Goal: Task Accomplishment & Management: Manage account settings

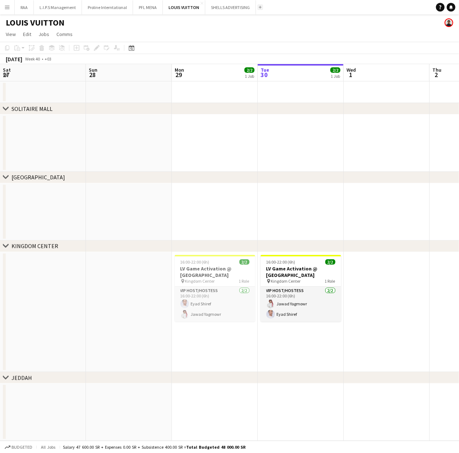
click at [260, 8] on button "Add" at bounding box center [261, 7] width 6 height 6
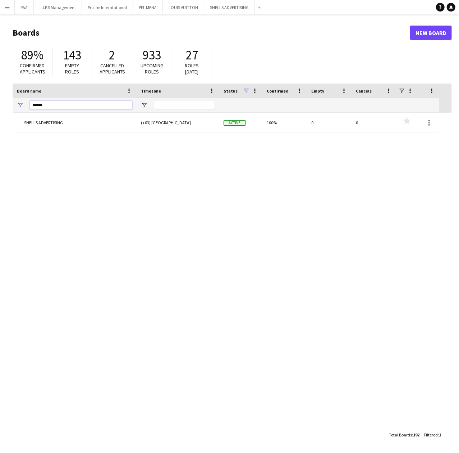
click at [82, 108] on input "******" at bounding box center [81, 105] width 103 height 9
click at [81, 107] on input "******" at bounding box center [81, 105] width 103 height 9
click at [81, 108] on input "******" at bounding box center [81, 105] width 103 height 9
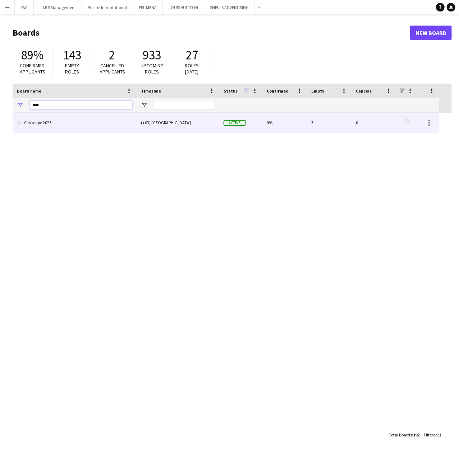
type input "****"
click at [49, 123] on link "Cityscape 2025" at bounding box center [74, 123] width 115 height 20
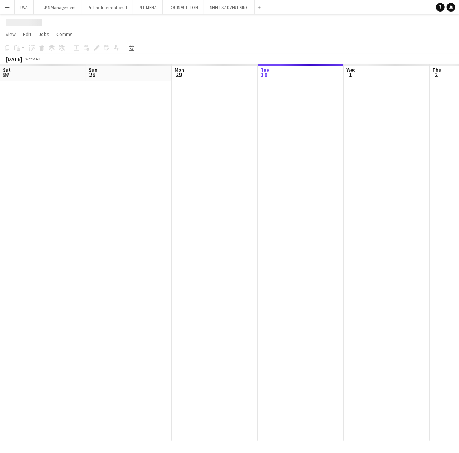
scroll to position [0, 172]
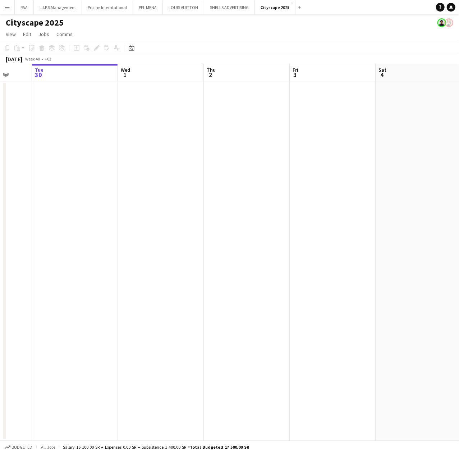
drag, startPoint x: 241, startPoint y: 133, endPoint x: 20, endPoint y: 127, distance: 220.6
click at [20, 127] on app-calendar-viewport "Sat 27 Sun 28 Mon 29 Tue 30 Wed 1 Thu 2 Fri 3 Sat 4 Sun 5 Mon 6 Tue 7" at bounding box center [229, 252] width 459 height 376
drag, startPoint x: 14, startPoint y: 114, endPoint x: -86, endPoint y: 107, distance: 100.2
click at [0, 107] on html "Menu Boards Boards Boards All jobs Status Workforce Workforce My Workforce Recr…" at bounding box center [229, 226] width 459 height 453
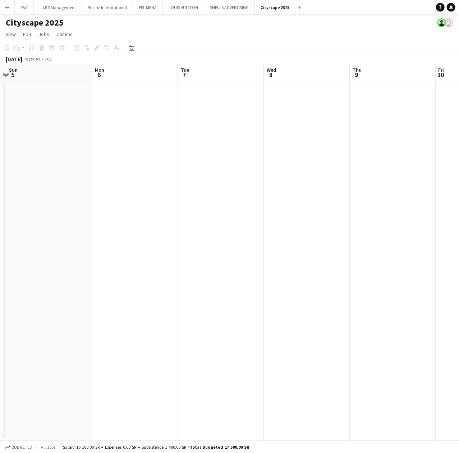
click at [133, 52] on app-toolbar "Copy Paste Paste Ctrl+V Paste with crew Ctrl+Shift+V Paste linked Job [GEOGRAPH…" at bounding box center [229, 48] width 459 height 12
click at [136, 50] on div "Date picker" at bounding box center [131, 48] width 9 height 9
click at [189, 72] on span "Next month" at bounding box center [190, 72] width 14 height 14
click at [191, 74] on span "Next month" at bounding box center [190, 72] width 14 height 14
click at [142, 127] on span "18" at bounding box center [142, 130] width 9 height 9
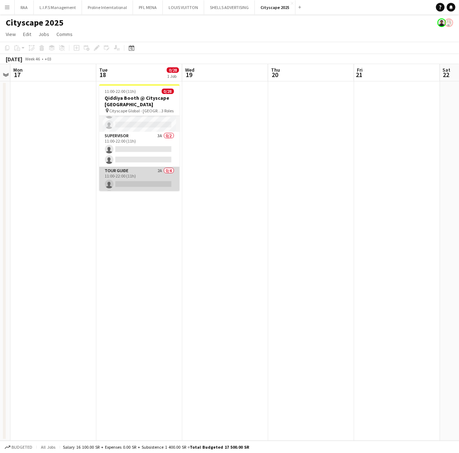
scroll to position [212, 0]
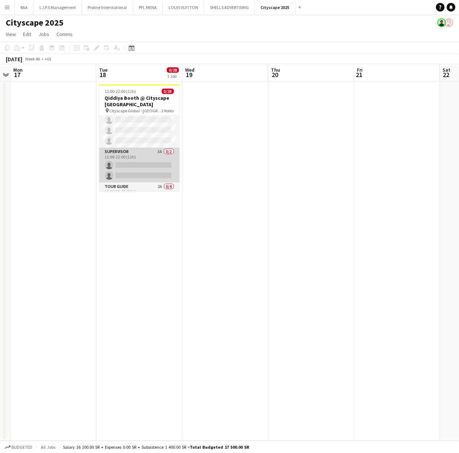
click at [144, 156] on app-card-role "Supervisor 3A 0/2 11:00-22:00 (11h) single-neutral-actions single-neutral-actio…" at bounding box center [139, 165] width 81 height 35
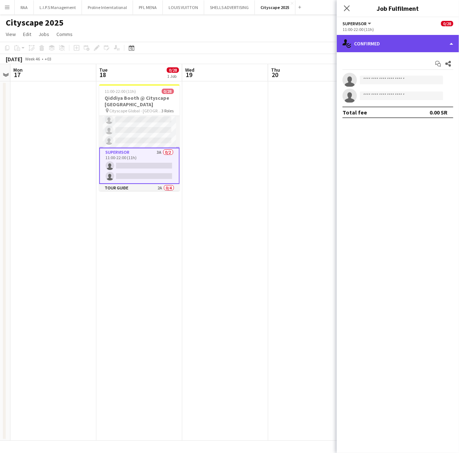
click at [385, 45] on div "single-neutral-actions-check-2 Confirmed" at bounding box center [398, 43] width 122 height 17
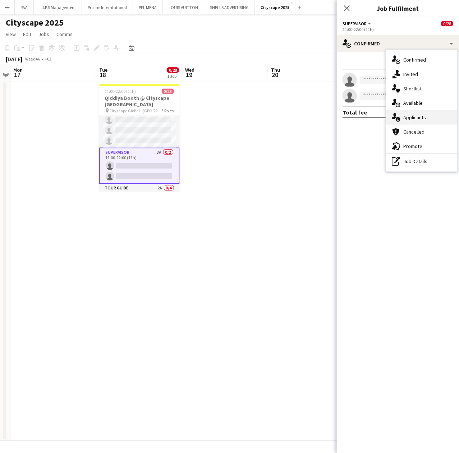
click at [430, 117] on div "single-neutral-actions-information Applicants" at bounding box center [421, 117] width 71 height 14
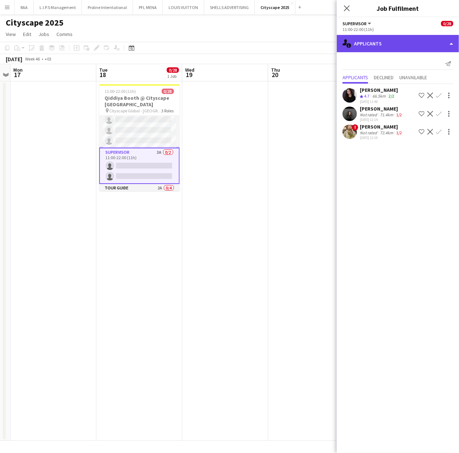
click at [409, 47] on div "single-neutral-actions-information Applicants" at bounding box center [398, 43] width 122 height 17
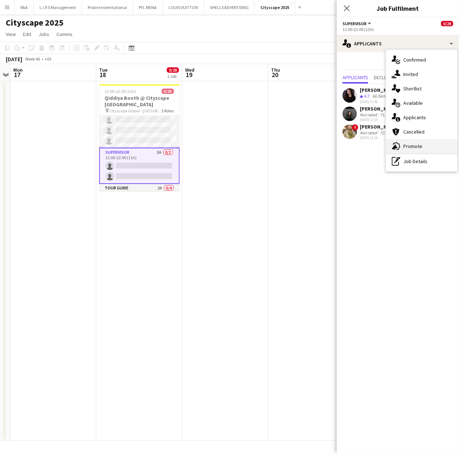
click at [424, 146] on div "advertising-megaphone Promote" at bounding box center [421, 146] width 71 height 14
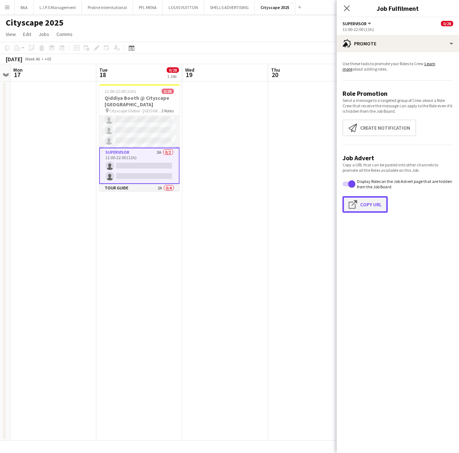
click at [379, 200] on button "Click to copy URL Copy Url" at bounding box center [365, 204] width 45 height 17
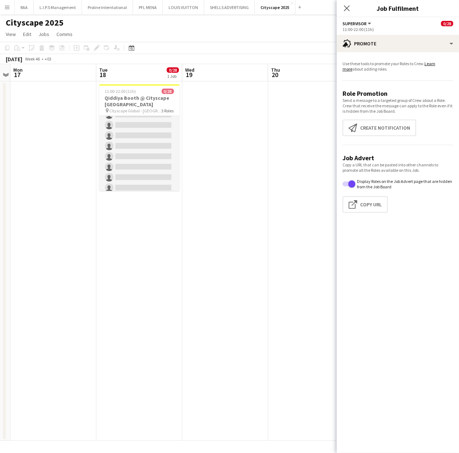
scroll to position [213, 0]
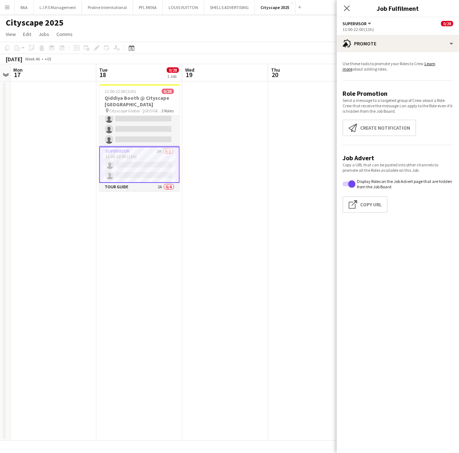
click at [165, 166] on app-card-role "Supervisor 3A 0/2 11:00-22:00 (11h) single-neutral-actions single-neutral-actio…" at bounding box center [139, 164] width 81 height 36
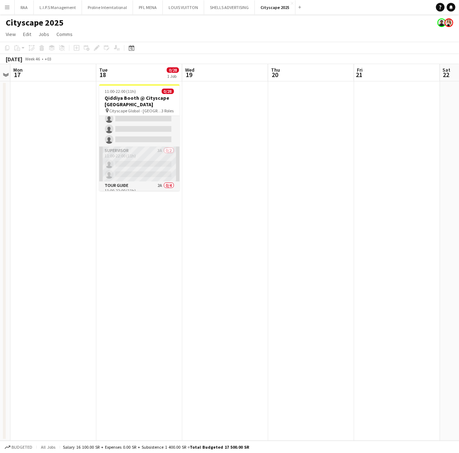
click at [165, 166] on app-card-role "Supervisor 3A 0/2 11:00-22:00 (11h) single-neutral-actions single-neutral-actio…" at bounding box center [139, 163] width 81 height 35
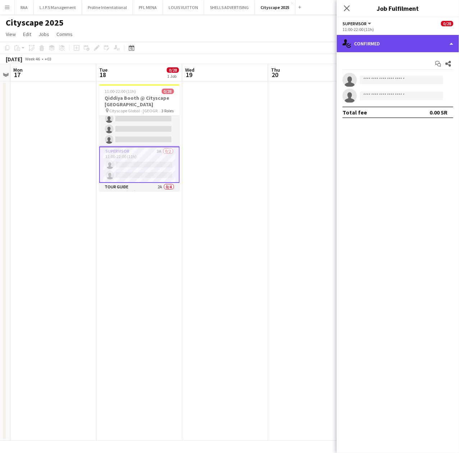
click at [417, 37] on div "single-neutral-actions-check-2 Confirmed" at bounding box center [398, 43] width 122 height 17
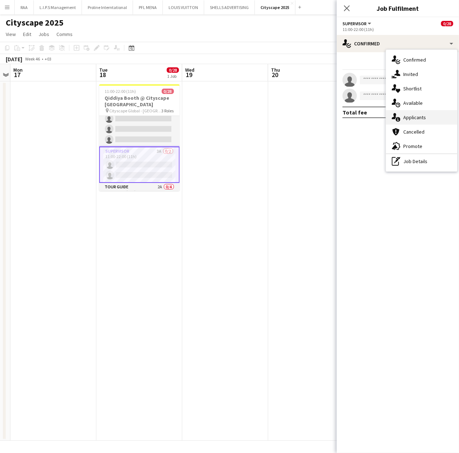
click at [422, 116] on span "Applicants" at bounding box center [415, 117] width 23 height 6
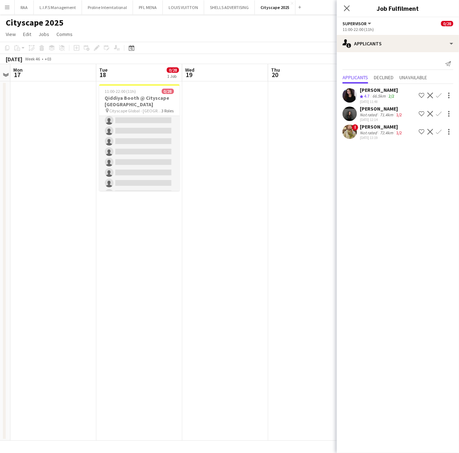
scroll to position [0, 0]
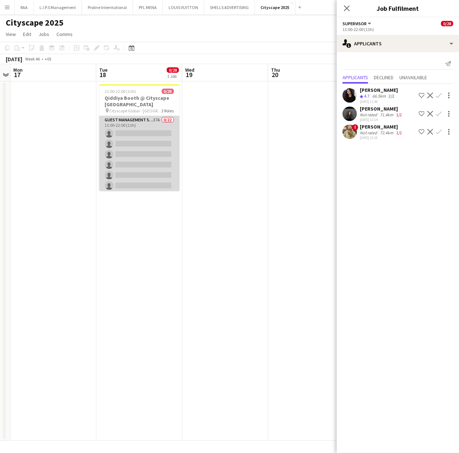
click at [147, 167] on app-card-role "Guest Management Staff 37A 0/22 11:00-22:00 (11h) single-neutral-actions single…" at bounding box center [139, 238] width 81 height 244
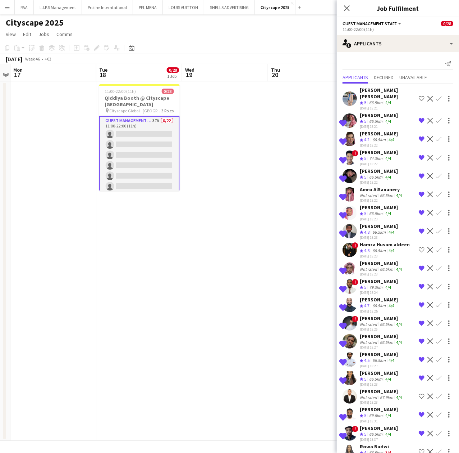
click at [373, 137] on div "66.5km" at bounding box center [379, 140] width 16 height 6
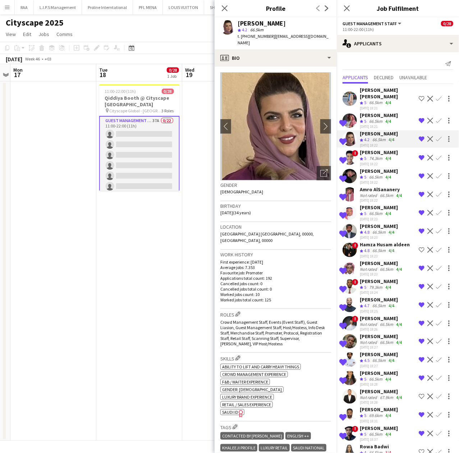
click at [369, 118] on div "66.5km" at bounding box center [376, 121] width 16 height 6
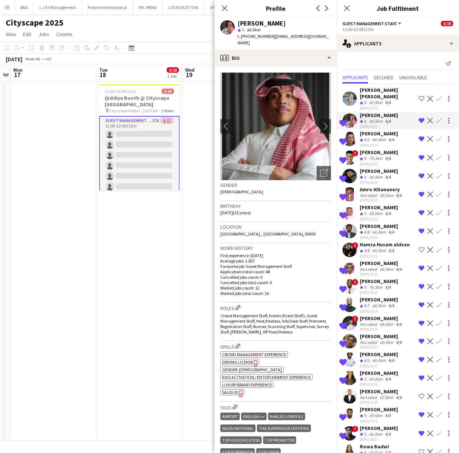
click at [370, 137] on span "4.2" at bounding box center [366, 139] width 5 height 5
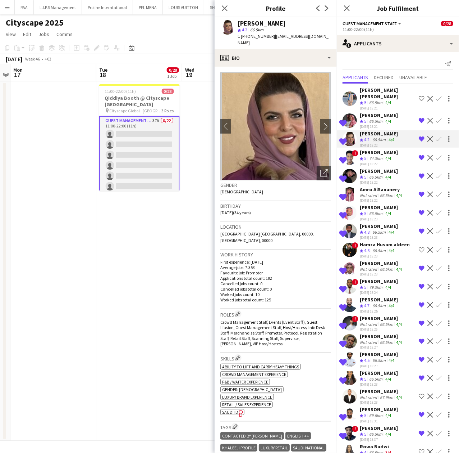
click at [375, 149] on div "[PERSON_NAME]" at bounding box center [379, 152] width 38 height 6
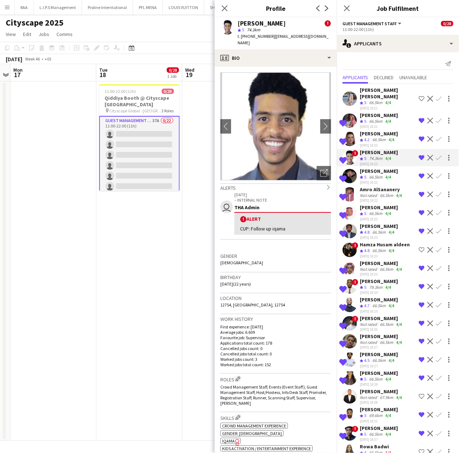
click at [419, 155] on app-icon "Remove crew from shortlist" at bounding box center [422, 158] width 6 height 6
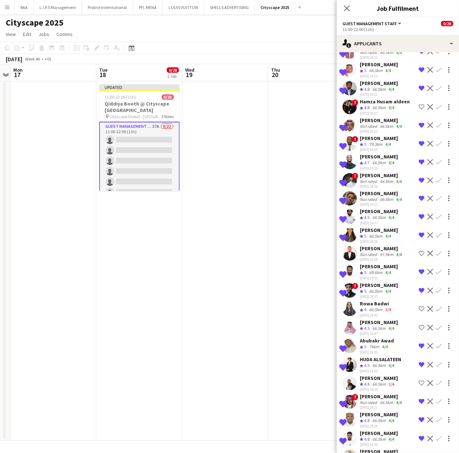
scroll to position [144, 0]
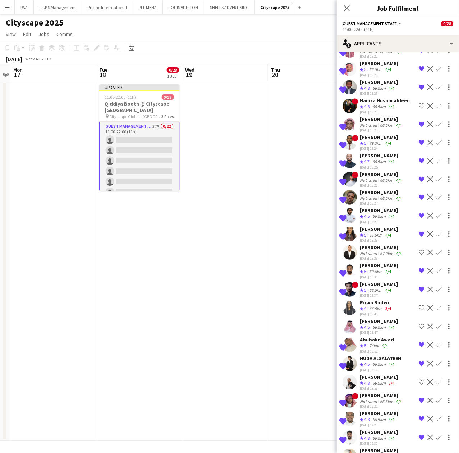
click at [371, 268] on div "69.6km" at bounding box center [376, 271] width 16 height 6
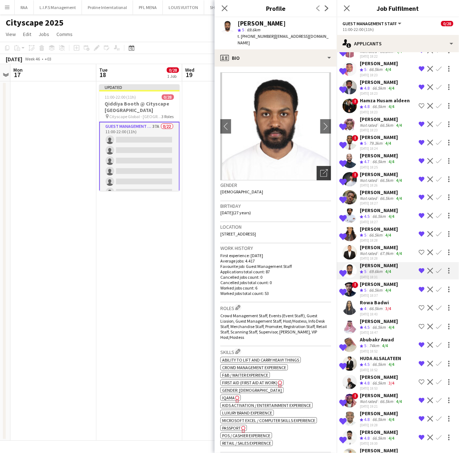
click at [321, 169] on icon "Open photos pop-in" at bounding box center [325, 173] width 8 height 8
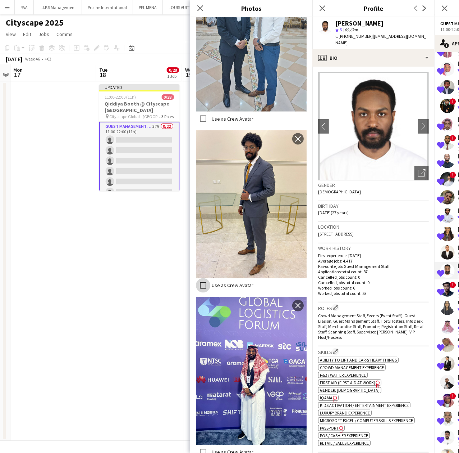
scroll to position [539, 0]
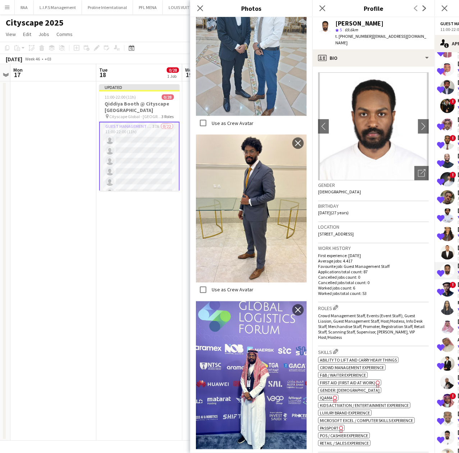
click at [371, 201] on div "Birthday [DEMOGRAPHIC_DATA] (27 years)" at bounding box center [373, 211] width 111 height 21
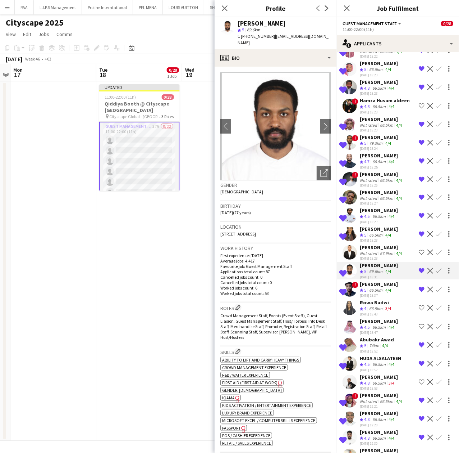
click at [367, 324] on span "4.5" at bounding box center [366, 326] width 5 height 5
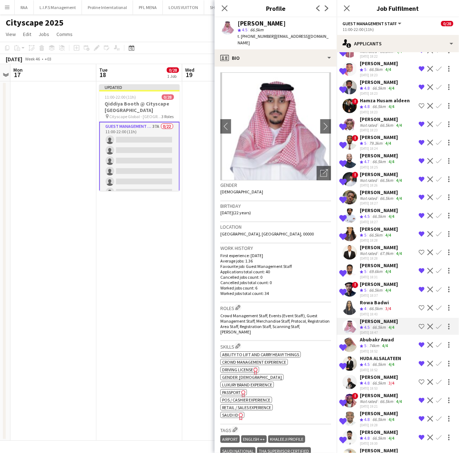
click at [419, 323] on app-icon "Shortlist crew" at bounding box center [422, 326] width 6 height 6
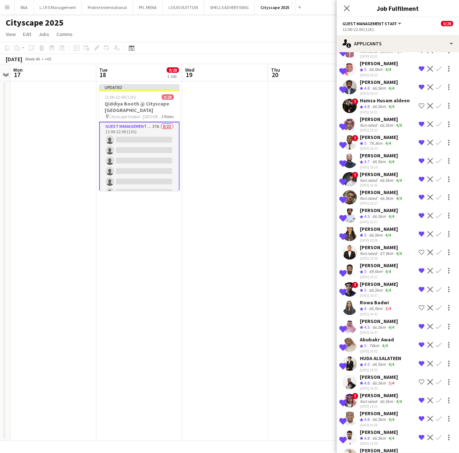
click at [396, 318] on div "[PERSON_NAME]" at bounding box center [379, 321] width 38 height 6
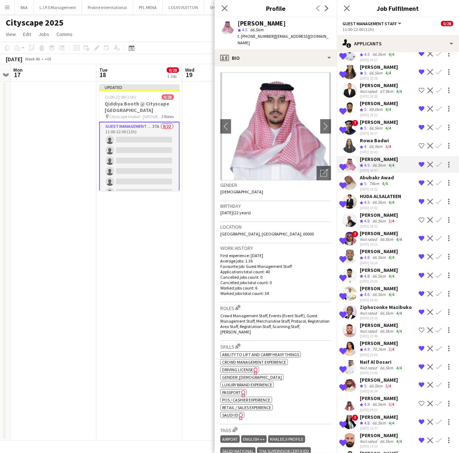
scroll to position [320, 0]
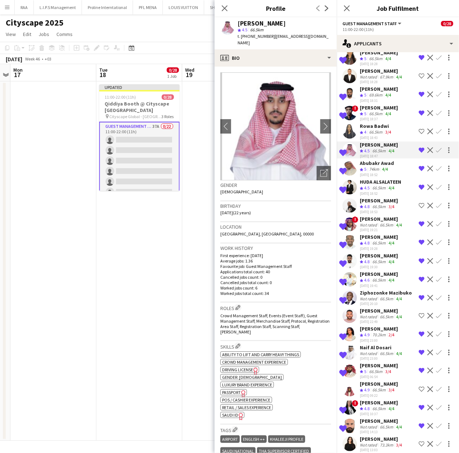
click at [362, 399] on div "[PERSON_NAME]" at bounding box center [379, 402] width 38 height 6
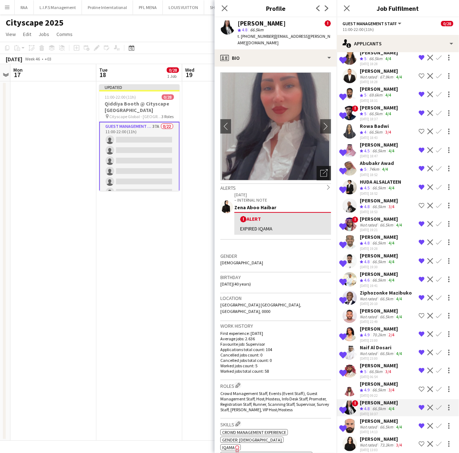
click at [321, 169] on icon "Open photos pop-in" at bounding box center [325, 173] width 8 height 8
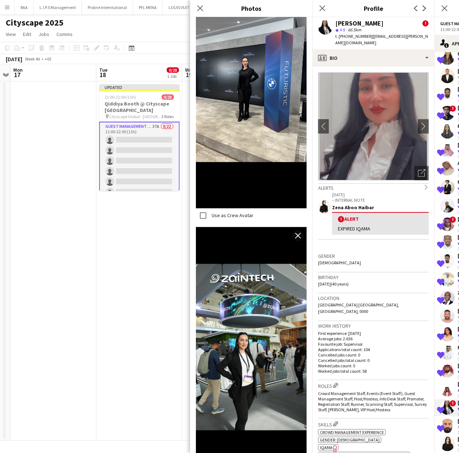
scroll to position [624, 0]
click at [341, 253] on h3 "Gender" at bounding box center [373, 256] width 111 height 6
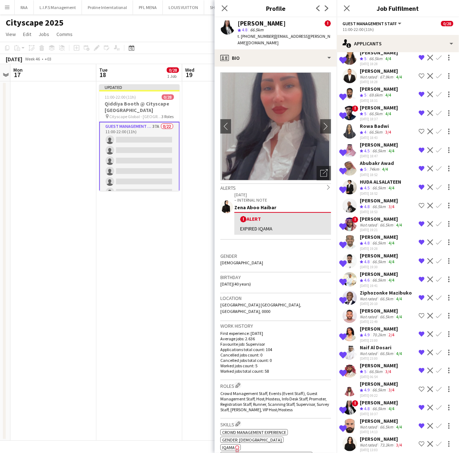
click at [375, 442] on div "Not rated" at bounding box center [369, 444] width 19 height 5
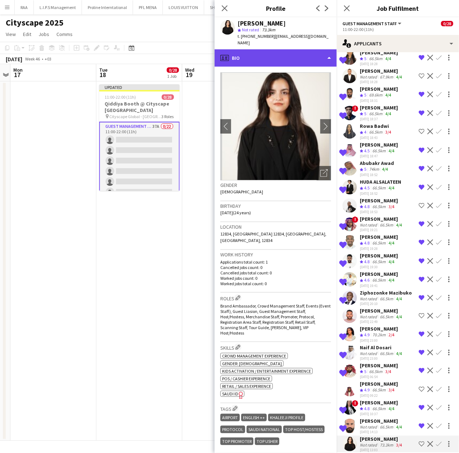
click at [289, 49] on div "profile Bio" at bounding box center [276, 57] width 122 height 17
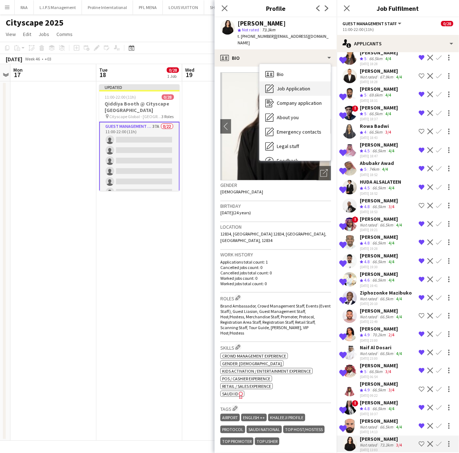
click at [280, 86] on div "Job Application Job Application" at bounding box center [295, 88] width 71 height 14
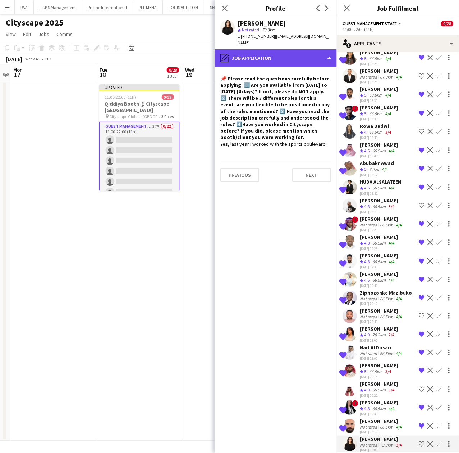
click at [286, 53] on div "pencil4 Job Application" at bounding box center [276, 57] width 122 height 17
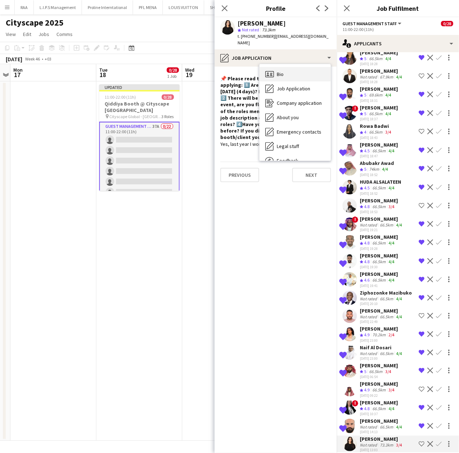
click at [290, 67] on div "Bio Bio" at bounding box center [295, 74] width 71 height 14
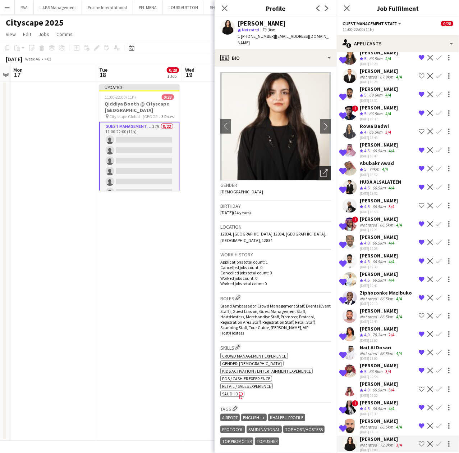
click at [317, 166] on div "Open photos pop-in" at bounding box center [324, 173] width 14 height 14
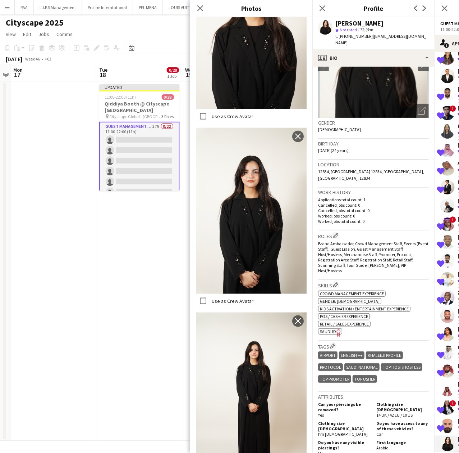
scroll to position [240, 0]
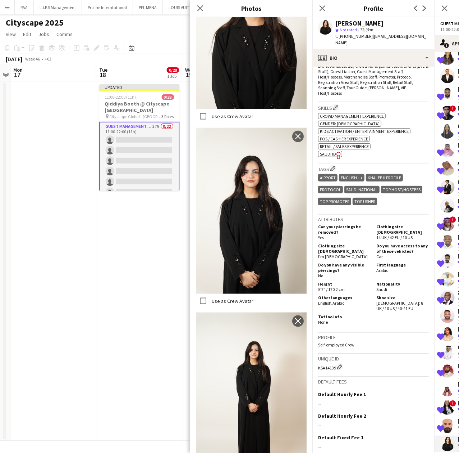
click at [361, 314] on h5 "Tattoo info" at bounding box center [344, 316] width 53 height 5
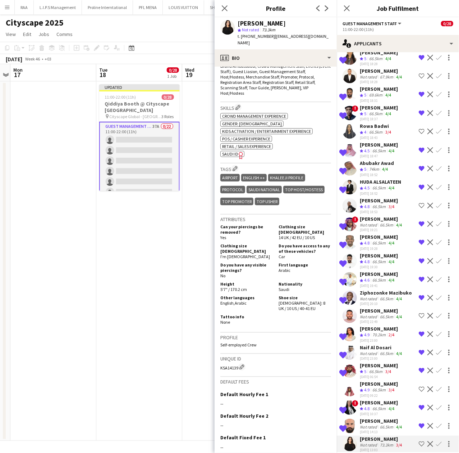
click at [419, 441] on app-icon "Shortlist crew" at bounding box center [422, 444] width 6 height 6
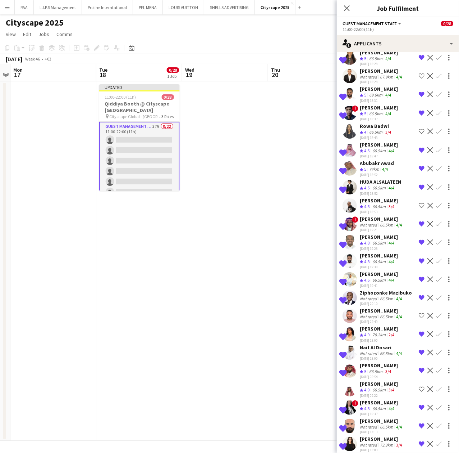
click at [419, 404] on app-icon "Remove crew from shortlist" at bounding box center [422, 407] width 6 height 6
click at [379, 387] on div "66.5km" at bounding box center [379, 390] width 16 height 6
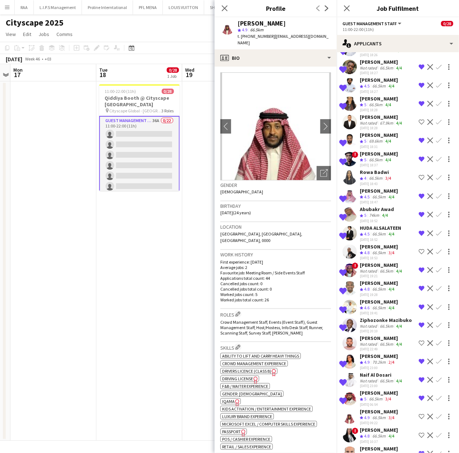
scroll to position [302, 0]
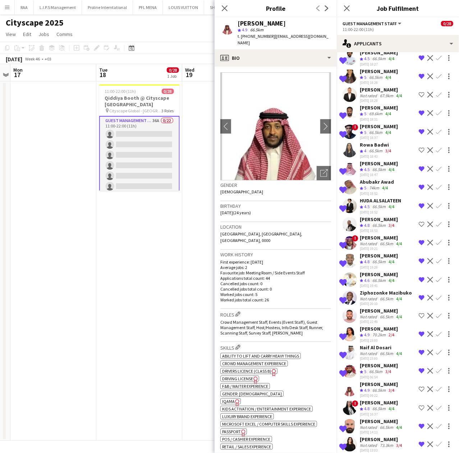
click at [395, 381] on div "[PERSON_NAME]" at bounding box center [379, 384] width 38 height 6
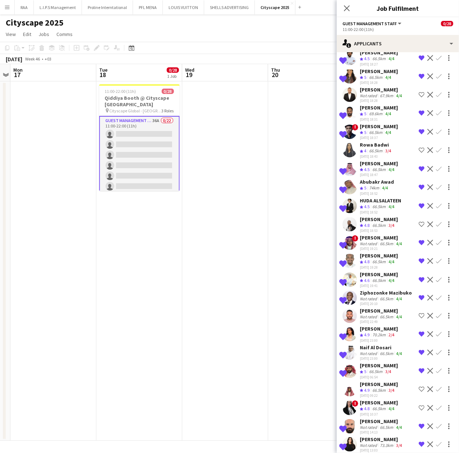
click at [388, 387] on div "3/4" at bounding box center [391, 390] width 9 height 6
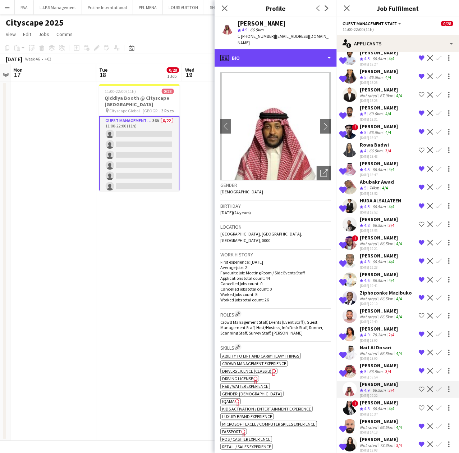
click at [295, 58] on div "profile Bio" at bounding box center [276, 57] width 122 height 17
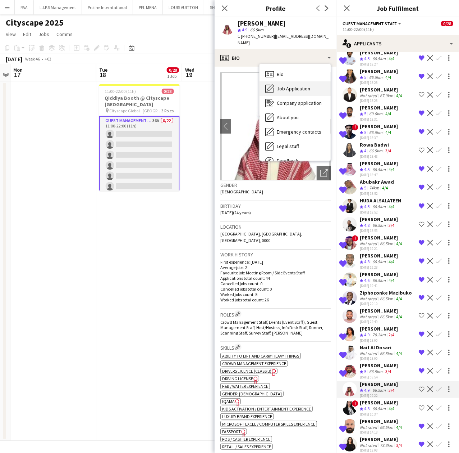
click at [287, 85] on span "Job Application" at bounding box center [293, 88] width 33 height 6
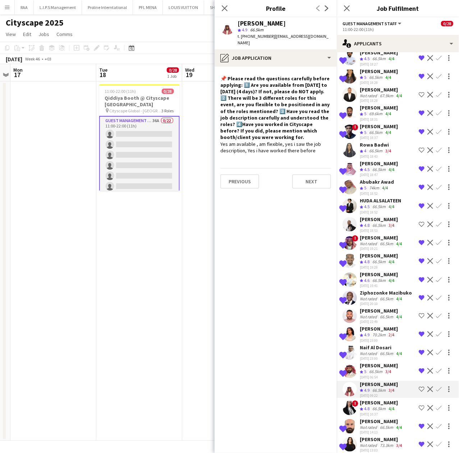
click at [419, 386] on app-icon "Shortlist crew" at bounding box center [422, 389] width 6 height 6
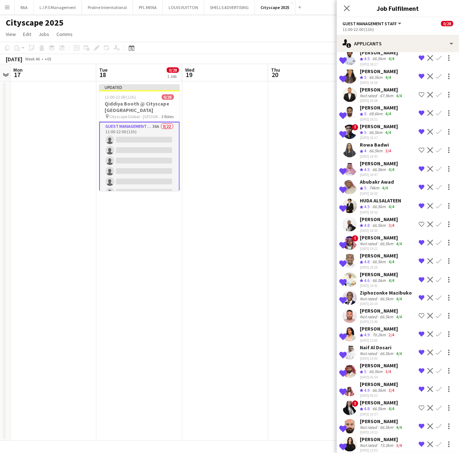
click at [419, 258] on app-icon "Remove crew from shortlist" at bounding box center [422, 261] width 6 height 6
click at [376, 185] on div "74km" at bounding box center [374, 188] width 13 height 6
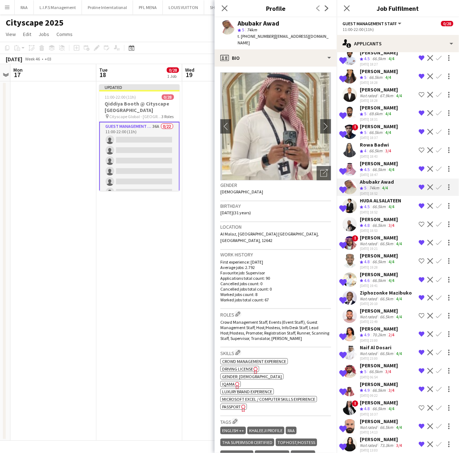
click at [374, 160] on div "[PERSON_NAME]" at bounding box center [379, 163] width 38 height 6
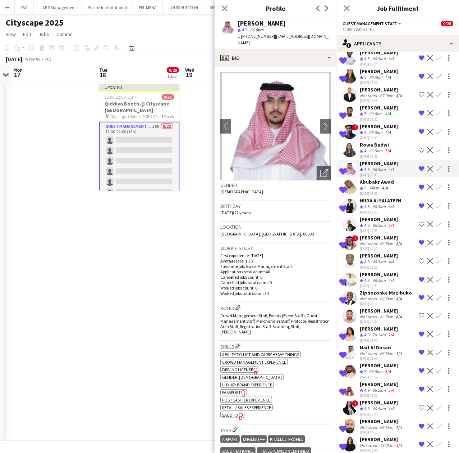
click at [370, 141] on div "Rowa Badwi" at bounding box center [376, 144] width 33 height 6
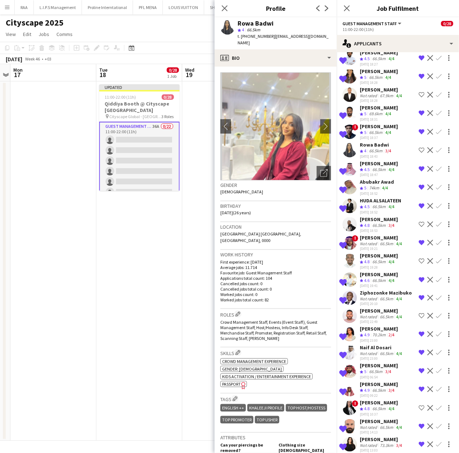
scroll to position [254, 0]
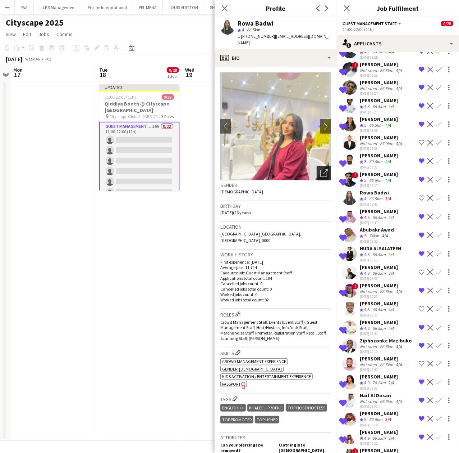
click at [321, 169] on icon "Open photos pop-in" at bounding box center [325, 173] width 8 height 8
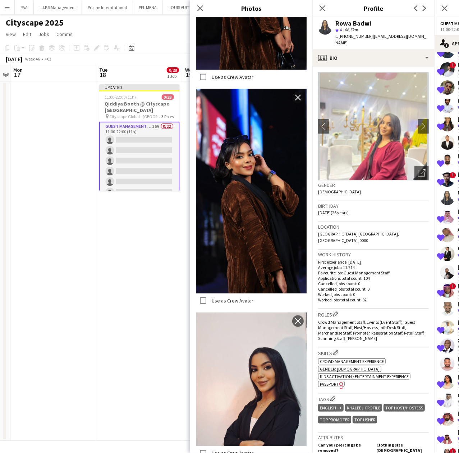
scroll to position [336, 0]
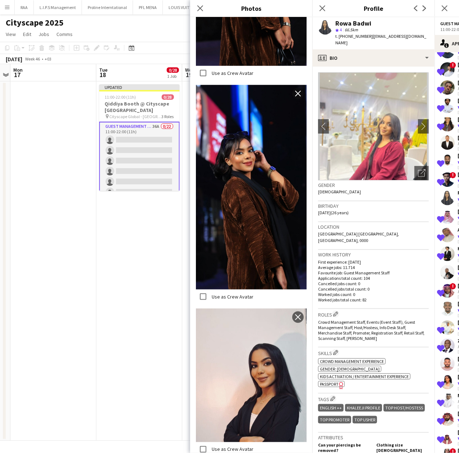
click at [376, 190] on div "Gender [DEMOGRAPHIC_DATA]" at bounding box center [373, 190] width 111 height 21
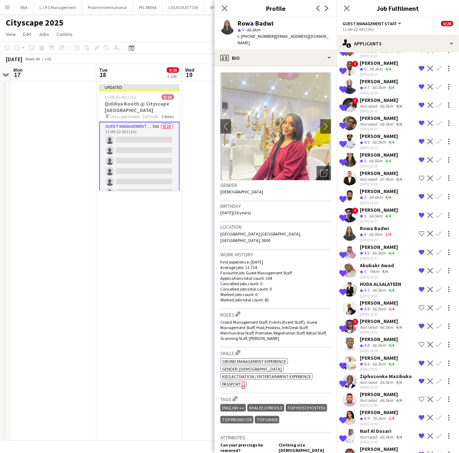
scroll to position [206, 0]
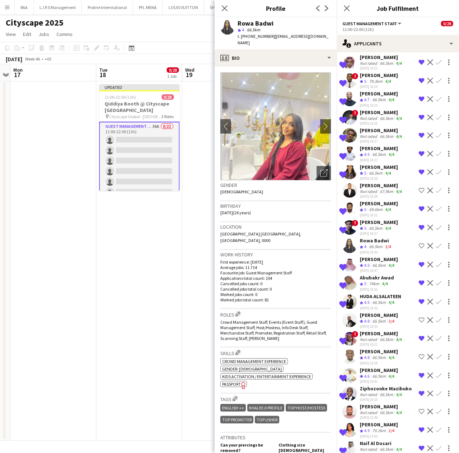
click at [419, 243] on app-icon "Shortlist crew" at bounding box center [422, 246] width 6 height 6
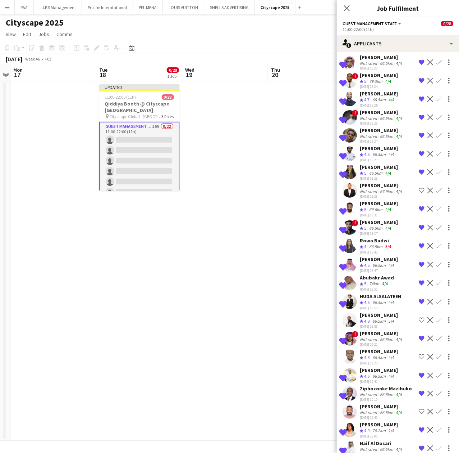
click at [386, 237] on div "Rowa Badwi" at bounding box center [376, 240] width 33 height 6
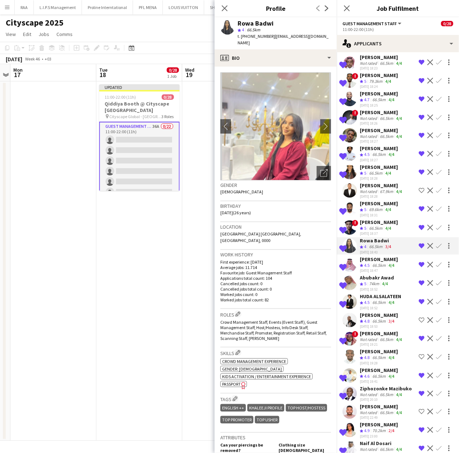
click at [419, 243] on app-icon "Remove crew from shortlist" at bounding box center [422, 246] width 6 height 6
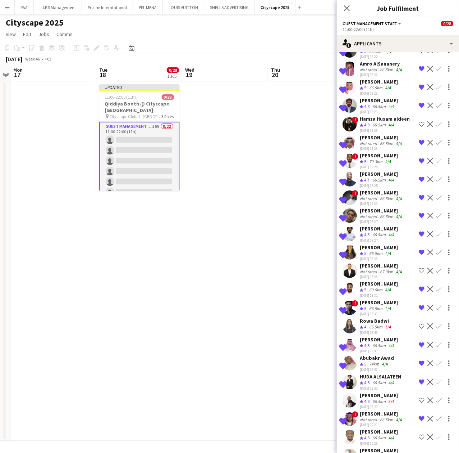
scroll to position [110, 0]
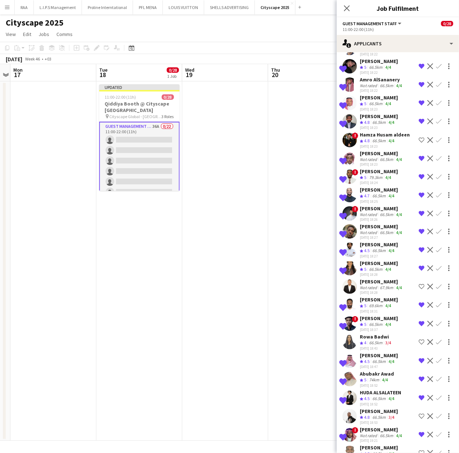
click at [383, 223] on div "[PERSON_NAME]" at bounding box center [382, 226] width 44 height 6
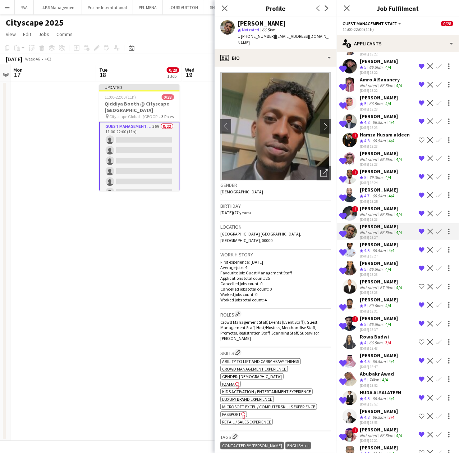
scroll to position [62, 0]
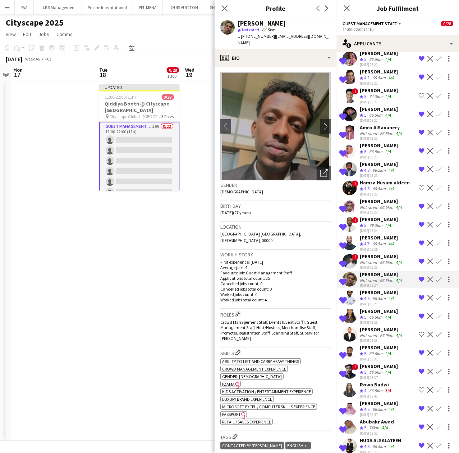
click at [375, 204] on div "Not rated" at bounding box center [369, 206] width 19 height 5
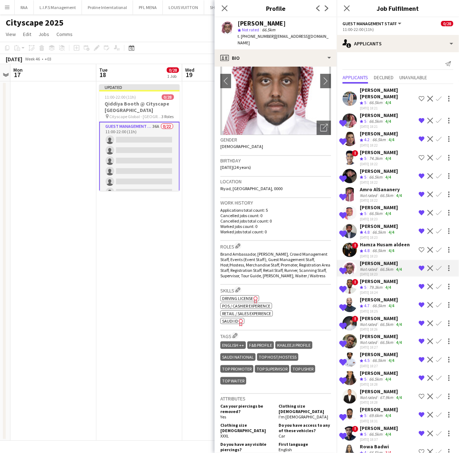
scroll to position [0, 0]
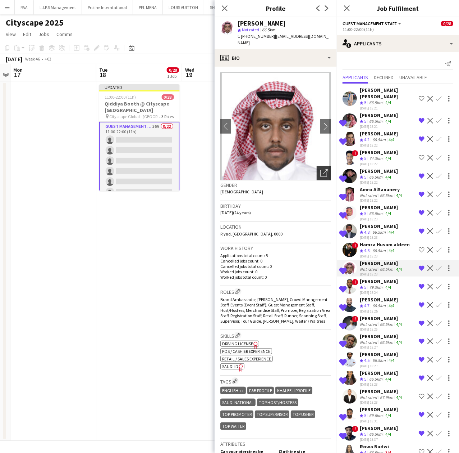
click at [321, 173] on icon "Open photos pop-in" at bounding box center [325, 173] width 8 height 8
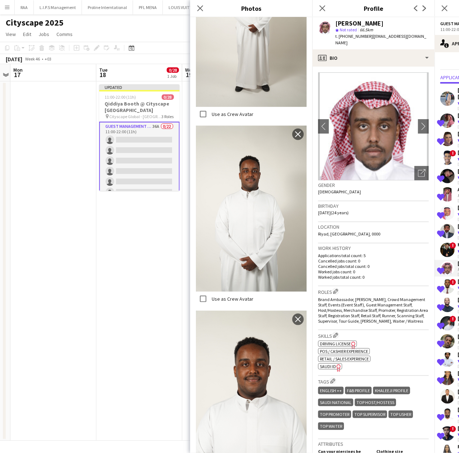
scroll to position [235, 0]
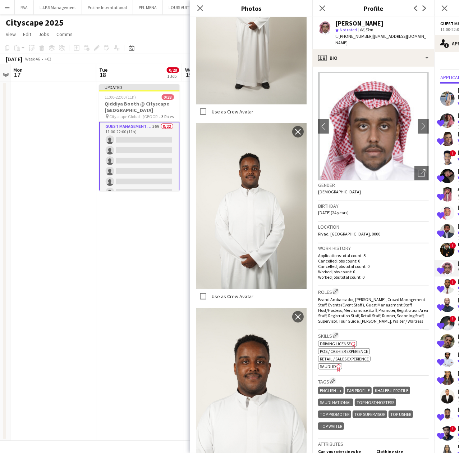
click at [379, 224] on h3 "Location" at bounding box center [373, 226] width 111 height 6
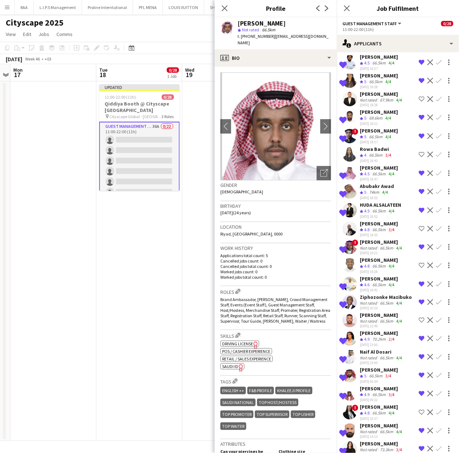
scroll to position [302, 0]
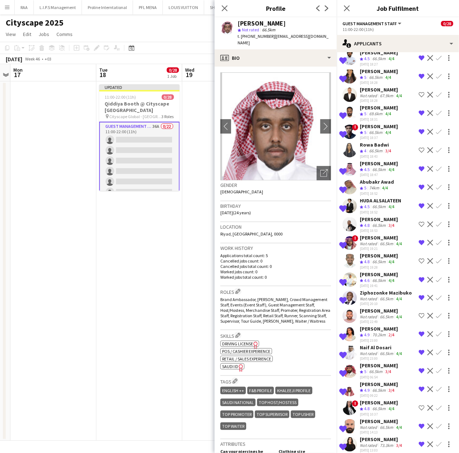
click at [366, 418] on div "[PERSON_NAME]" at bounding box center [382, 421] width 44 height 6
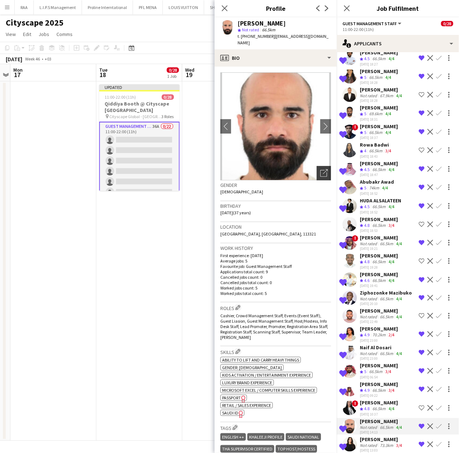
click at [321, 170] on icon "Open photos pop-in" at bounding box center [325, 173] width 8 height 8
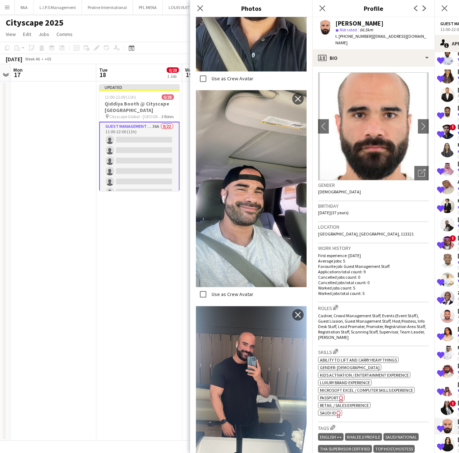
scroll to position [683, 0]
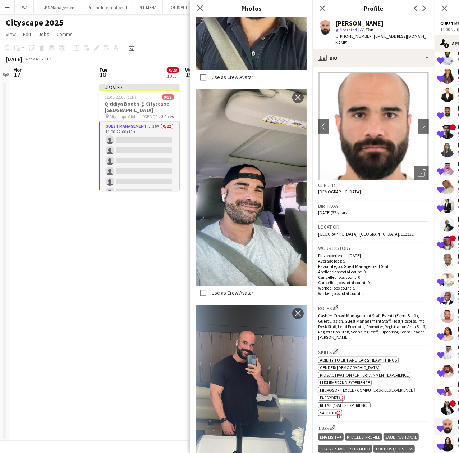
click at [360, 253] on p "First experience: [DATE]" at bounding box center [373, 255] width 111 height 5
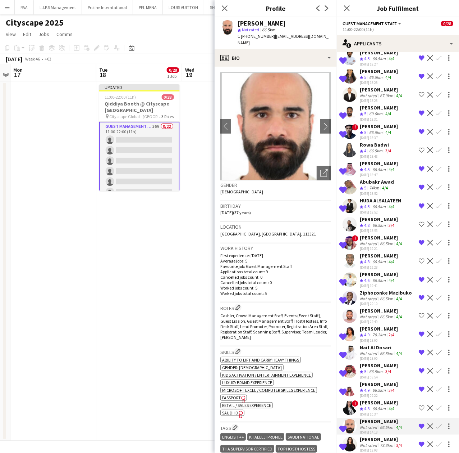
click at [361, 314] on div "Not rated" at bounding box center [369, 316] width 19 height 5
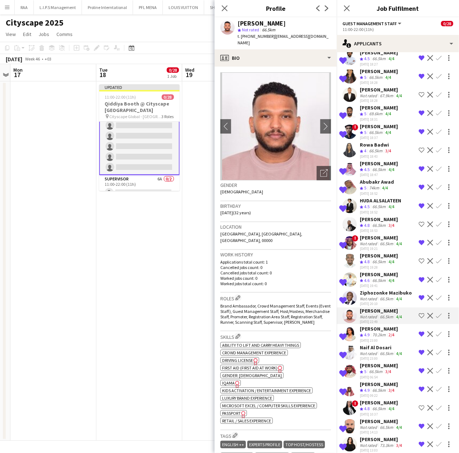
scroll to position [240, 0]
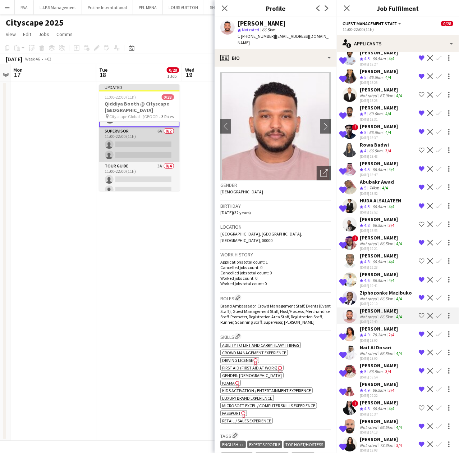
click at [135, 153] on app-card-role "Supervisor 6A 0/2 11:00-22:00 (11h) single-neutral-actions single-neutral-actio…" at bounding box center [139, 144] width 81 height 35
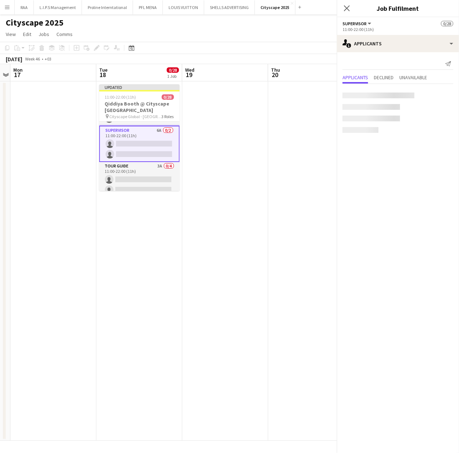
scroll to position [239, 0]
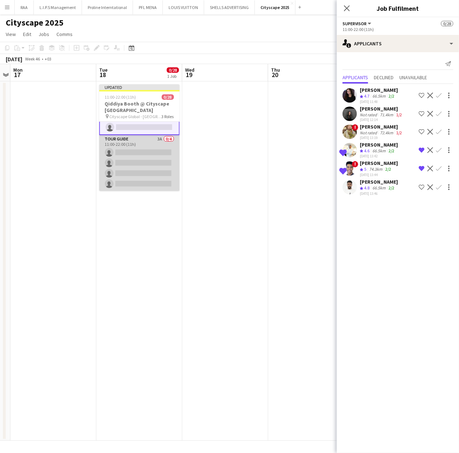
click at [153, 154] on app-card-role "Tour Guide 3A 0/4 11:00-22:00 (11h) single-neutral-actions single-neutral-actio…" at bounding box center [139, 163] width 81 height 56
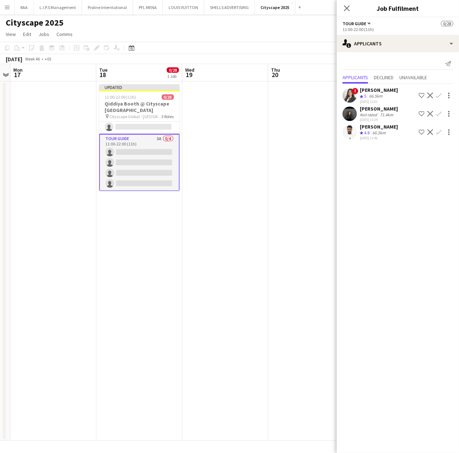
click at [421, 94] on app-icon "Shortlist crew" at bounding box center [422, 95] width 6 height 6
click at [421, 131] on app-icon "Shortlist crew" at bounding box center [422, 132] width 6 height 6
click at [219, 142] on app-date-cell at bounding box center [225, 260] width 86 height 359
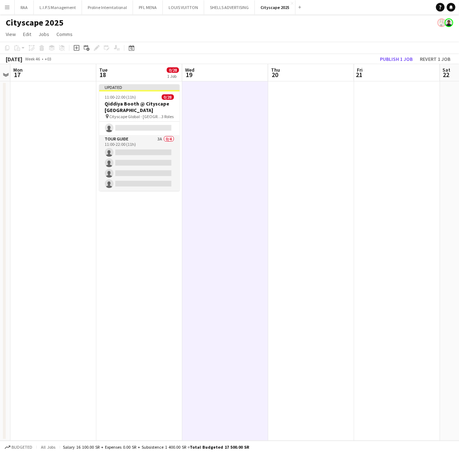
scroll to position [266, 0]
click at [389, 60] on button "Publish 1 job" at bounding box center [396, 58] width 38 height 9
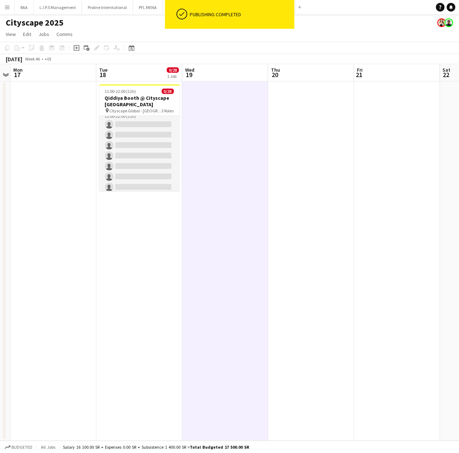
scroll to position [0, 0]
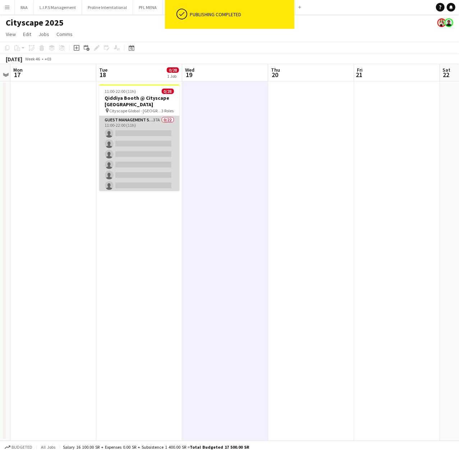
click at [156, 155] on app-card-role "Guest Management Staff 37A 0/22 11:00-22:00 (11h) single-neutral-actions single…" at bounding box center [139, 238] width 81 height 244
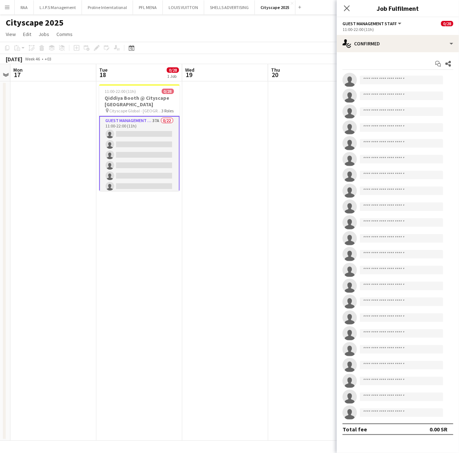
click at [150, 168] on app-card-role "Guest Management Staff 37A 0/22 11:00-22:00 (11h) single-neutral-actions single…" at bounding box center [139, 238] width 81 height 245
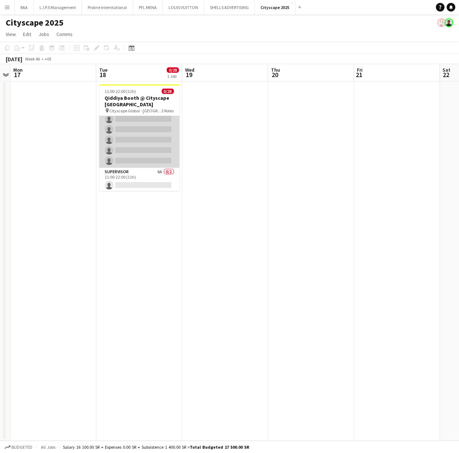
scroll to position [240, 0]
click at [125, 133] on app-card-role "Supervisor 6A 0/2 11:00-22:00 (11h) single-neutral-actions single-neutral-actio…" at bounding box center [139, 137] width 81 height 35
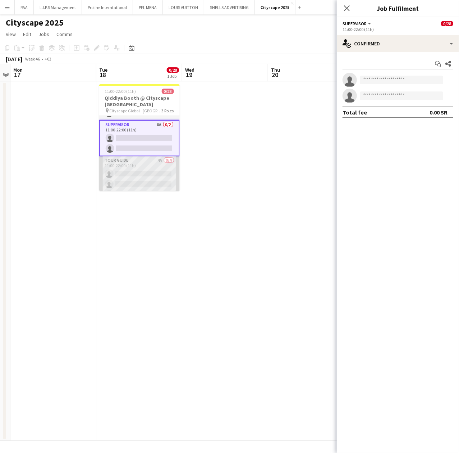
click at [141, 166] on app-card-role "Tour Guide 4A 0/4 11:00-22:00 (11h) single-neutral-actions single-neutral-actio…" at bounding box center [139, 184] width 81 height 56
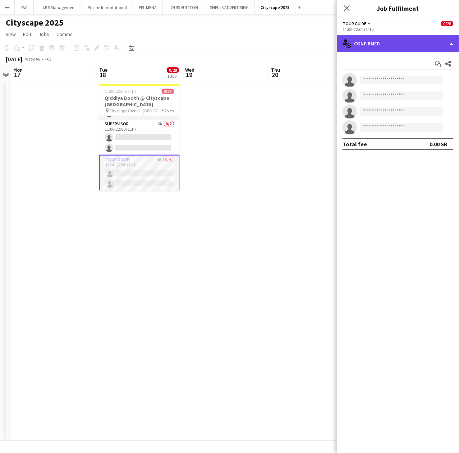
click at [385, 41] on div "single-neutral-actions-check-2 Confirmed" at bounding box center [398, 43] width 122 height 17
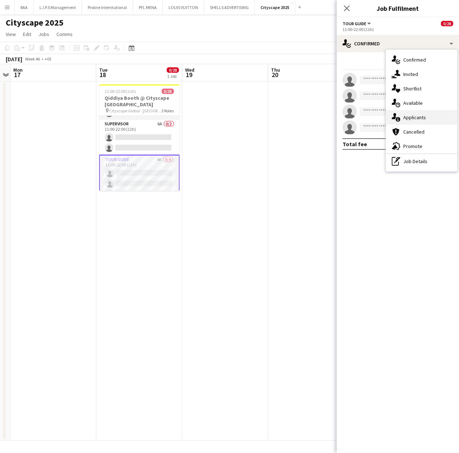
click at [422, 113] on div "single-neutral-actions-information Applicants" at bounding box center [421, 117] width 71 height 14
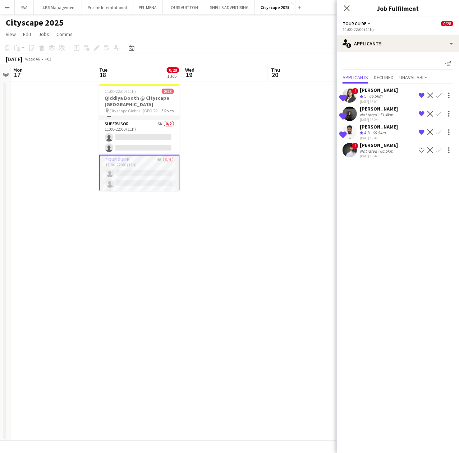
click at [387, 112] on div "71.4km" at bounding box center [387, 114] width 16 height 5
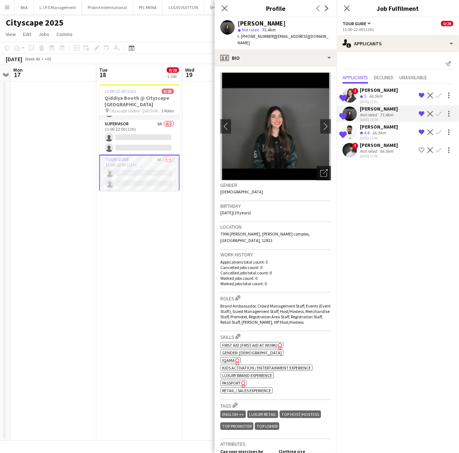
click at [321, 169] on icon "Open photos pop-in" at bounding box center [325, 173] width 8 height 8
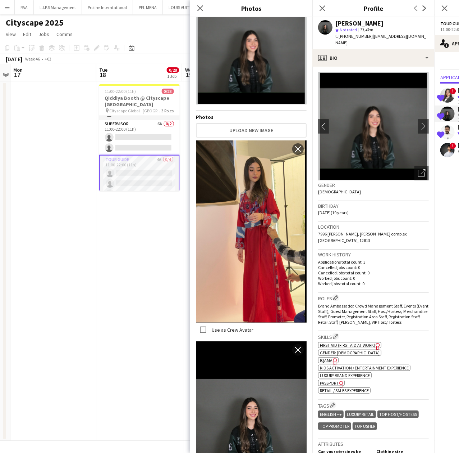
scroll to position [65, 0]
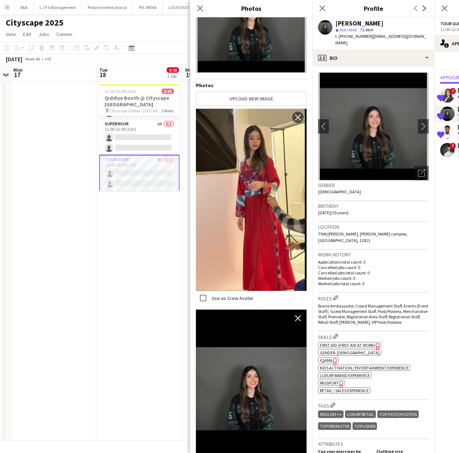
click at [376, 194] on div "Gender [DEMOGRAPHIC_DATA]" at bounding box center [373, 190] width 111 height 21
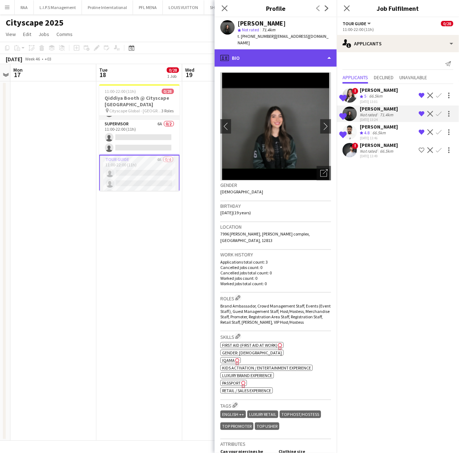
click at [278, 55] on div "profile Bio" at bounding box center [276, 57] width 122 height 17
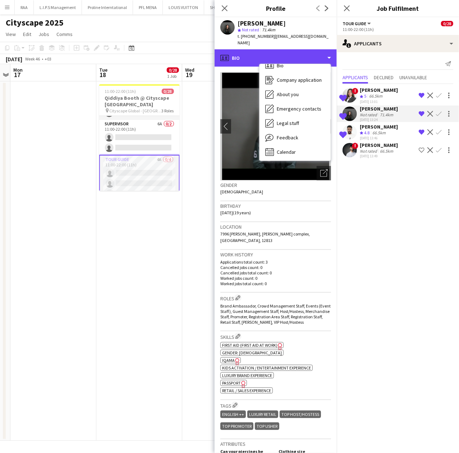
scroll to position [10, 0]
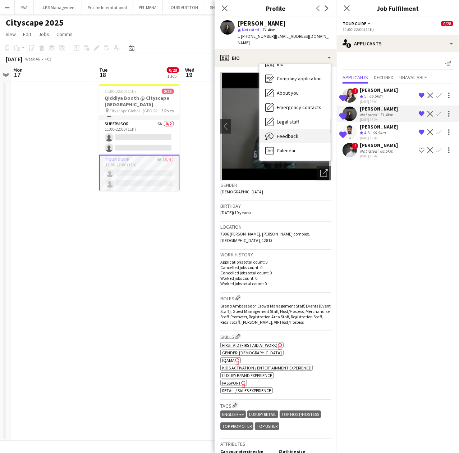
click at [307, 133] on div "Feedback Feedback" at bounding box center [295, 136] width 71 height 14
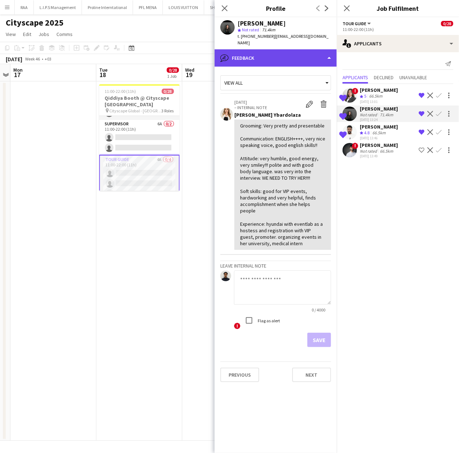
click at [290, 51] on div "bubble-pencil Feedback" at bounding box center [276, 57] width 122 height 17
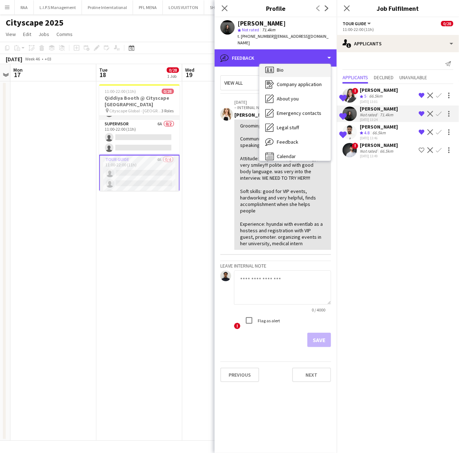
scroll to position [0, 0]
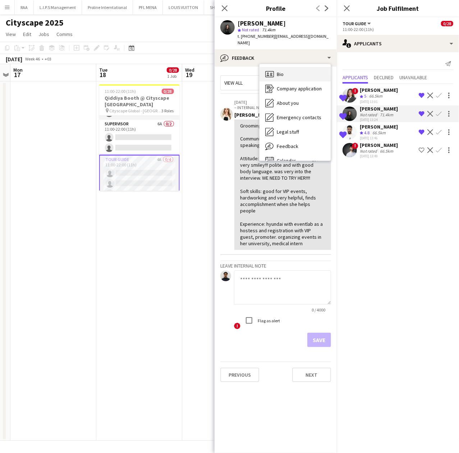
click at [292, 67] on div "Bio Bio" at bounding box center [295, 74] width 71 height 14
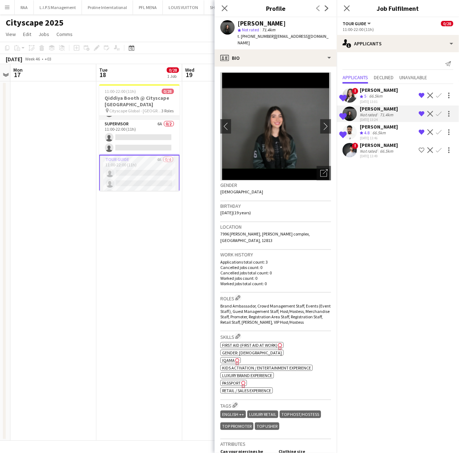
click at [421, 151] on app-icon "Shortlist crew" at bounding box center [422, 150] width 6 height 6
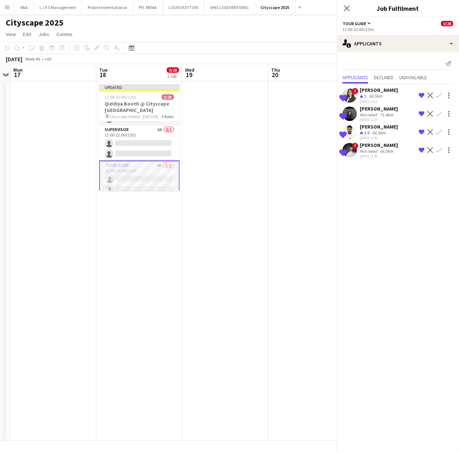
click at [405, 150] on div "Shortlisted ! [PERSON_NAME] Not rated 66.5km [DATE] 13:49 Remove crew from shor…" at bounding box center [398, 150] width 122 height 17
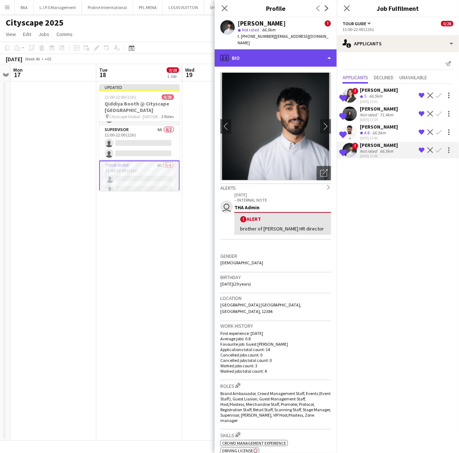
click at [311, 56] on div "profile Bio" at bounding box center [276, 57] width 122 height 17
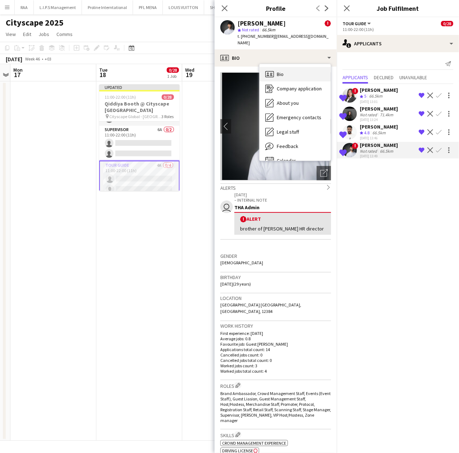
click at [300, 67] on div "Bio Bio" at bounding box center [295, 74] width 71 height 14
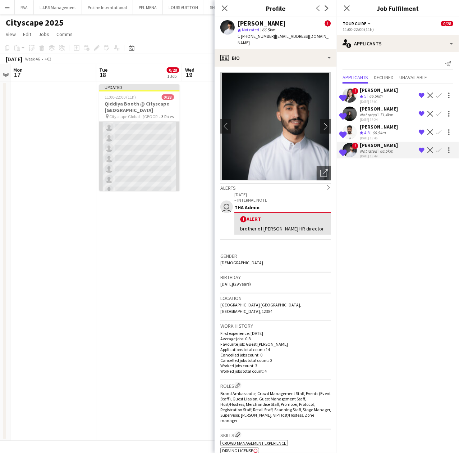
click at [127, 147] on app-card-role "Guest Management Staff 37A 0/22 11:00-22:00 (11h) single-neutral-actions single…" at bounding box center [139, 148] width 81 height 244
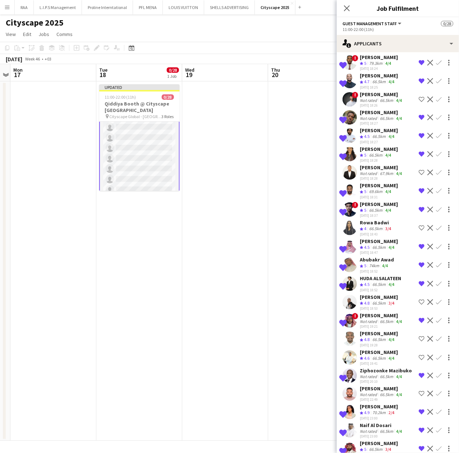
scroll to position [176, 0]
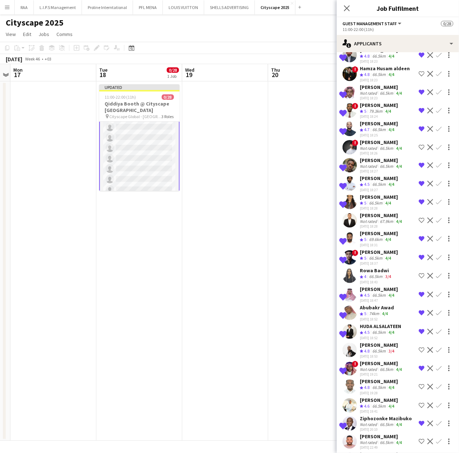
click at [363, 90] on div "Not rated" at bounding box center [369, 92] width 19 height 5
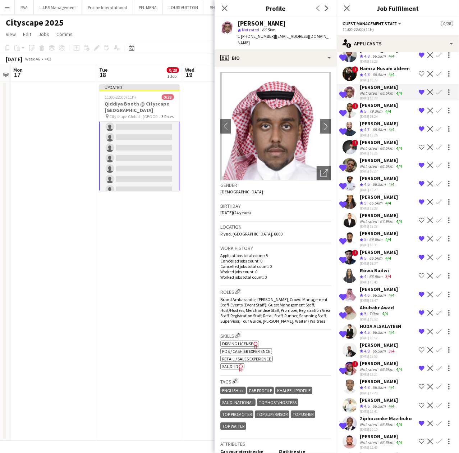
click at [376, 415] on div "Ziphozonke Mazibuko" at bounding box center [386, 418] width 52 height 6
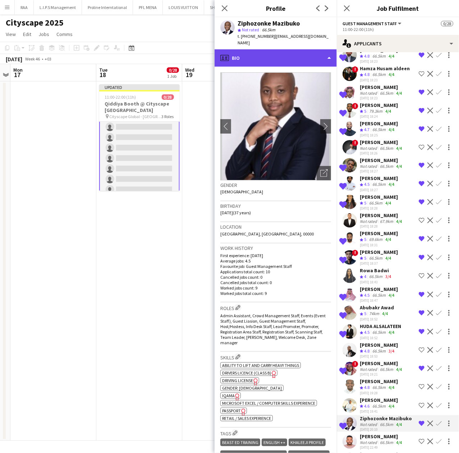
click at [285, 53] on div "profile Bio" at bounding box center [276, 57] width 122 height 17
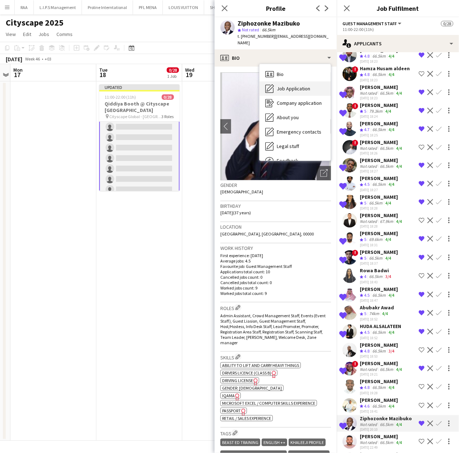
click at [293, 85] on span "Job Application" at bounding box center [293, 88] width 33 height 6
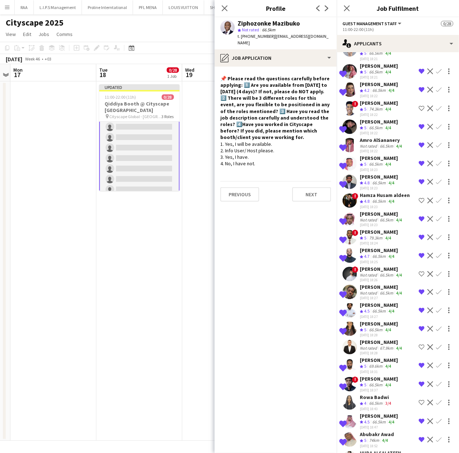
scroll to position [32, 0]
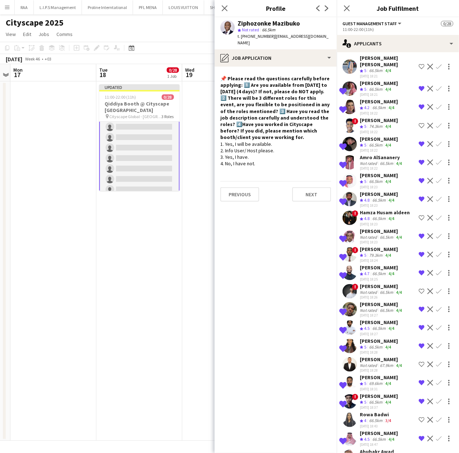
click at [419, 215] on app-icon "Shortlist crew" at bounding box center [422, 218] width 6 height 6
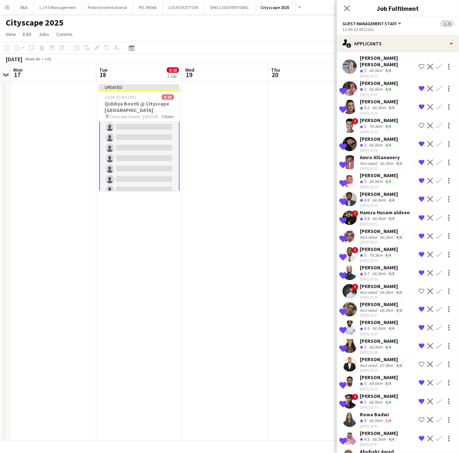
click at [237, 170] on app-date-cell at bounding box center [225, 260] width 86 height 359
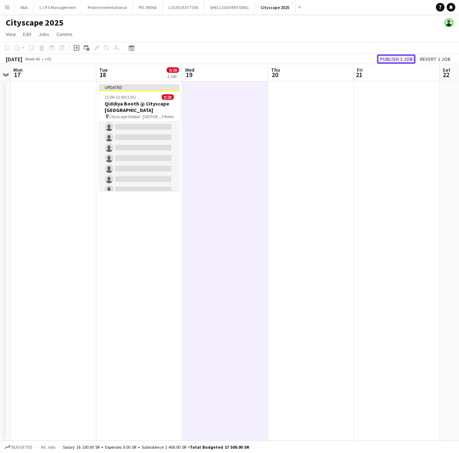
click at [378, 59] on button "Publish 1 job" at bounding box center [396, 58] width 38 height 9
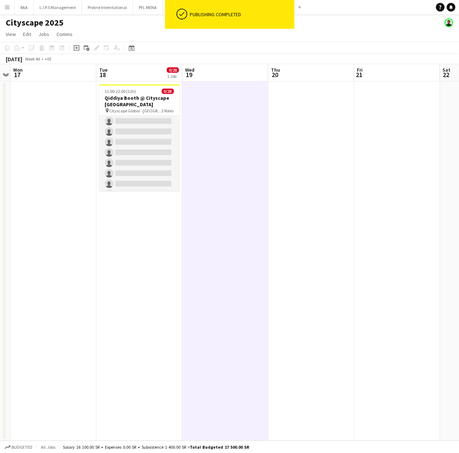
click at [150, 142] on app-card-role "Guest Management Staff 38A 0/22 11:00-22:00 (11h) single-neutral-actions single…" at bounding box center [139, 142] width 81 height 244
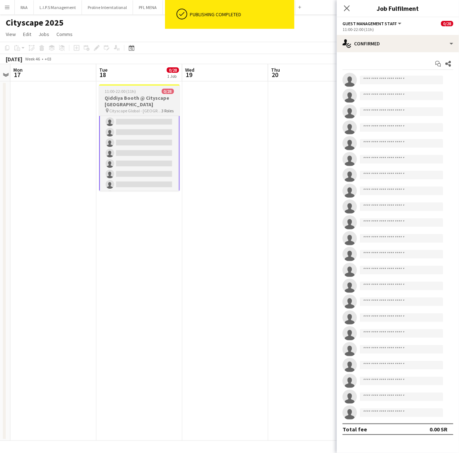
scroll to position [96, 0]
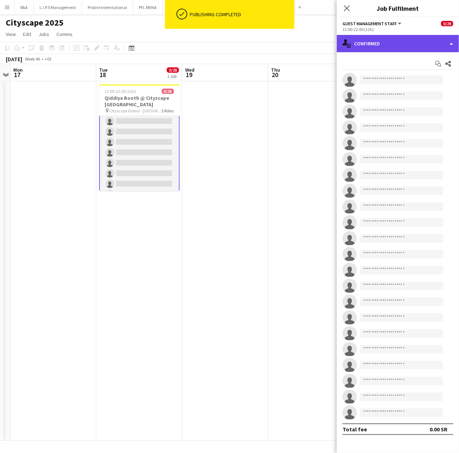
click at [381, 42] on div "single-neutral-actions-check-2 Confirmed" at bounding box center [398, 43] width 122 height 17
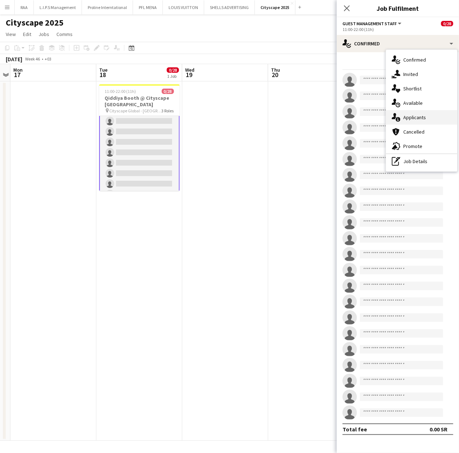
click at [415, 119] on span "Applicants" at bounding box center [415, 117] width 23 height 6
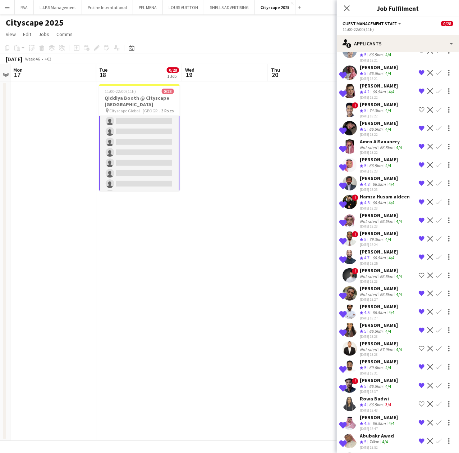
scroll to position [96, 0]
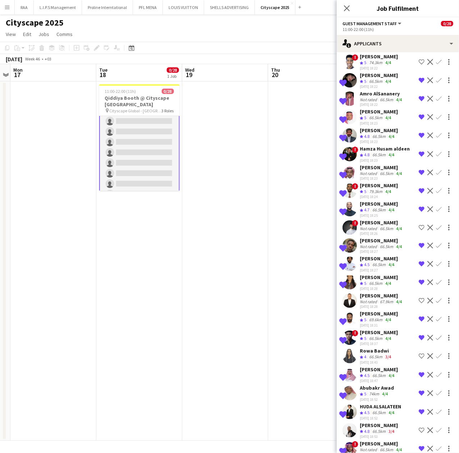
click at [386, 189] on div "4/4" at bounding box center [388, 192] width 9 height 6
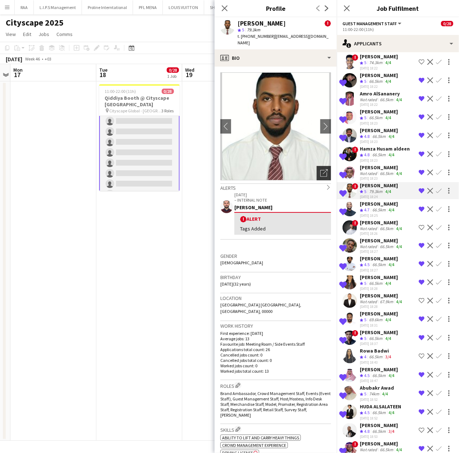
click at [317, 172] on div "Open photos pop-in" at bounding box center [324, 173] width 14 height 14
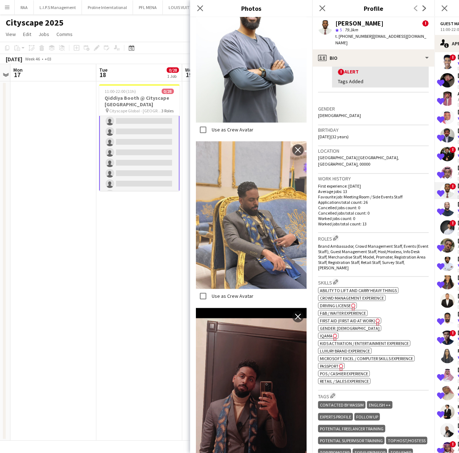
scroll to position [336, 0]
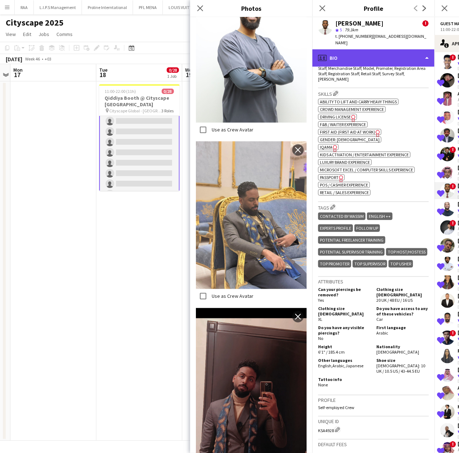
click at [360, 58] on div "profile Bio" at bounding box center [374, 57] width 122 height 17
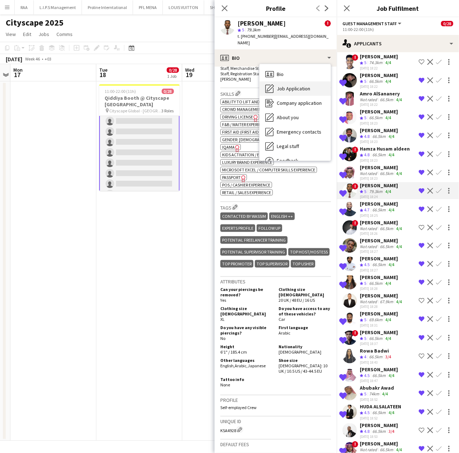
click at [283, 85] on span "Job Application" at bounding box center [293, 88] width 33 height 6
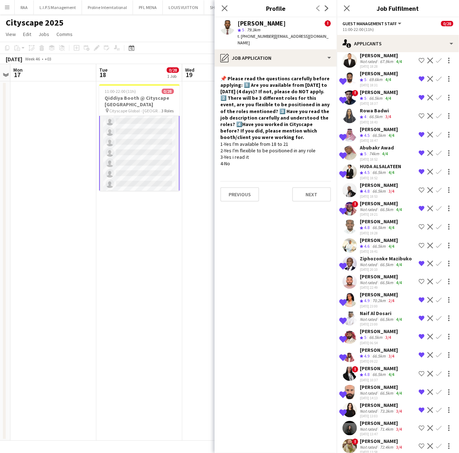
click at [366, 402] on div "[PERSON_NAME]" at bounding box center [382, 405] width 44 height 6
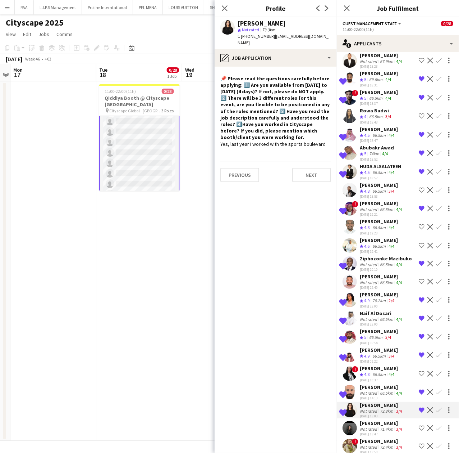
click at [377, 316] on div "Not rated" at bounding box center [369, 318] width 19 height 5
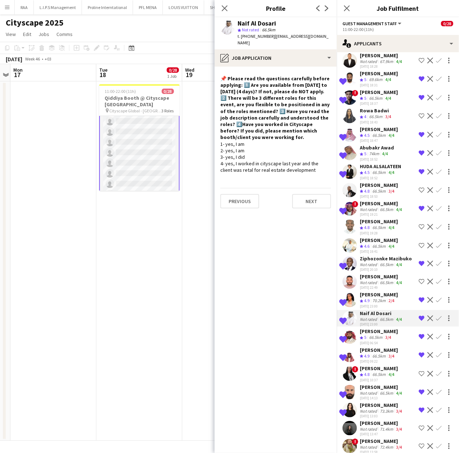
click at [374, 298] on div "70.2km" at bounding box center [379, 301] width 16 height 6
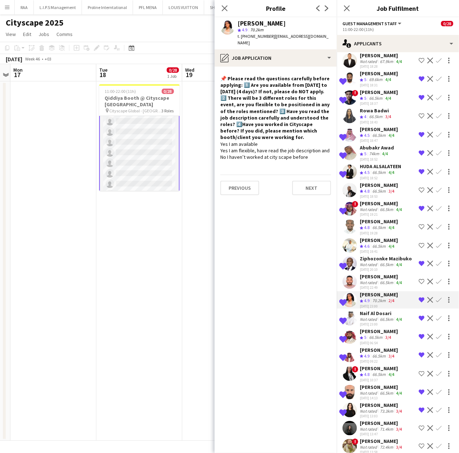
click at [369, 262] on div "Not rated" at bounding box center [369, 264] width 19 height 5
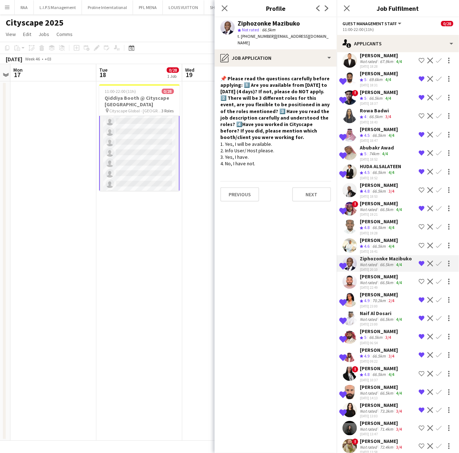
click at [370, 243] on span "4.6" at bounding box center [366, 245] width 5 height 5
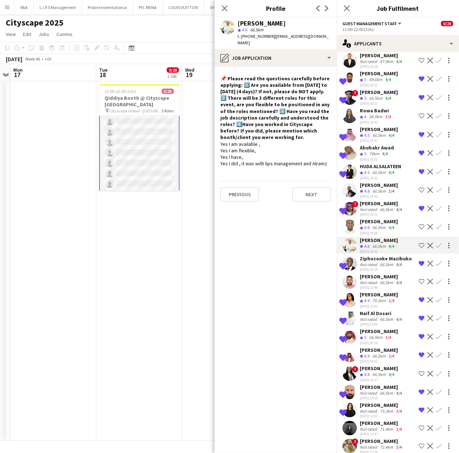
click at [370, 225] on span "4.8" at bounding box center [366, 227] width 5 height 5
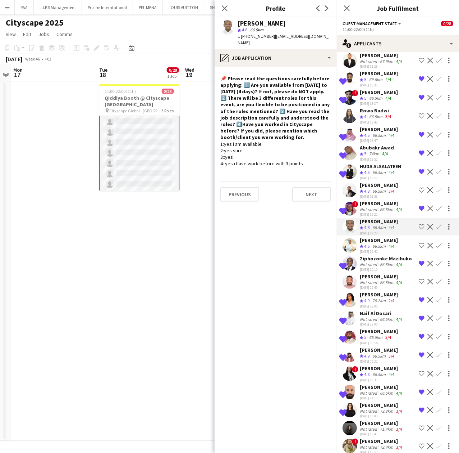
click at [373, 194] on div "[DATE] 18:53" at bounding box center [379, 196] width 38 height 5
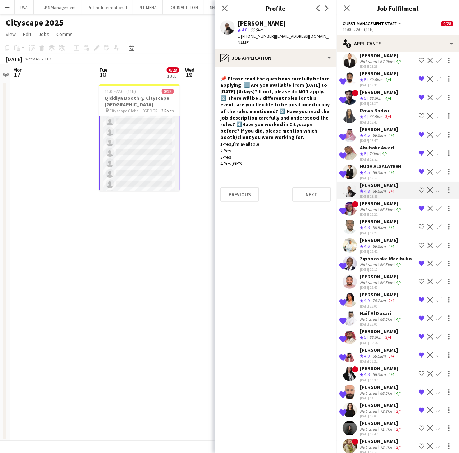
click at [378, 169] on div "66.5km" at bounding box center [379, 172] width 16 height 6
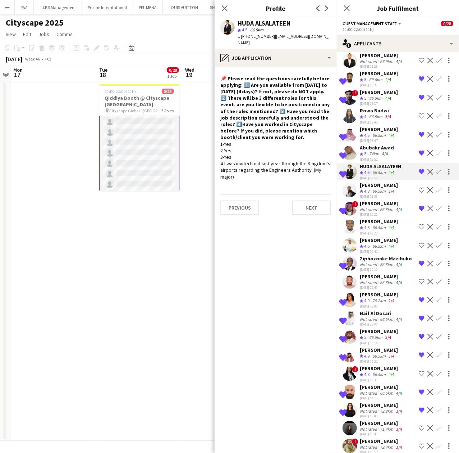
click at [384, 144] on div "Abubakr Awad" at bounding box center [377, 147] width 34 height 6
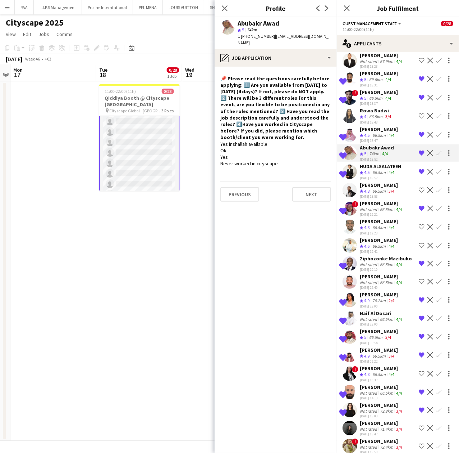
click at [386, 138] on div "[DATE] 18:47" at bounding box center [379, 140] width 38 height 5
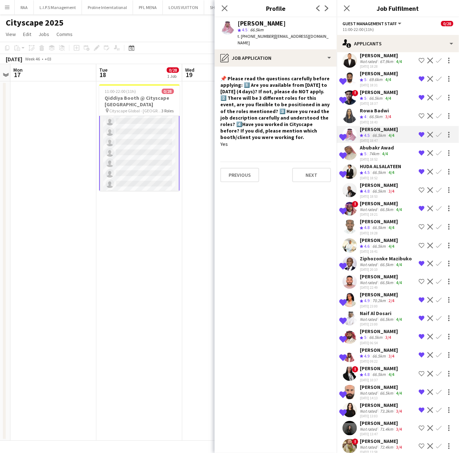
click at [383, 144] on div "Abubakr Awad" at bounding box center [377, 147] width 34 height 6
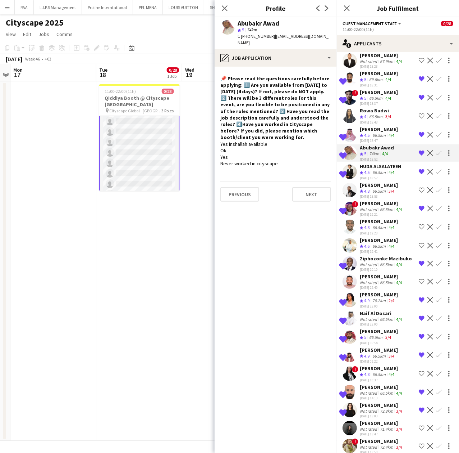
scroll to position [337, 0]
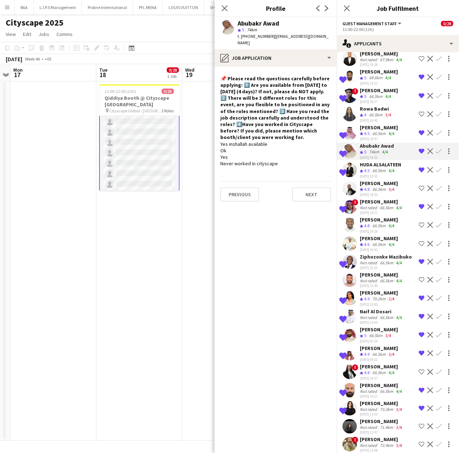
click at [379, 382] on div "[PERSON_NAME]" at bounding box center [382, 385] width 44 height 6
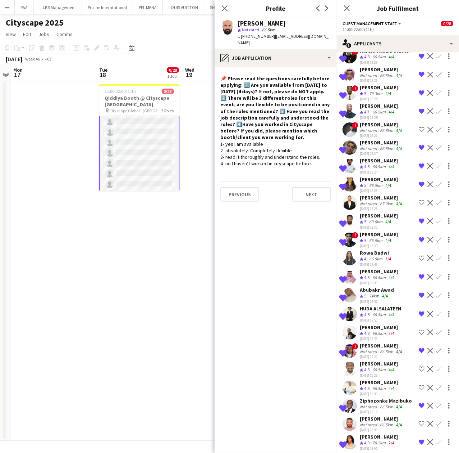
scroll to position [146, 0]
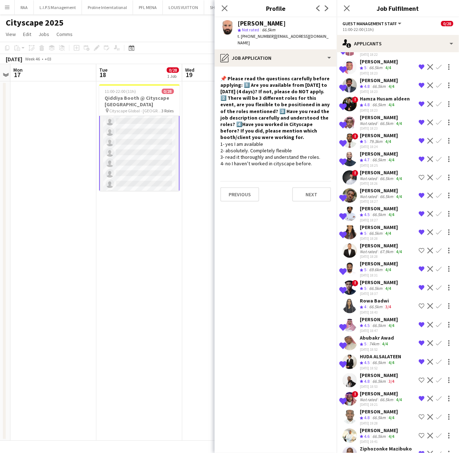
click at [367, 187] on div "[PERSON_NAME]" at bounding box center [382, 190] width 44 height 6
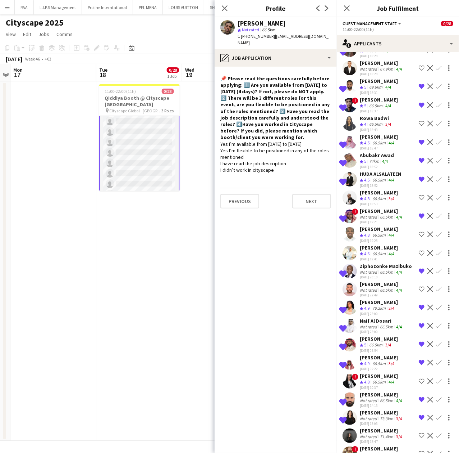
scroll to position [337, 0]
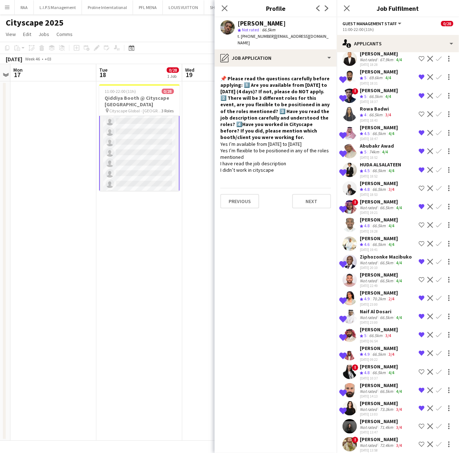
click at [379, 320] on div "[DATE] 23:00" at bounding box center [382, 322] width 44 height 5
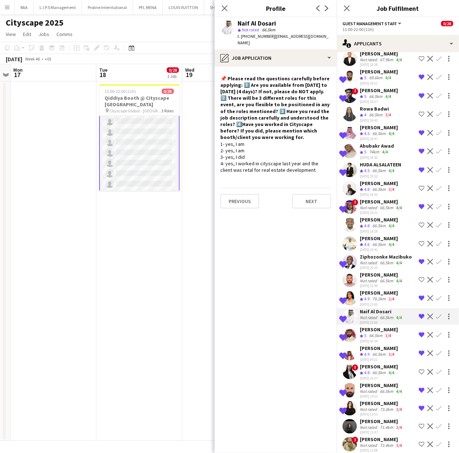
click at [379, 320] on div "[DATE] 23:00" at bounding box center [382, 322] width 44 height 5
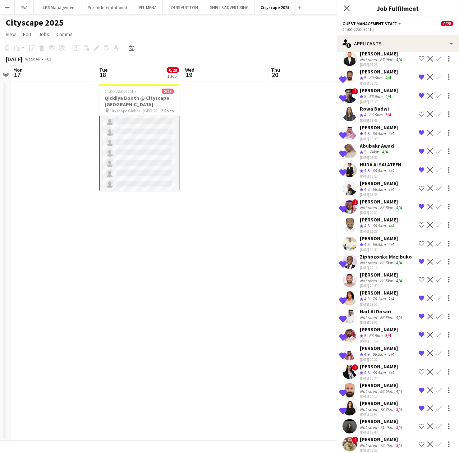
click at [379, 320] on div "[DATE] 23:00" at bounding box center [382, 322] width 44 height 5
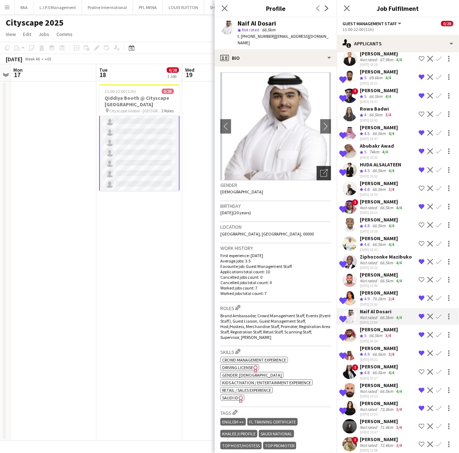
click at [321, 169] on icon "Open photos pop-in" at bounding box center [325, 173] width 8 height 8
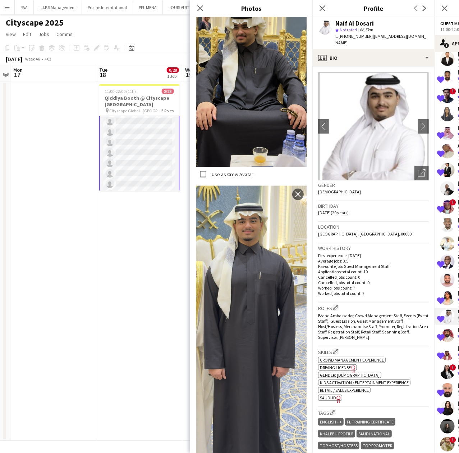
scroll to position [432, 0]
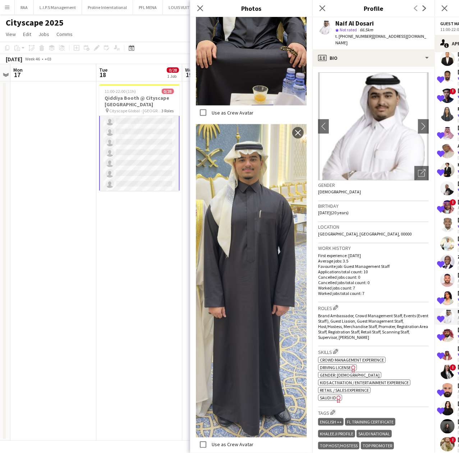
click at [358, 258] on p "Average jobs: 3.5" at bounding box center [373, 260] width 111 height 5
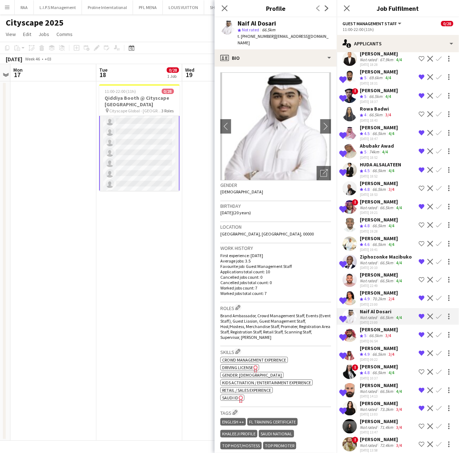
click at [419, 350] on app-icon "Remove crew from shortlist" at bounding box center [422, 353] width 6 height 6
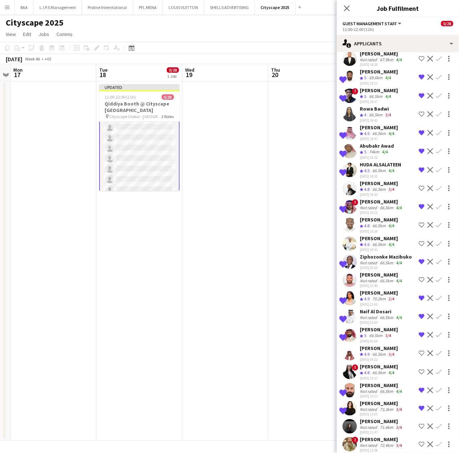
click at [376, 388] on div "Not rated" at bounding box center [369, 390] width 19 height 5
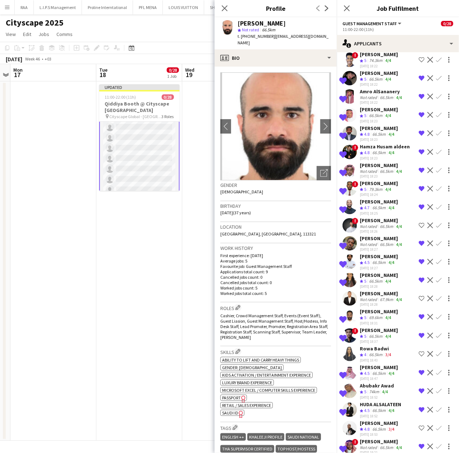
scroll to position [50, 0]
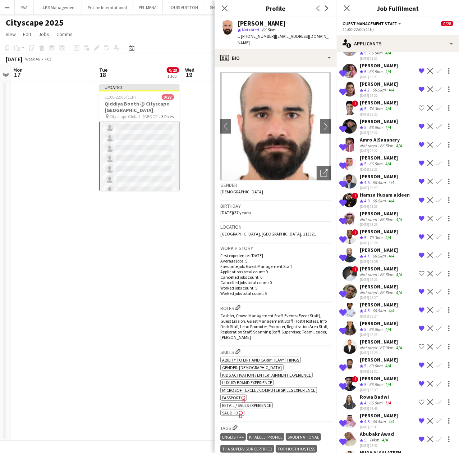
click at [376, 308] on div "66.5km" at bounding box center [379, 311] width 16 height 6
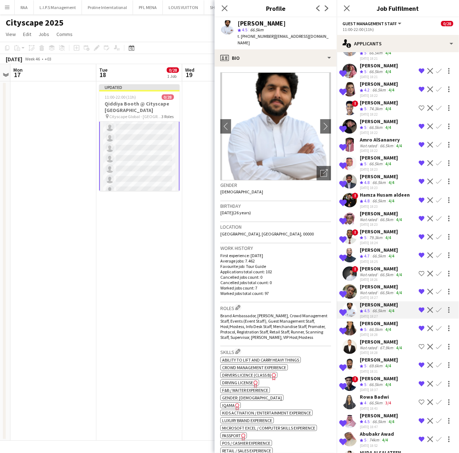
click at [419, 362] on app-icon "Remove crew from shortlist" at bounding box center [422, 365] width 6 height 6
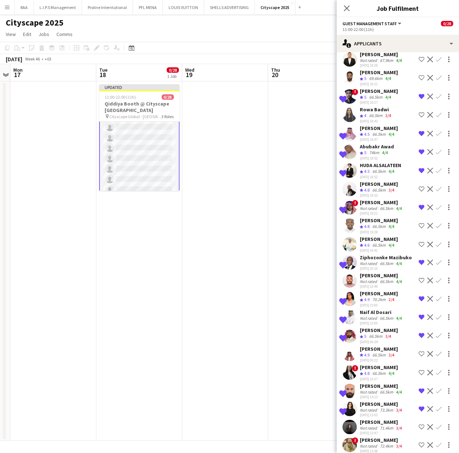
scroll to position [337, 0]
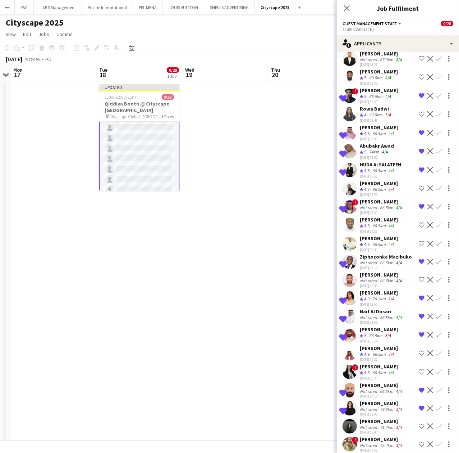
click at [419, 423] on app-icon "Shortlist crew" at bounding box center [422, 426] width 6 height 6
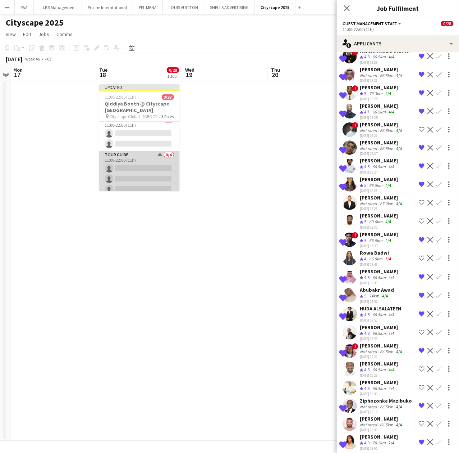
scroll to position [267, 0]
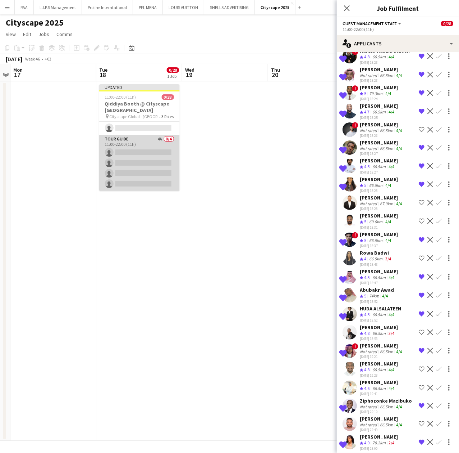
click at [140, 158] on app-card-role "Tour Guide 4A 0/4 11:00-22:00 (11h) single-neutral-actions single-neutral-actio…" at bounding box center [139, 163] width 81 height 56
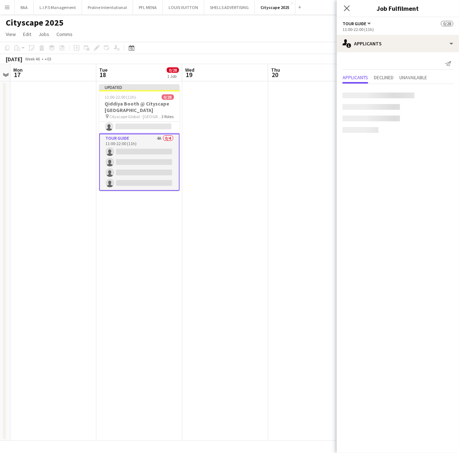
scroll to position [266, 0]
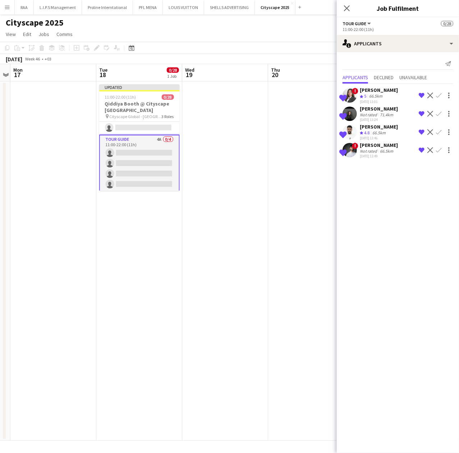
click at [421, 112] on app-icon "Remove crew from shortlist" at bounding box center [422, 114] width 6 height 6
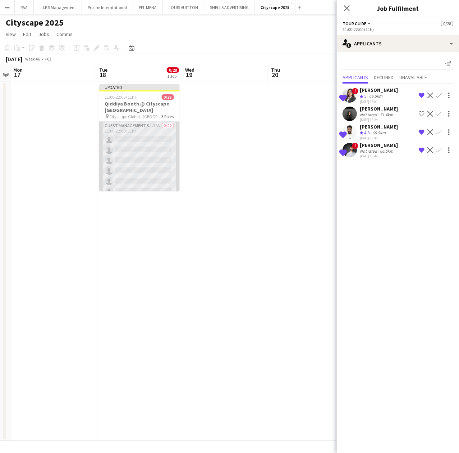
click at [135, 163] on app-card-role "Guest Management Staff 38A 0/22 11:00-22:00 (11h) single-neutral-actions single…" at bounding box center [139, 244] width 81 height 244
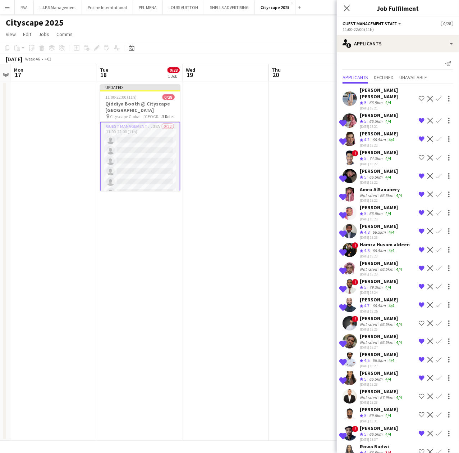
scroll to position [48, 0]
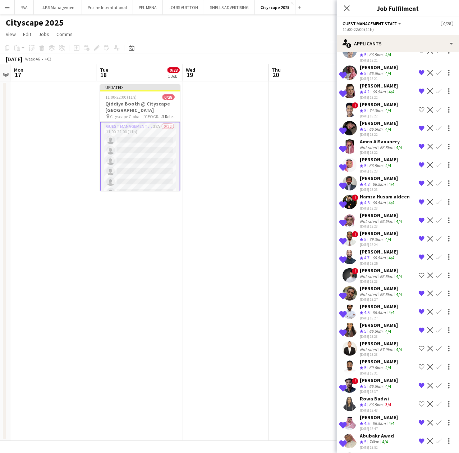
click at [373, 181] on div "66.5km" at bounding box center [379, 184] width 16 height 6
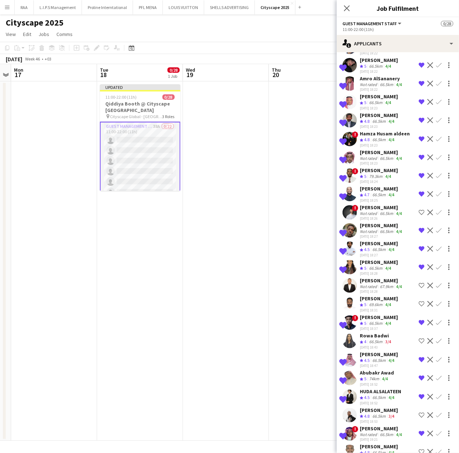
scroll to position [98, 0]
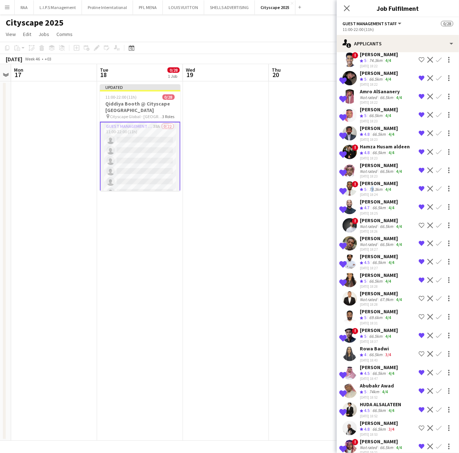
click at [371, 186] on div "79.3km" at bounding box center [376, 189] width 16 height 6
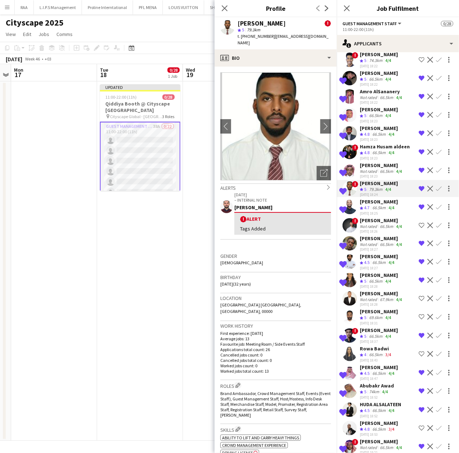
click at [368, 168] on div "Not rated" at bounding box center [369, 170] width 19 height 5
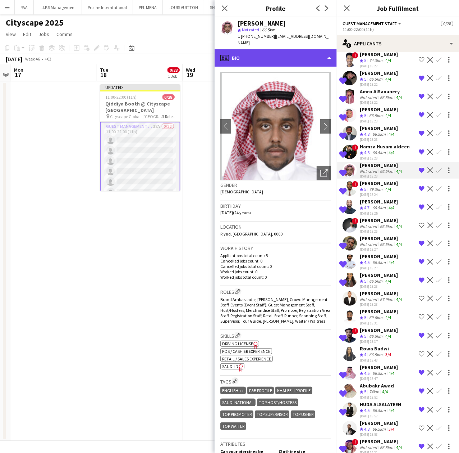
click at [296, 58] on div "profile Bio" at bounding box center [276, 57] width 122 height 17
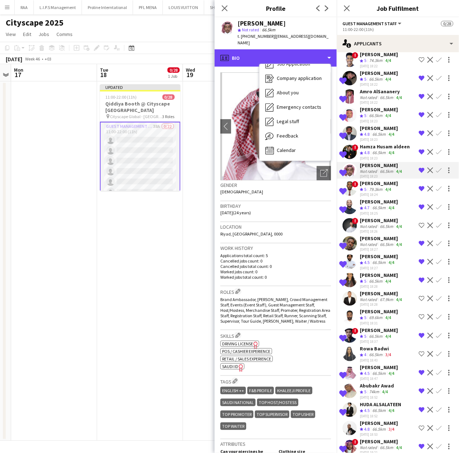
scroll to position [144, 0]
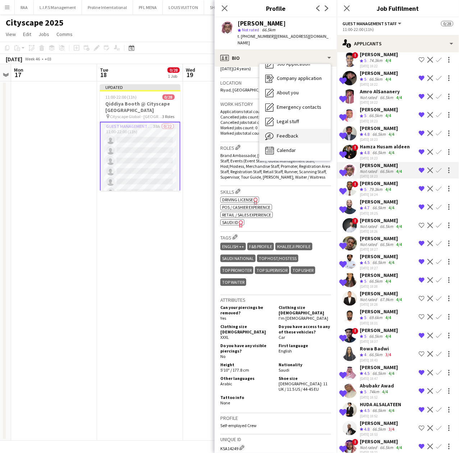
click at [289, 138] on span "Feedback" at bounding box center [288, 135] width 22 height 6
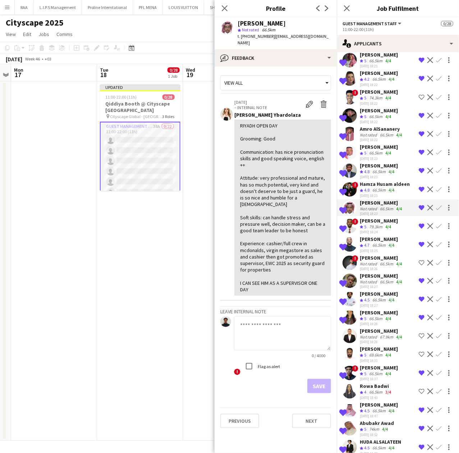
scroll to position [50, 0]
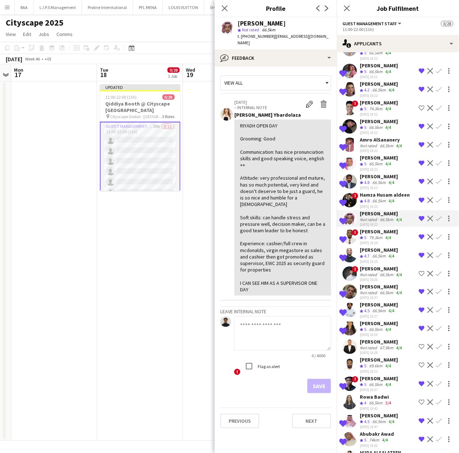
click at [419, 307] on app-icon "Remove crew from shortlist" at bounding box center [422, 310] width 6 height 6
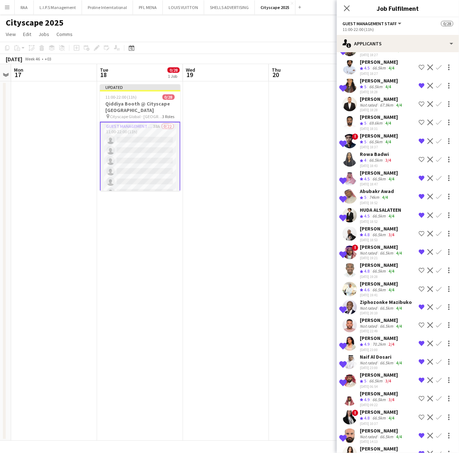
scroll to position [337, 0]
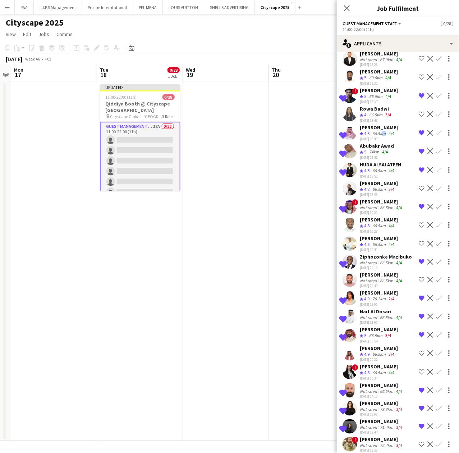
click at [382, 131] on div "66.5km" at bounding box center [379, 134] width 16 height 6
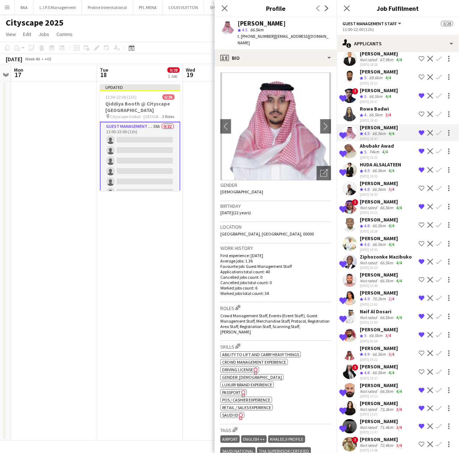
click at [305, 67] on app-crew-profile-bio "chevron-left chevron-right Open photos pop-in Gender [DEMOGRAPHIC_DATA] Birthda…" at bounding box center [276, 260] width 122 height 386
click at [305, 57] on div "profile Bio" at bounding box center [276, 57] width 122 height 17
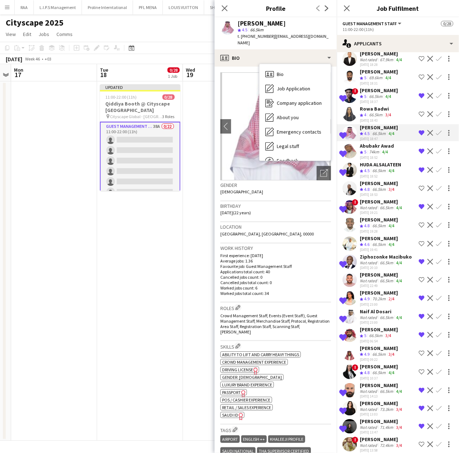
click at [281, 223] on div "Location [GEOGRAPHIC_DATA], [GEOGRAPHIC_DATA], 00000" at bounding box center [276, 232] width 111 height 21
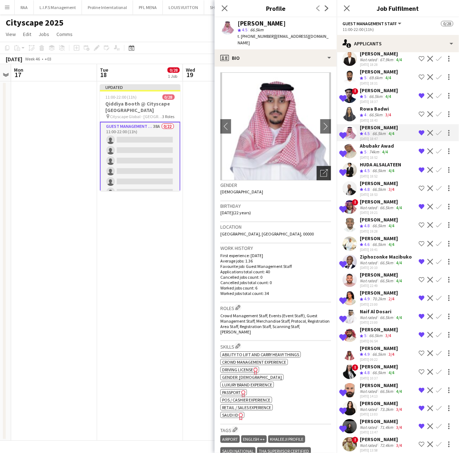
click at [321, 169] on icon "Open photos pop-in" at bounding box center [325, 173] width 8 height 8
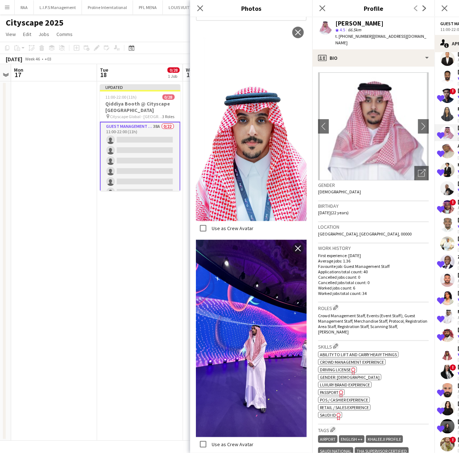
scroll to position [147, 0]
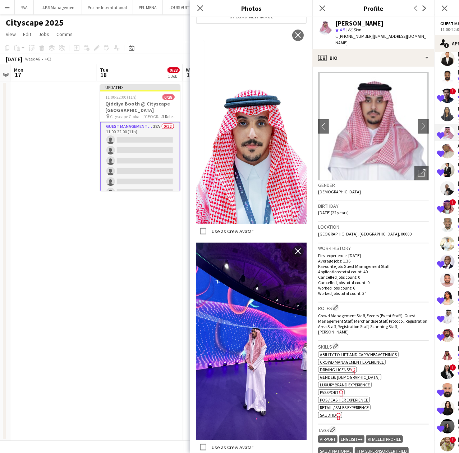
click at [369, 231] on div "Location [GEOGRAPHIC_DATA], [GEOGRAPHIC_DATA], 00000" at bounding box center [373, 232] width 111 height 21
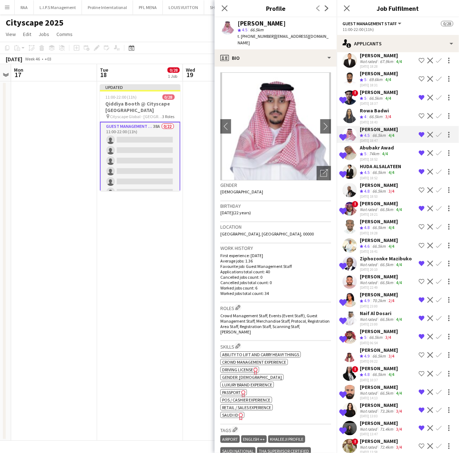
scroll to position [337, 0]
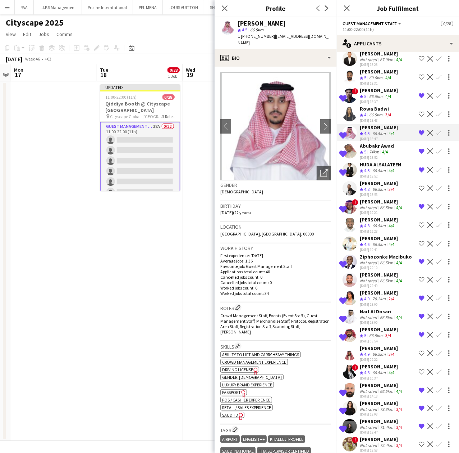
click at [366, 118] on div "[DATE] 18:43" at bounding box center [376, 120] width 33 height 5
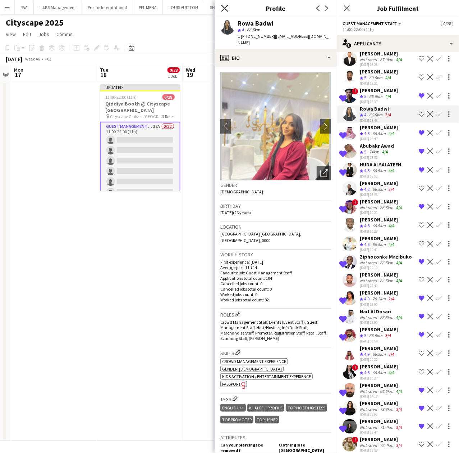
click at [225, 6] on icon "Close pop-in" at bounding box center [224, 8] width 7 height 7
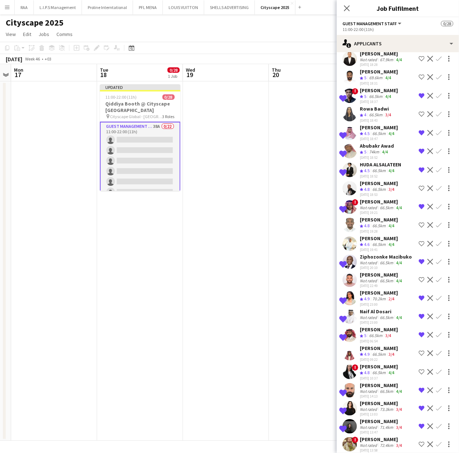
click at [369, 112] on div "66.5km" at bounding box center [376, 115] width 16 height 6
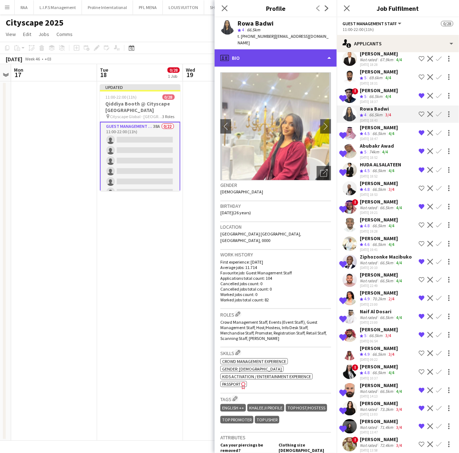
click at [294, 49] on div "profile Bio" at bounding box center [276, 57] width 122 height 17
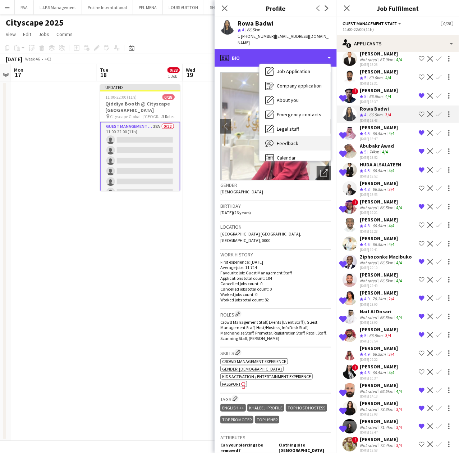
scroll to position [24, 0]
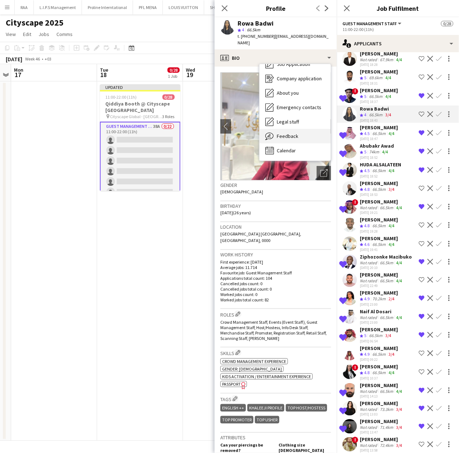
click at [295, 133] on span "Feedback" at bounding box center [288, 136] width 22 height 6
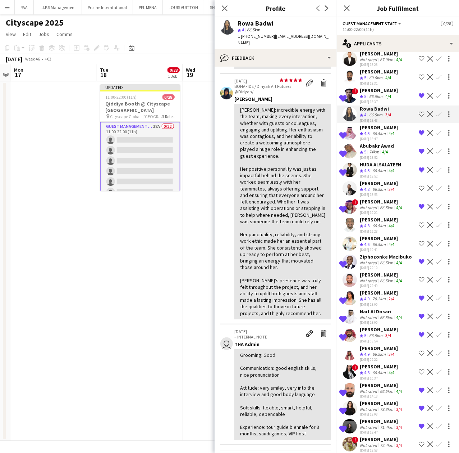
scroll to position [96, 0]
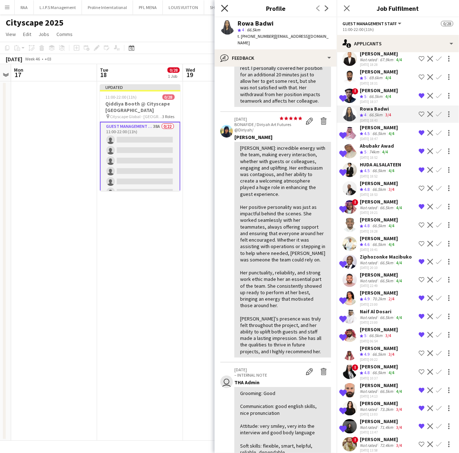
click at [223, 6] on icon at bounding box center [224, 8] width 7 height 7
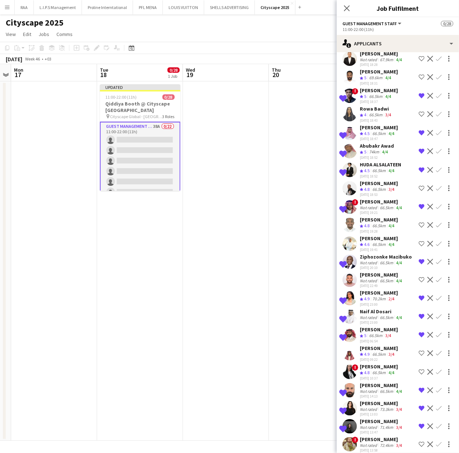
click at [366, 296] on span "4.9" at bounding box center [366, 298] width 5 height 5
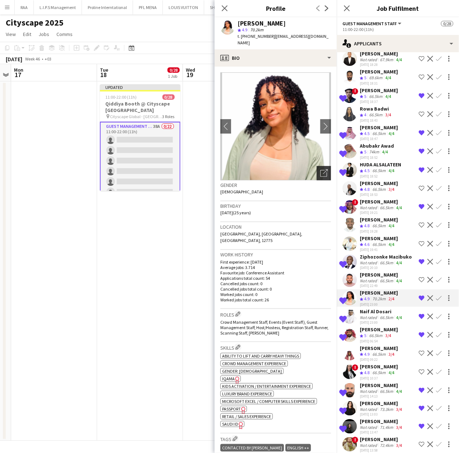
click at [321, 169] on icon "Open photos pop-in" at bounding box center [325, 173] width 8 height 8
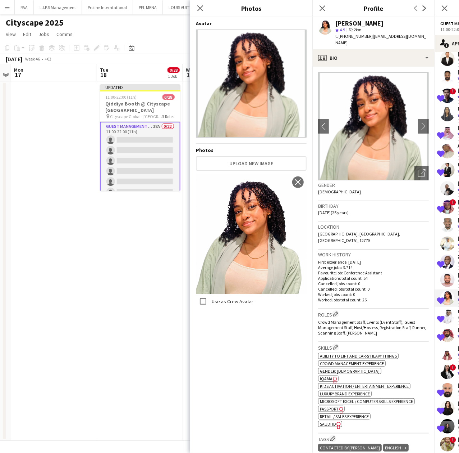
click at [341, 209] on div "Birthday [DEMOGRAPHIC_DATA] (25 years)" at bounding box center [373, 211] width 111 height 21
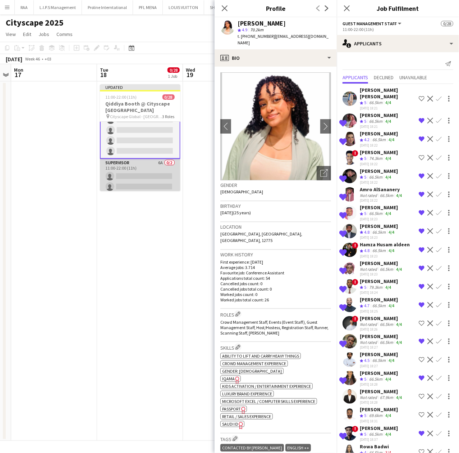
scroll to position [240, 0]
click at [145, 176] on app-card-role "Tour Guide 5A 0/4 11:00-22:00 (11h) single-neutral-actions single-neutral-actio…" at bounding box center [140, 190] width 81 height 56
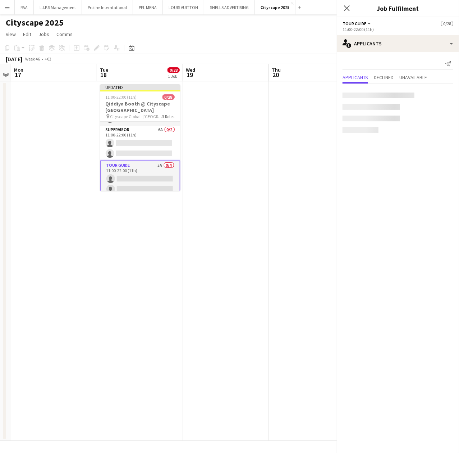
scroll to position [239, 0]
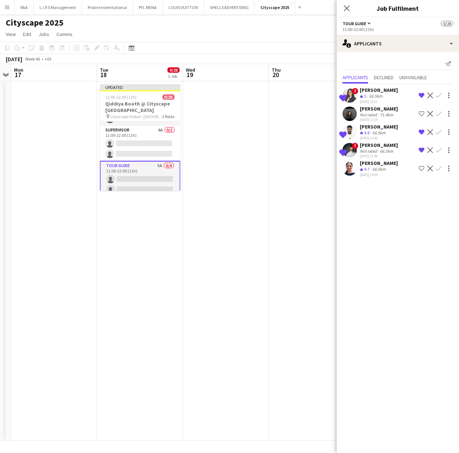
click at [419, 168] on app-icon "Shortlist crew" at bounding box center [422, 169] width 6 height 6
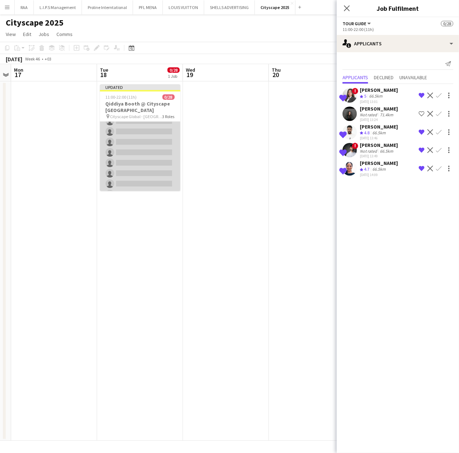
click at [149, 144] on app-card-role "Guest Management Staff 38A 0/22 11:00-22:00 (11h) single-neutral-actions single…" at bounding box center [140, 100] width 81 height 244
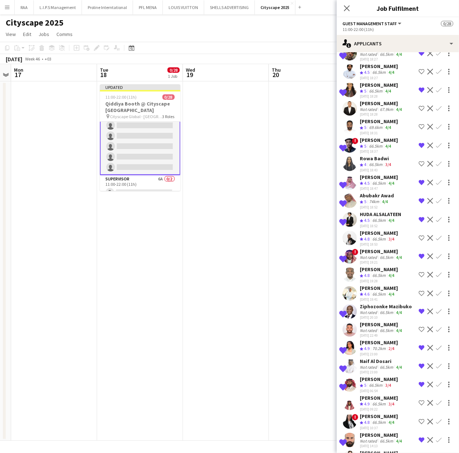
scroll to position [267, 0]
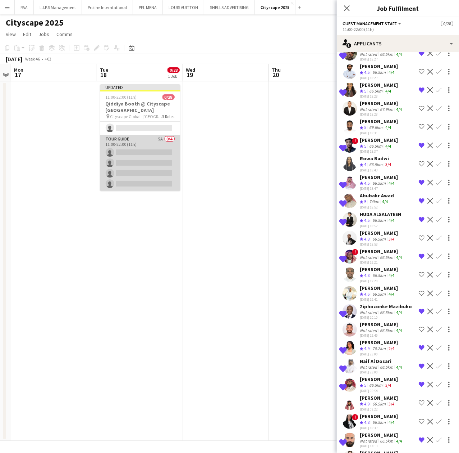
click at [144, 176] on app-card-role "Tour Guide 5A 0/4 11:00-22:00 (11h) single-neutral-actions single-neutral-actio…" at bounding box center [140, 163] width 81 height 56
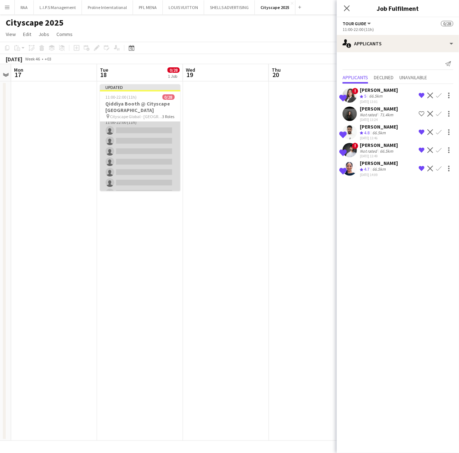
scroll to position [0, 0]
click at [118, 160] on app-card-role "Guest Management Staff 38A 0/22 11:00-22:00 (11h) single-neutral-actions single…" at bounding box center [140, 244] width 81 height 244
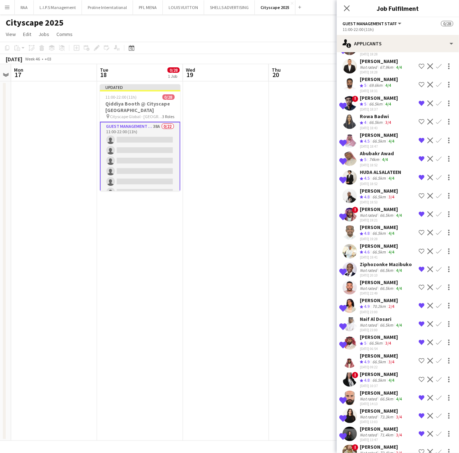
scroll to position [337, 0]
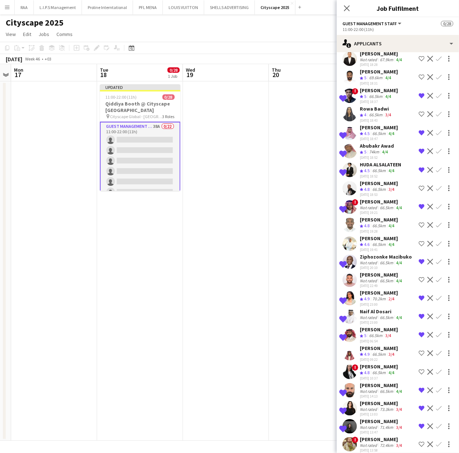
click at [128, 148] on app-card-role "Guest Management Staff 38A 0/22 11:00-22:00 (11h) single-neutral-actions single…" at bounding box center [140, 244] width 81 height 245
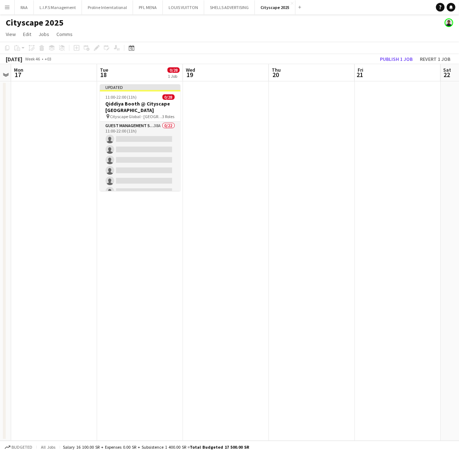
drag, startPoint x: 132, startPoint y: 147, endPoint x: 193, endPoint y: 124, distance: 65.1
click at [132, 147] on app-card-role "Guest Management Staff 38A 0/22 11:00-22:00 (11h) single-neutral-actions single…" at bounding box center [140, 244] width 81 height 244
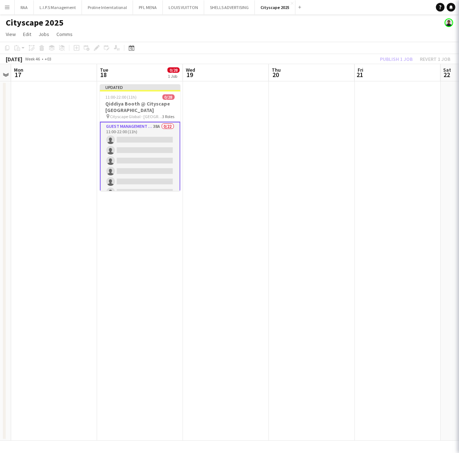
scroll to position [0, 246]
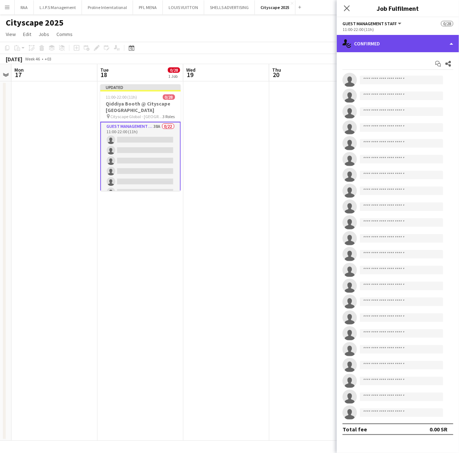
click at [387, 46] on div "single-neutral-actions-check-2 Confirmed" at bounding box center [398, 43] width 122 height 17
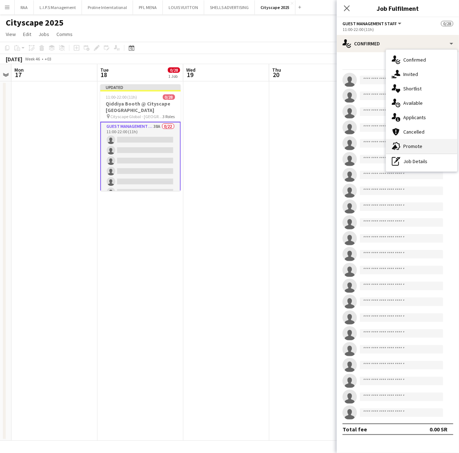
click at [419, 146] on span "Promote" at bounding box center [413, 146] width 19 height 6
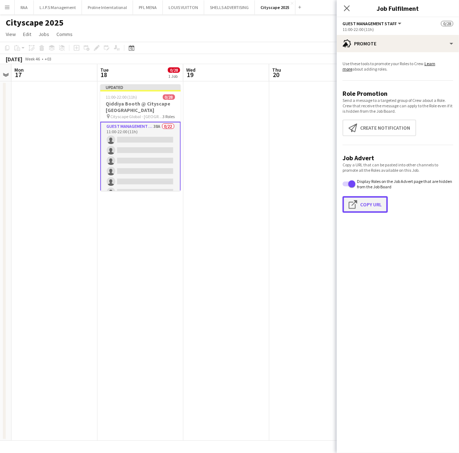
click at [377, 204] on button "Click to copy URL Copy Url" at bounding box center [365, 204] width 45 height 17
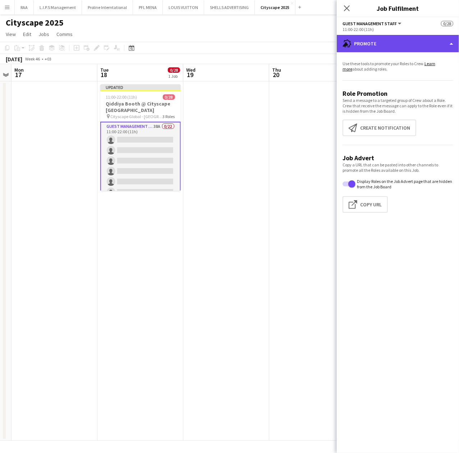
click at [425, 49] on div "advertising-megaphone Promote" at bounding box center [398, 43] width 122 height 17
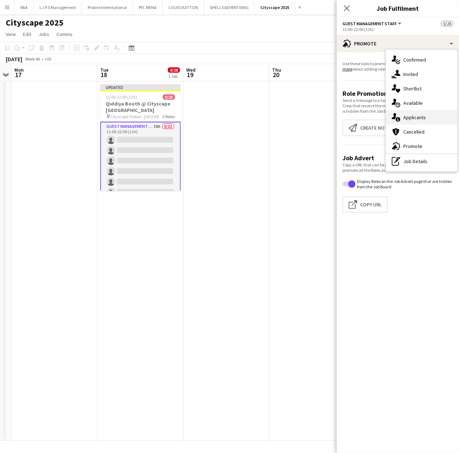
click at [418, 115] on span "Applicants" at bounding box center [415, 117] width 23 height 6
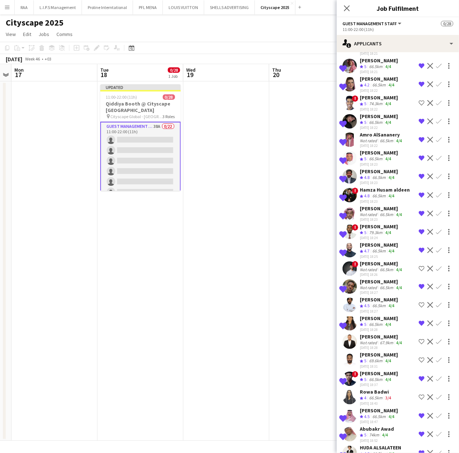
scroll to position [50, 0]
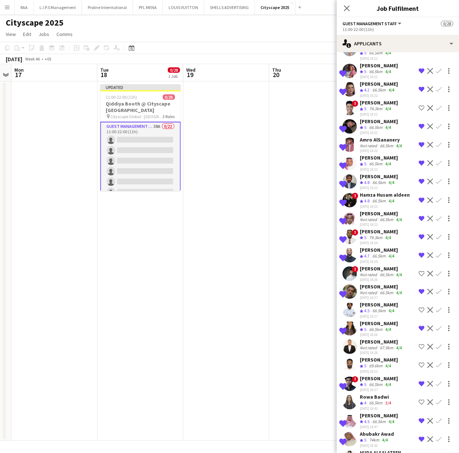
click at [375, 180] on div "66.5km" at bounding box center [379, 183] width 16 height 6
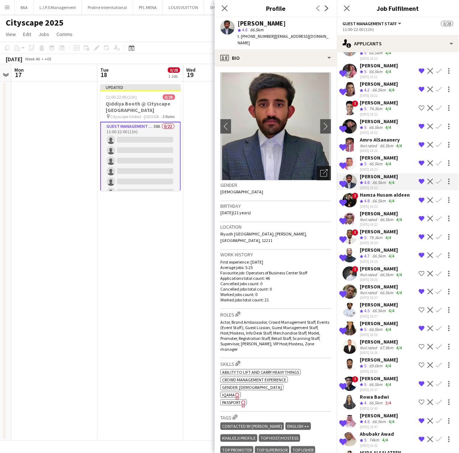
click at [322, 166] on div "Open photos pop-in" at bounding box center [324, 173] width 14 height 14
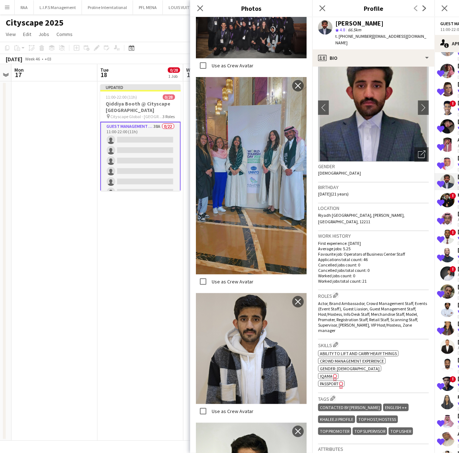
scroll to position [48, 0]
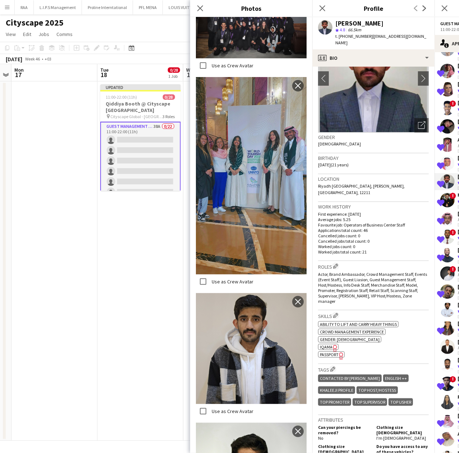
click at [391, 249] on p "Worked jobs total count: 21" at bounding box center [373, 251] width 111 height 5
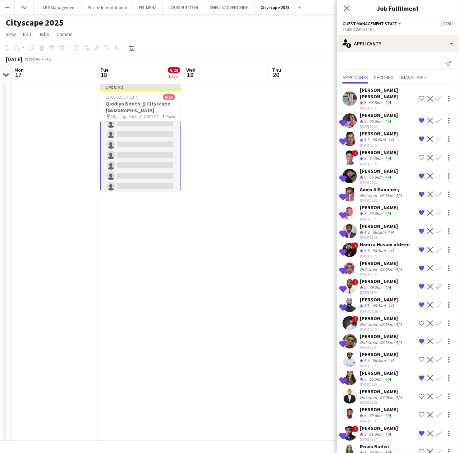
scroll to position [0, 0]
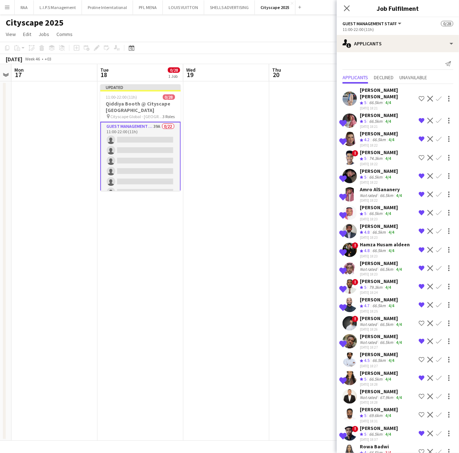
click at [161, 155] on app-card-role "Guest Management Staff 39A 0/22 11:00-22:00 (11h) single-neutral-actions single…" at bounding box center [140, 244] width 81 height 245
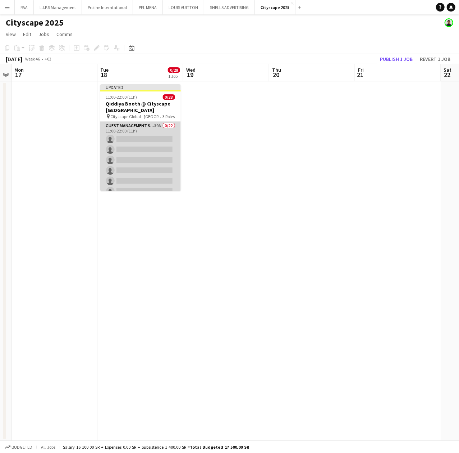
click at [163, 155] on app-card-role "Guest Management Staff 39A 0/22 11:00-22:00 (11h) single-neutral-actions single…" at bounding box center [140, 244] width 81 height 244
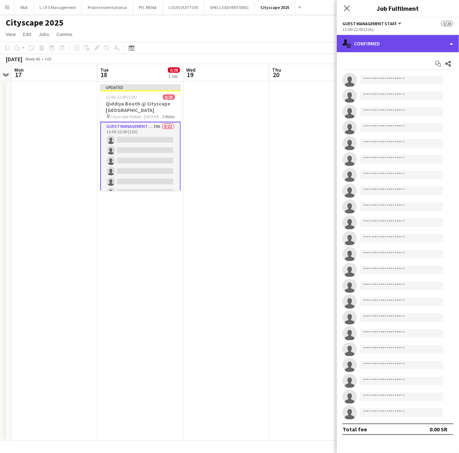
click at [416, 43] on div "single-neutral-actions-check-2 Confirmed" at bounding box center [398, 43] width 122 height 17
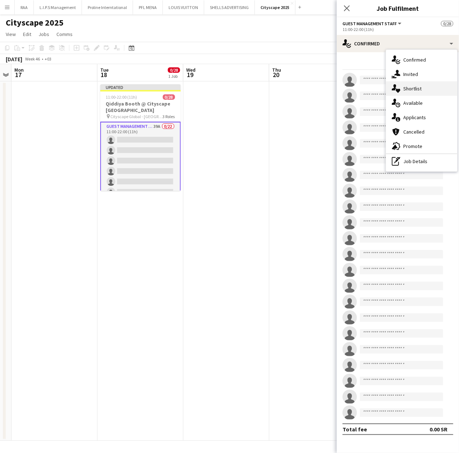
click at [425, 91] on div "single-neutral-actions-heart Shortlist" at bounding box center [421, 88] width 71 height 14
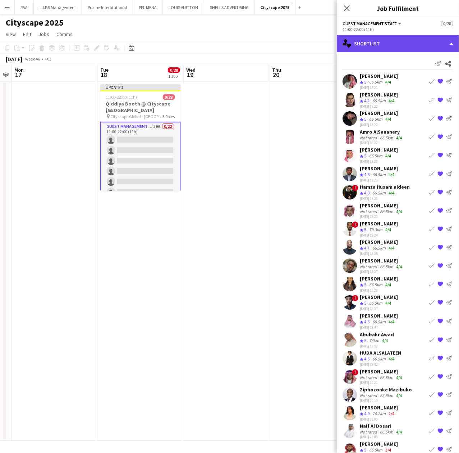
click at [386, 38] on div "single-neutral-actions-heart Shortlist" at bounding box center [398, 43] width 122 height 17
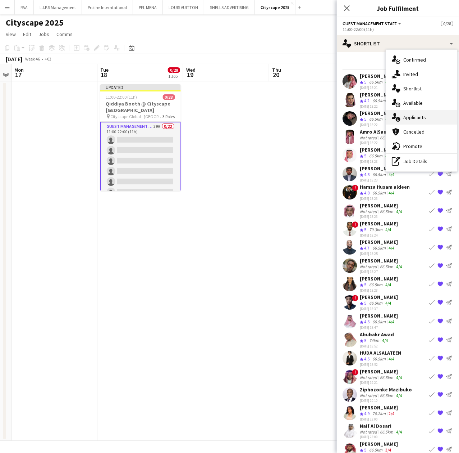
click at [426, 118] on span "Applicants" at bounding box center [415, 117] width 23 height 6
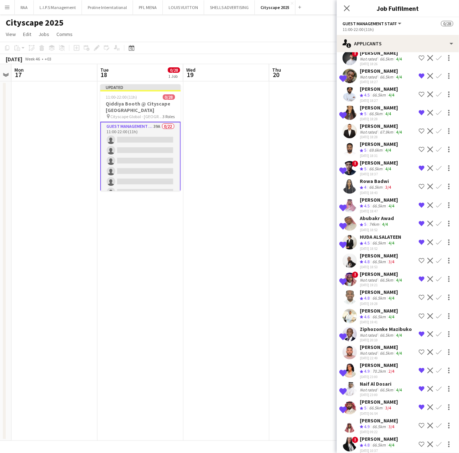
scroll to position [356, 0]
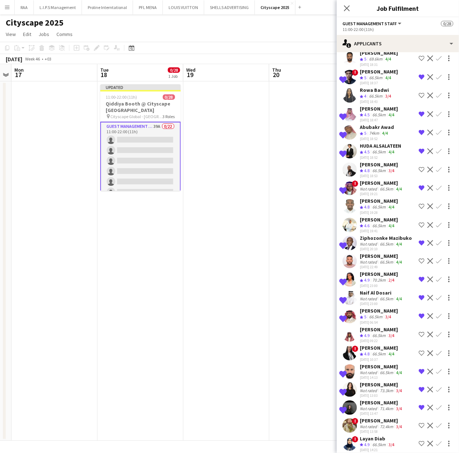
click at [419, 440] on app-icon "Shortlist crew" at bounding box center [422, 443] width 6 height 6
click at [215, 132] on app-date-cell at bounding box center [226, 260] width 86 height 359
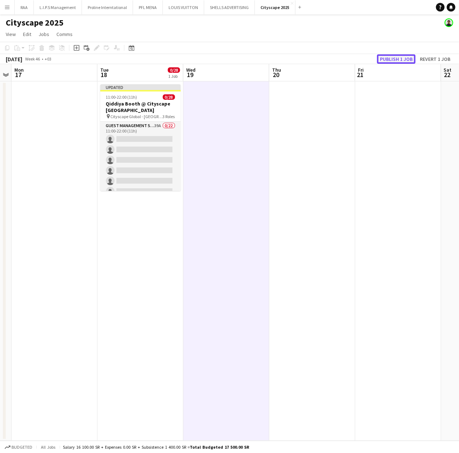
click at [402, 58] on button "Publish 1 job" at bounding box center [396, 58] width 38 height 9
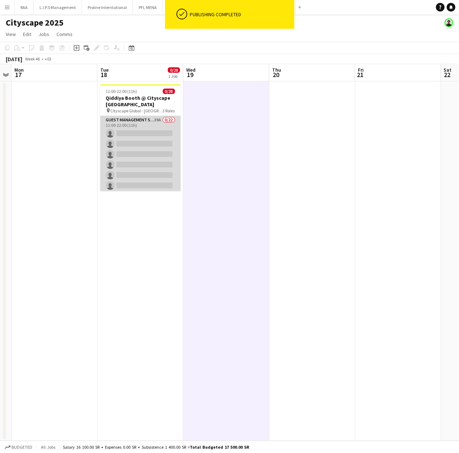
click at [153, 169] on app-card-role "Guest Management Staff 39A 0/22 11:00-22:00 (11h) single-neutral-actions single…" at bounding box center [140, 238] width 81 height 244
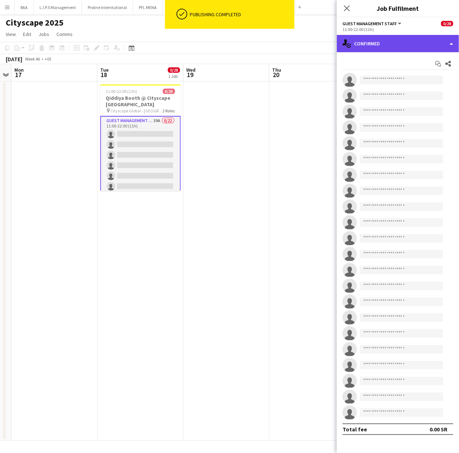
click at [410, 45] on div "single-neutral-actions-check-2 Confirmed" at bounding box center [398, 43] width 122 height 17
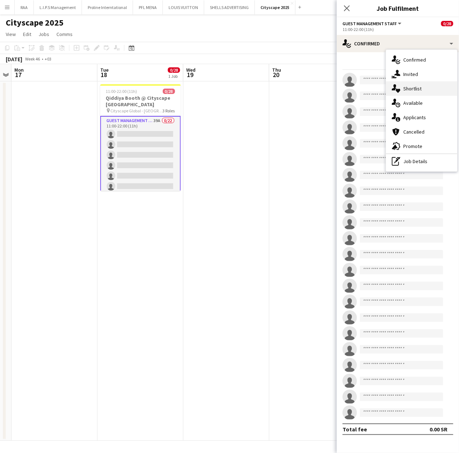
click at [422, 91] on span "Shortlist" at bounding box center [413, 88] width 18 height 6
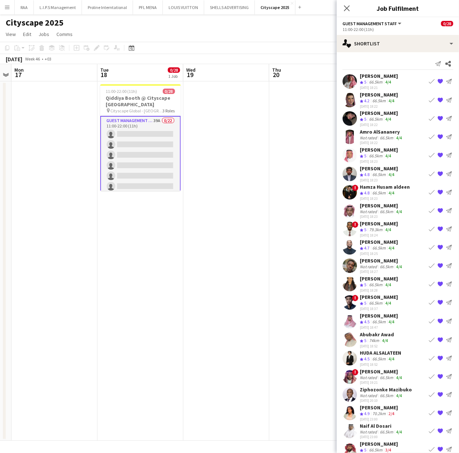
click at [361, 177] on div "[DATE] 18:23" at bounding box center [379, 179] width 38 height 5
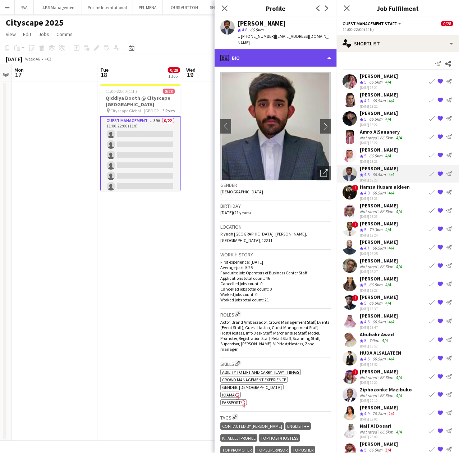
click at [253, 58] on div "profile Bio" at bounding box center [276, 57] width 122 height 17
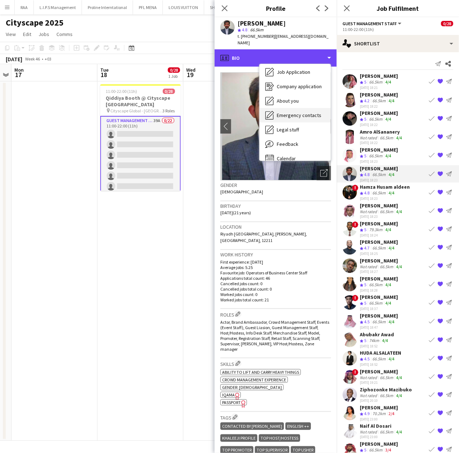
scroll to position [24, 0]
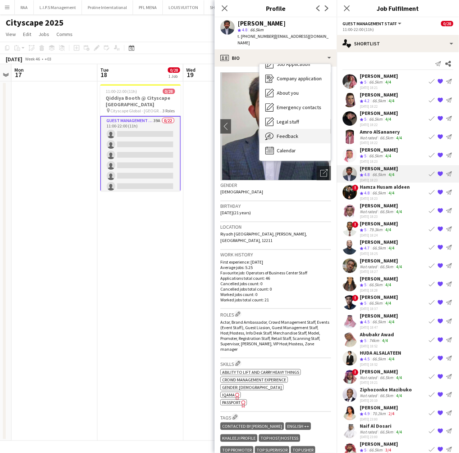
click at [305, 129] on div "Feedback Feedback" at bounding box center [295, 136] width 71 height 14
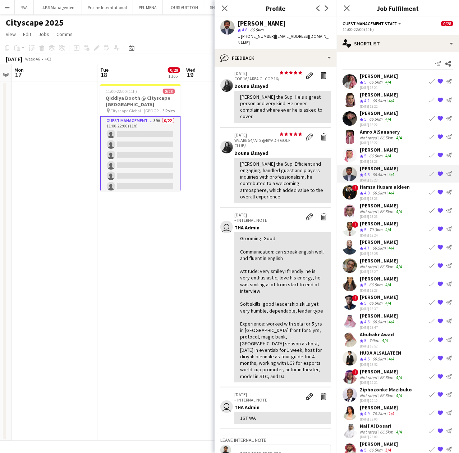
scroll to position [144, 0]
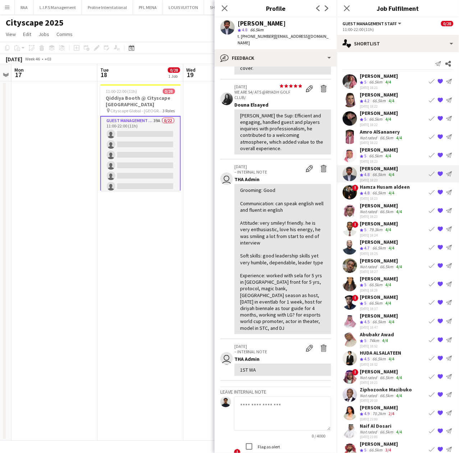
click at [398, 229] on div "Crew rating 5 79.3km 4/4" at bounding box center [379, 230] width 38 height 6
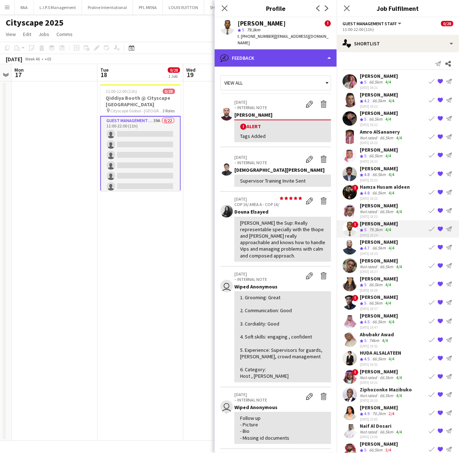
click at [298, 49] on div "bubble-pencil Feedback" at bounding box center [276, 57] width 122 height 17
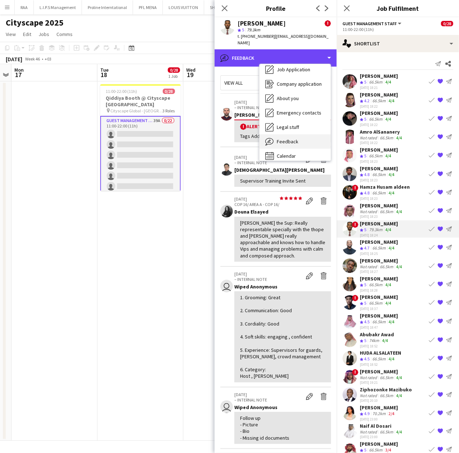
scroll to position [24, 0]
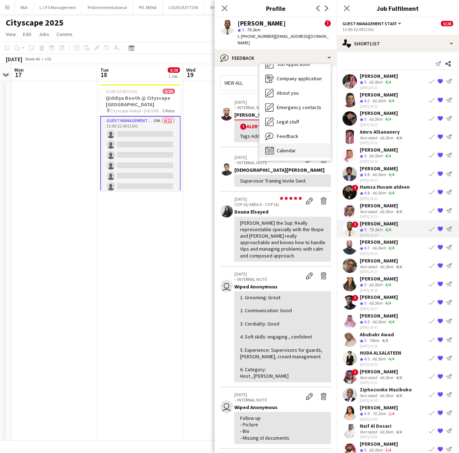
click at [284, 147] on span "Calendar" at bounding box center [286, 150] width 19 height 6
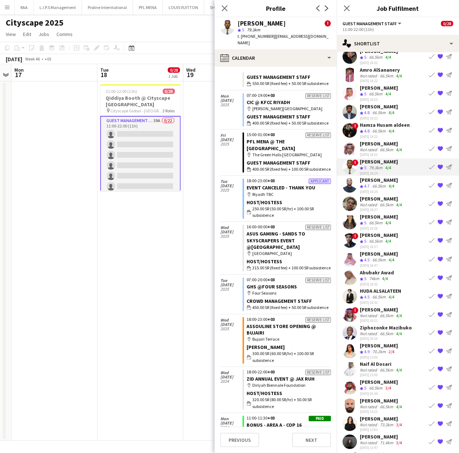
scroll to position [84, 0]
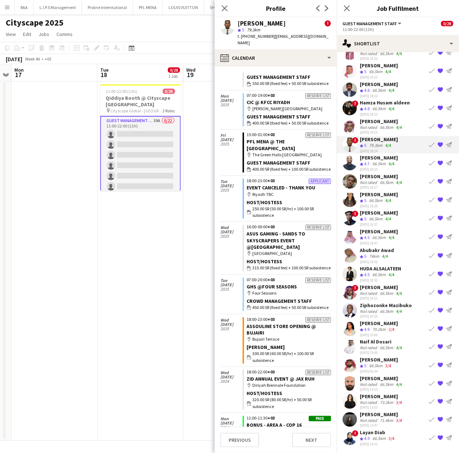
click at [128, 130] on app-card-role "Guest Management Staff 39A 0/22 11:00-22:00 (11h) single-neutral-actions single…" at bounding box center [140, 238] width 81 height 245
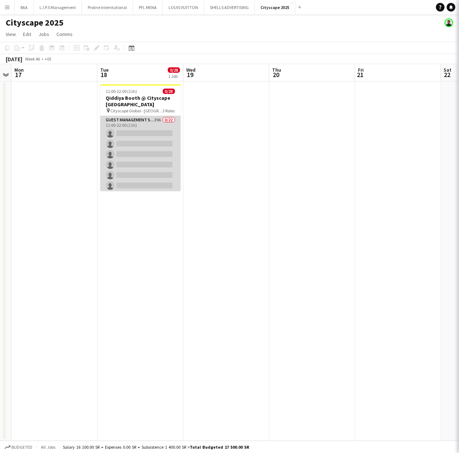
click at [131, 133] on app-card-role "Guest Management Staff 39A 0/22 11:00-22:00 (11h) single-neutral-actions single…" at bounding box center [140, 238] width 81 height 244
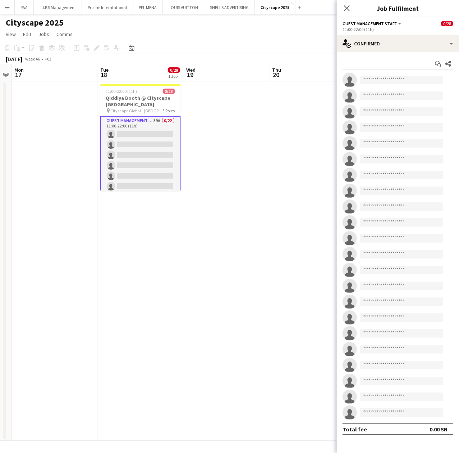
click at [123, 169] on app-card-role "Guest Management Staff 39A 0/22 11:00-22:00 (11h) single-neutral-actions single…" at bounding box center [140, 238] width 81 height 245
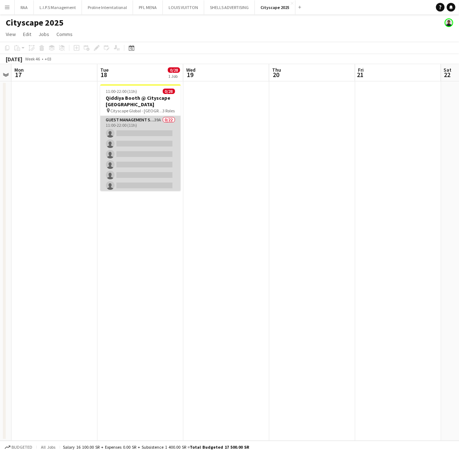
click at [126, 167] on app-card-role "Guest Management Staff 39A 0/22 11:00-22:00 (11h) single-neutral-actions single…" at bounding box center [140, 238] width 81 height 244
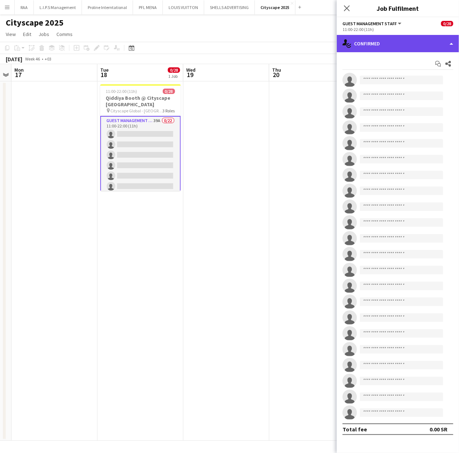
click at [389, 43] on div "single-neutral-actions-check-2 Confirmed" at bounding box center [398, 43] width 122 height 17
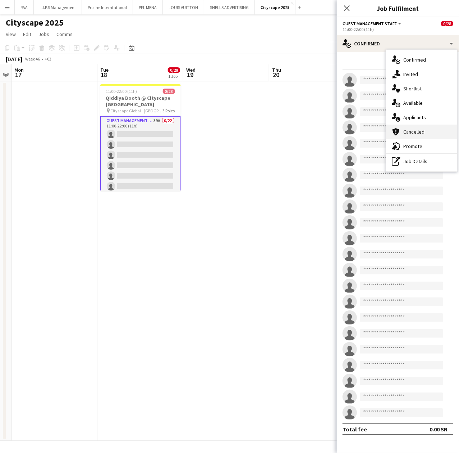
click at [421, 136] on div "cancellation Cancelled" at bounding box center [421, 131] width 71 height 14
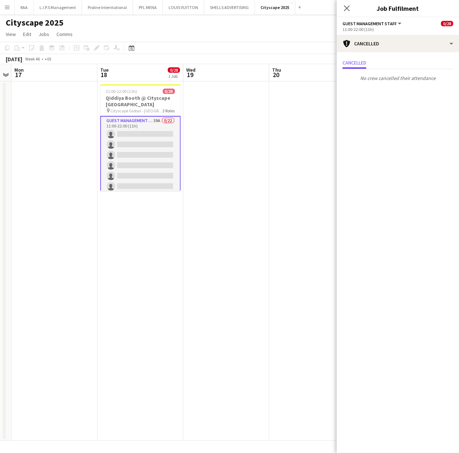
click at [405, 56] on div "Cancelled No crew cancelled their attendance" at bounding box center [398, 71] width 122 height 38
click at [402, 41] on div "cancellation Cancelled" at bounding box center [398, 43] width 122 height 17
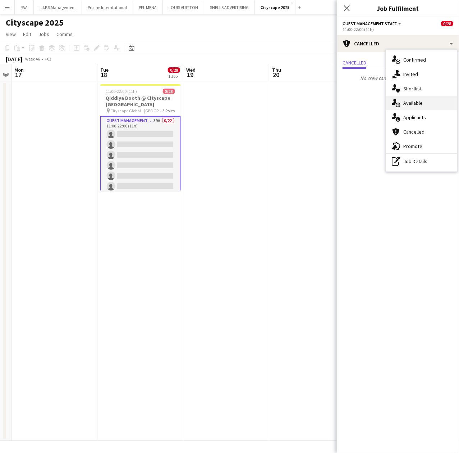
click at [416, 100] on span "Available" at bounding box center [413, 103] width 19 height 6
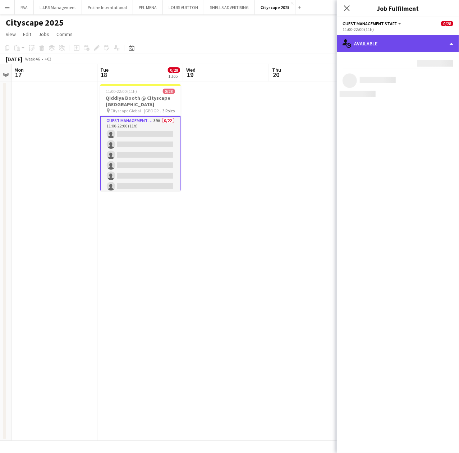
click at [412, 35] on div "single-neutral-actions-upload Available" at bounding box center [398, 43] width 122 height 17
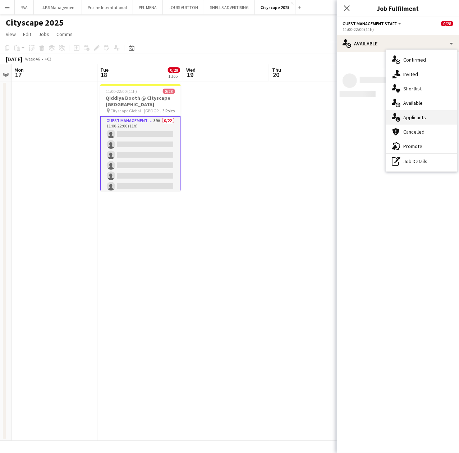
click at [418, 119] on span "Applicants" at bounding box center [415, 117] width 23 height 6
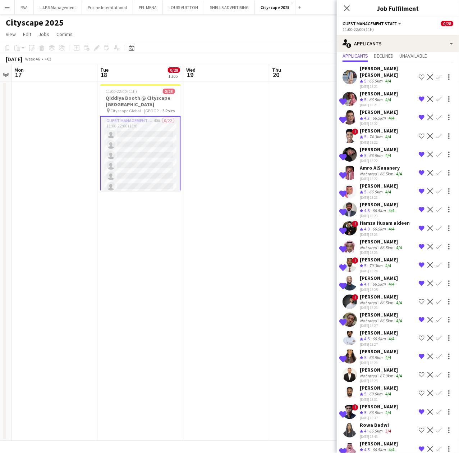
scroll to position [21, 0]
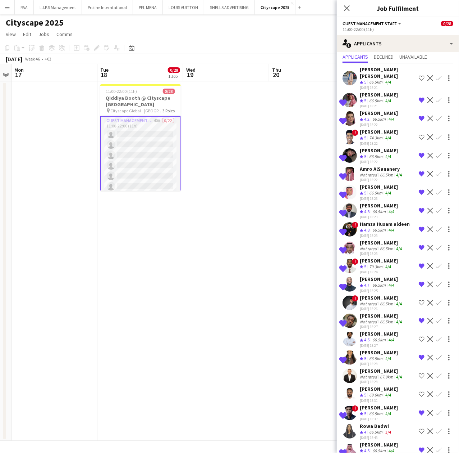
click at [363, 172] on div "Not rated" at bounding box center [369, 174] width 19 height 5
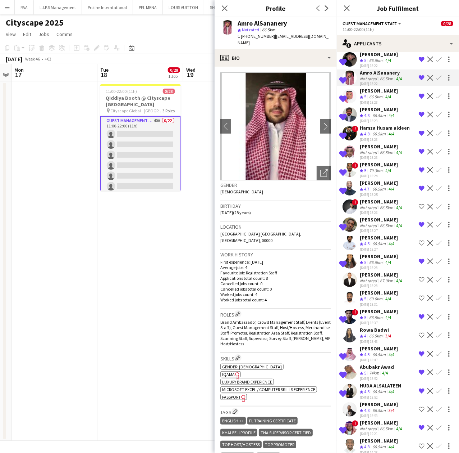
scroll to position [0, 0]
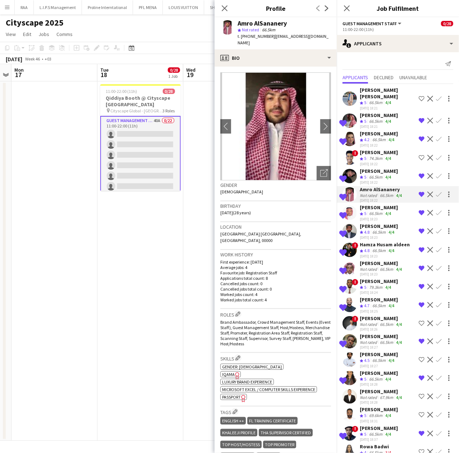
click at [419, 302] on app-icon "Remove crew from shortlist" at bounding box center [422, 305] width 6 height 6
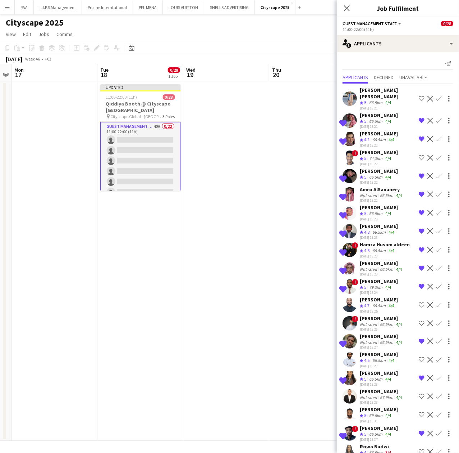
click at [221, 150] on app-date-cell at bounding box center [226, 260] width 86 height 359
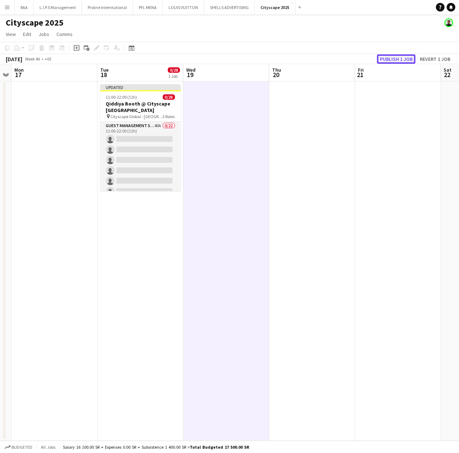
click at [397, 55] on button "Publish 1 job" at bounding box center [396, 58] width 38 height 9
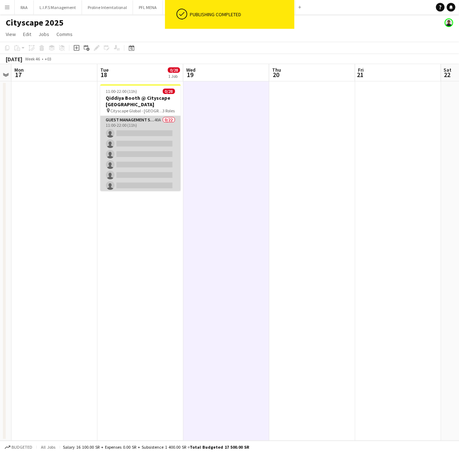
click at [148, 141] on app-card-role "Guest Management Staff 40A 0/22 11:00-22:00 (11h) single-neutral-actions single…" at bounding box center [140, 238] width 81 height 244
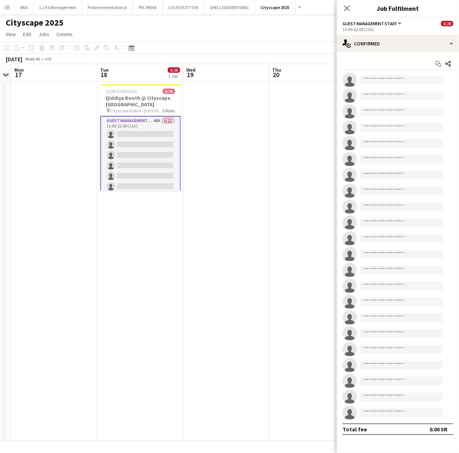
click at [153, 158] on app-card-role "Guest Management Staff 40A 0/22 11:00-22:00 (11h) single-neutral-actions single…" at bounding box center [140, 238] width 81 height 245
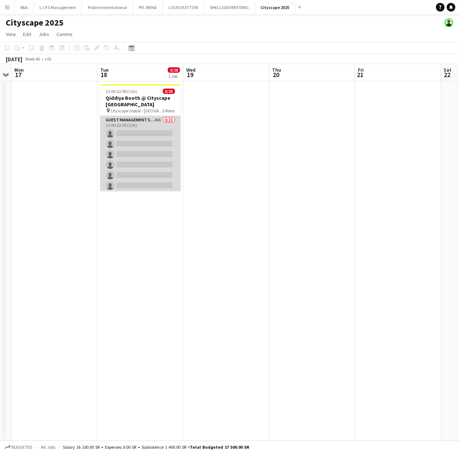
click at [153, 158] on app-card-role "Guest Management Staff 40A 0/22 11:00-22:00 (11h) single-neutral-actions single…" at bounding box center [140, 238] width 81 height 244
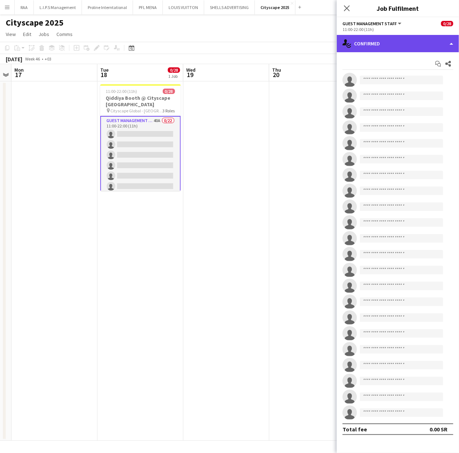
click at [391, 44] on div "single-neutral-actions-check-2 Confirmed" at bounding box center [398, 43] width 122 height 17
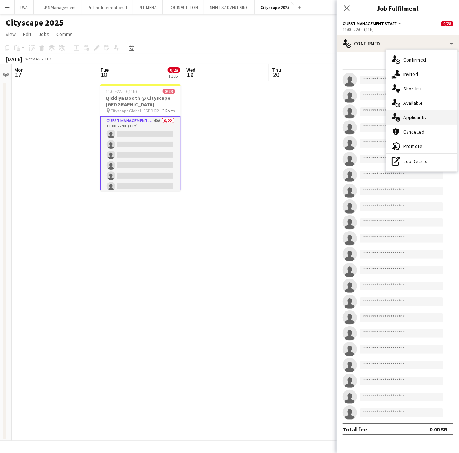
click at [424, 120] on span "Applicants" at bounding box center [415, 117] width 23 height 6
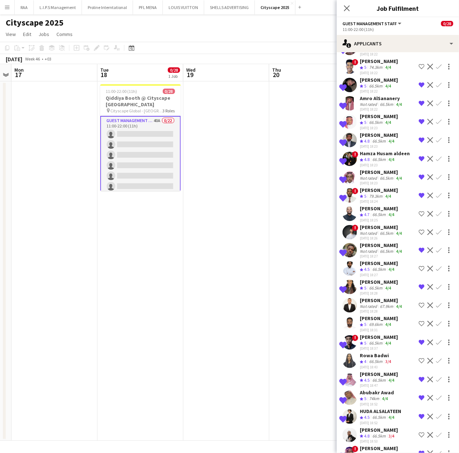
scroll to position [375, 0]
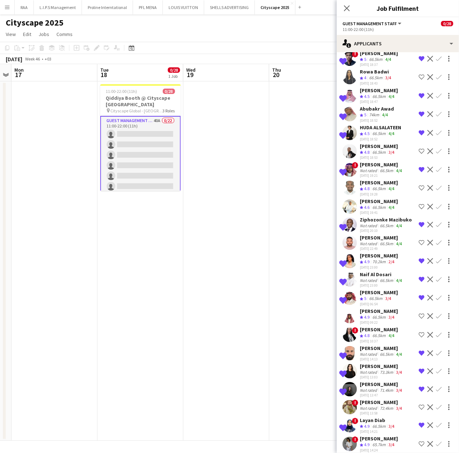
click at [419, 441] on app-icon "Shortlist crew" at bounding box center [422, 444] width 6 height 6
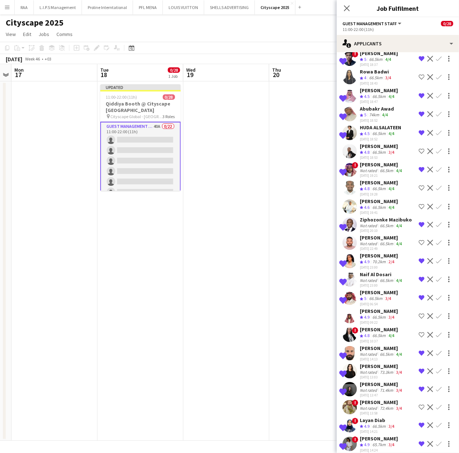
click at [213, 225] on app-date-cell at bounding box center [226, 260] width 86 height 359
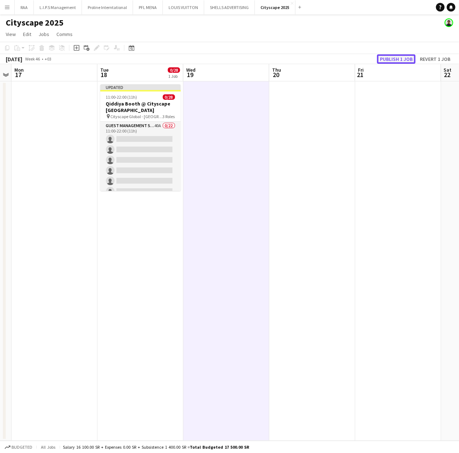
click at [396, 59] on button "Publish 1 job" at bounding box center [396, 58] width 38 height 9
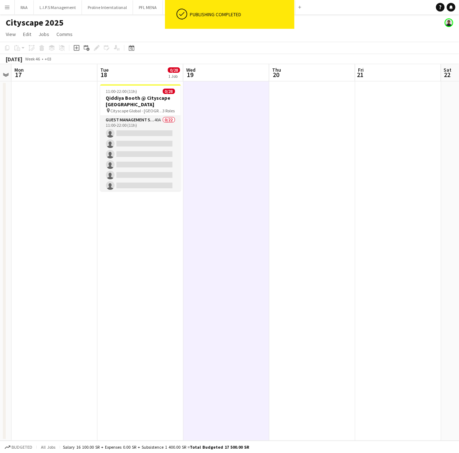
drag, startPoint x: 145, startPoint y: 144, endPoint x: 322, endPoint y: 62, distance: 195.1
click at [146, 144] on app-card-role "Guest Management Staff 40A 0/22 11:00-22:00 (11h) single-neutral-actions single…" at bounding box center [140, 238] width 81 height 244
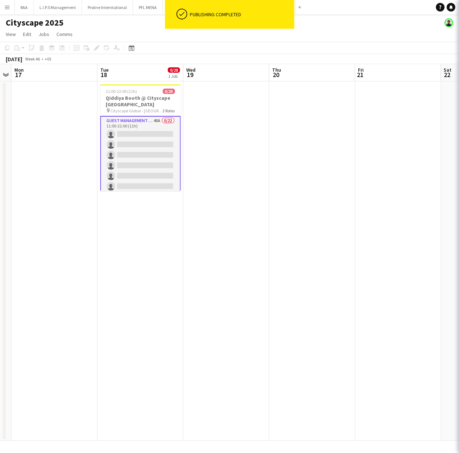
scroll to position [0, 246]
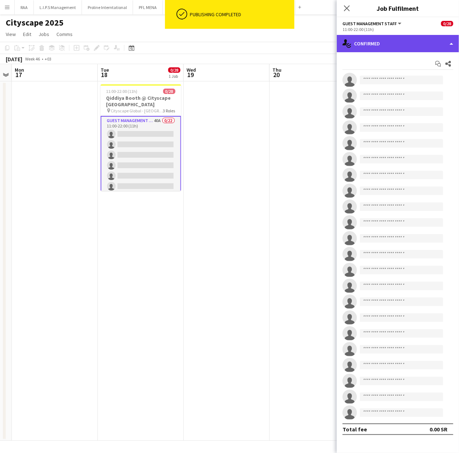
click at [403, 47] on div "single-neutral-actions-check-2 Confirmed" at bounding box center [398, 43] width 122 height 17
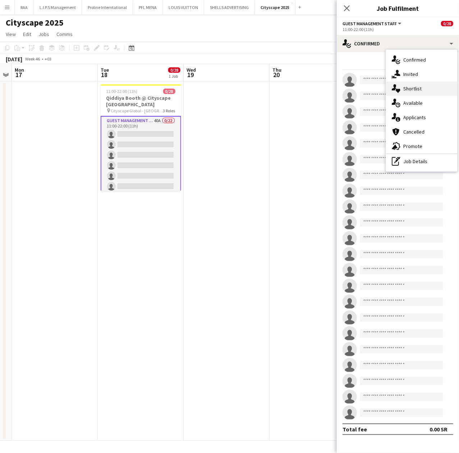
click at [425, 91] on div "single-neutral-actions-heart Shortlist" at bounding box center [421, 88] width 71 height 14
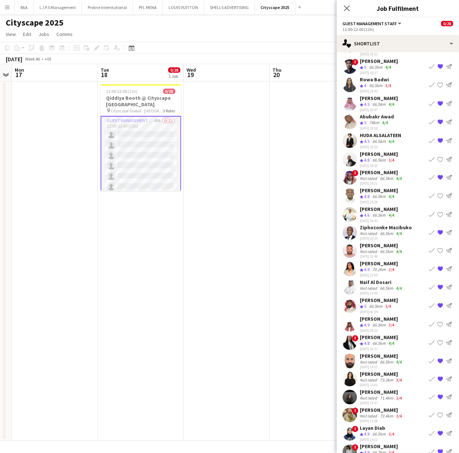
scroll to position [361, 0]
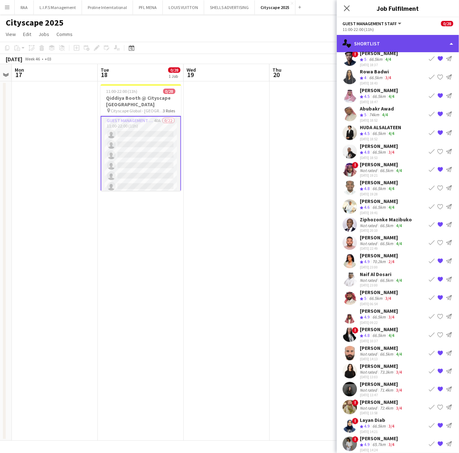
click at [379, 48] on div "single-neutral-actions-heart Shortlist" at bounding box center [398, 43] width 122 height 17
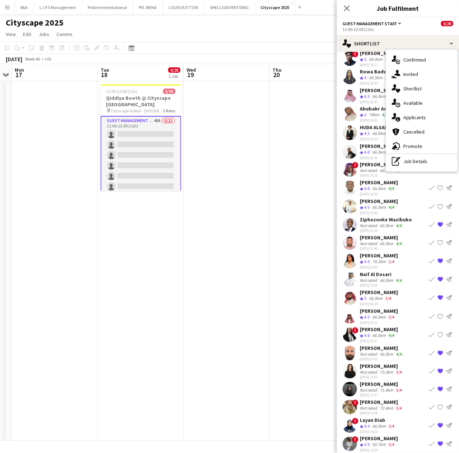
click at [262, 206] on app-date-cell at bounding box center [227, 260] width 86 height 359
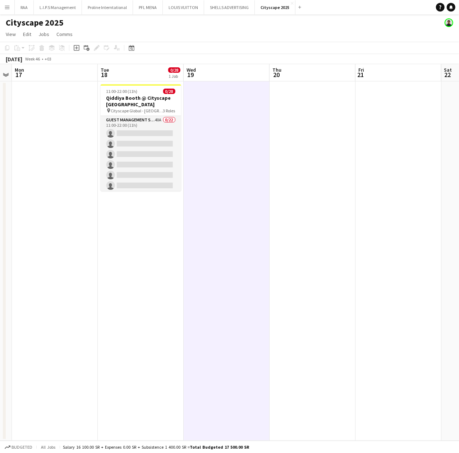
drag, startPoint x: 140, startPoint y: 163, endPoint x: 416, endPoint y: 42, distance: 301.9
click at [140, 163] on app-card-role "Guest Management Staff 40A 0/22 11:00-22:00 (11h) single-neutral-actions single…" at bounding box center [141, 238] width 81 height 244
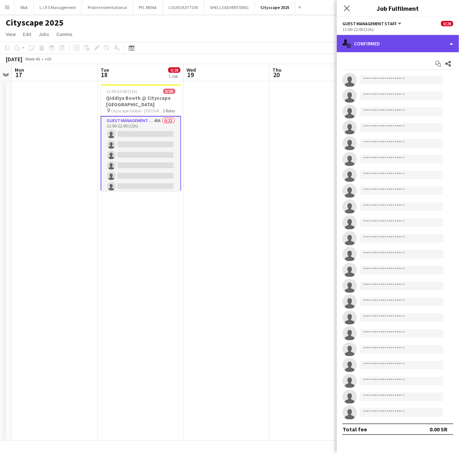
click at [412, 35] on div "single-neutral-actions-check-2 Confirmed" at bounding box center [398, 43] width 122 height 17
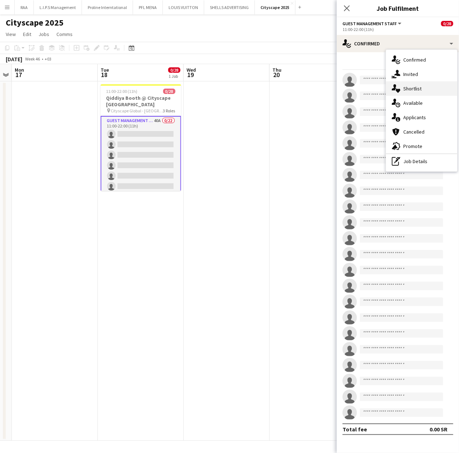
click at [423, 87] on div "single-neutral-actions-heart Shortlist" at bounding box center [421, 88] width 71 height 14
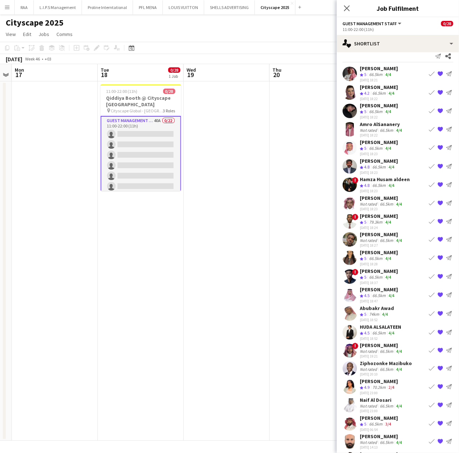
scroll to position [0, 0]
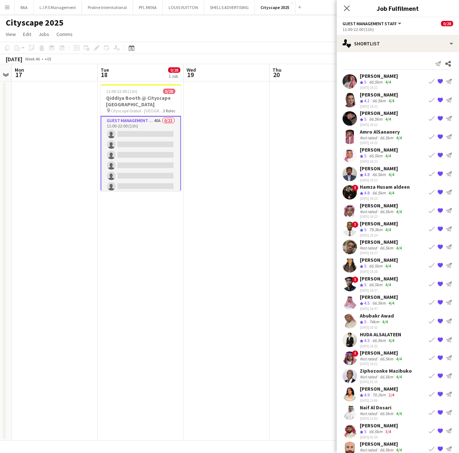
click at [438, 302] on app-icon "{{ spriteTitle }}" at bounding box center [441, 302] width 6 height 6
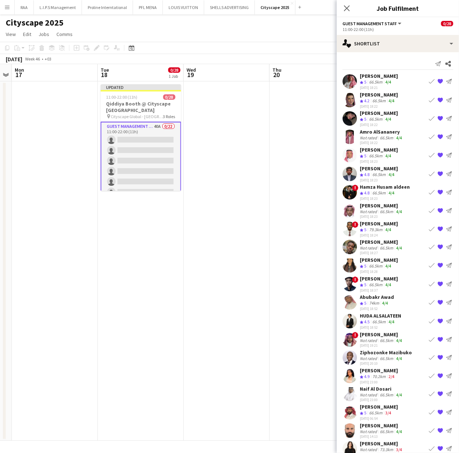
click at [381, 94] on div "[PERSON_NAME]" at bounding box center [379, 94] width 38 height 6
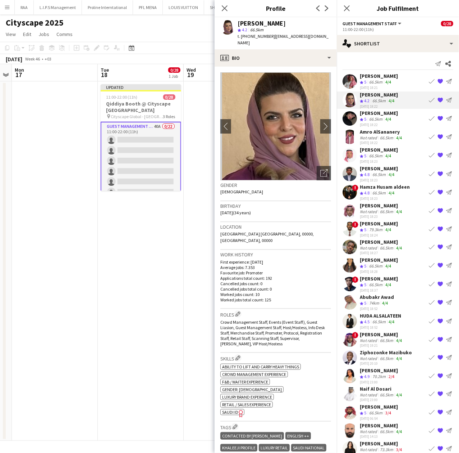
click at [364, 168] on div "[PERSON_NAME]" at bounding box center [379, 168] width 38 height 6
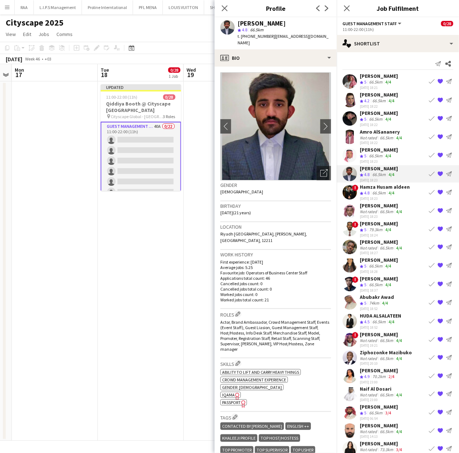
click at [365, 193] on span "4.8" at bounding box center [366, 192] width 5 height 5
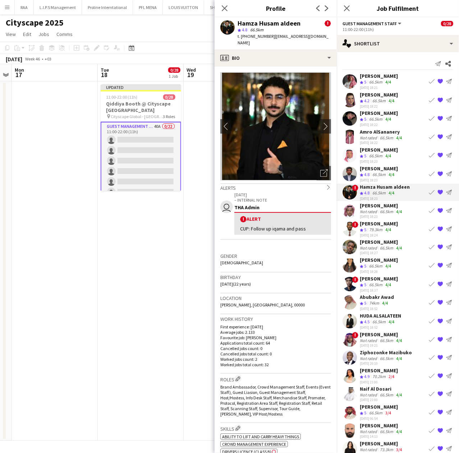
click at [438, 194] on app-icon "{{ spriteTitle }}" at bounding box center [441, 192] width 6 height 6
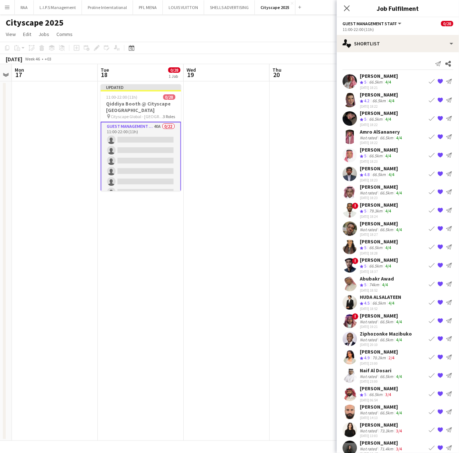
scroll to position [47, 0]
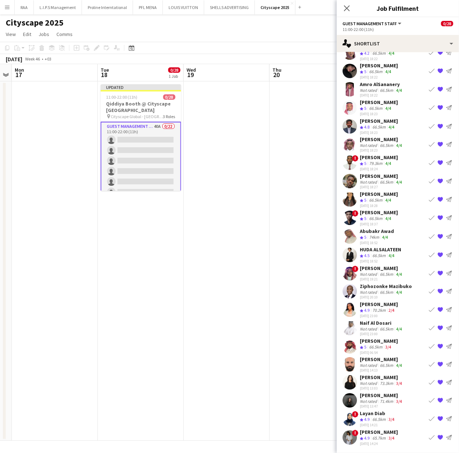
click at [381, 275] on div "66.5km" at bounding box center [387, 273] width 16 height 5
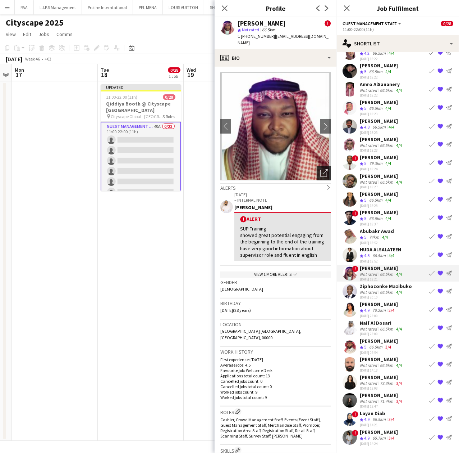
click at [321, 169] on icon "Open photos pop-in" at bounding box center [325, 173] width 8 height 8
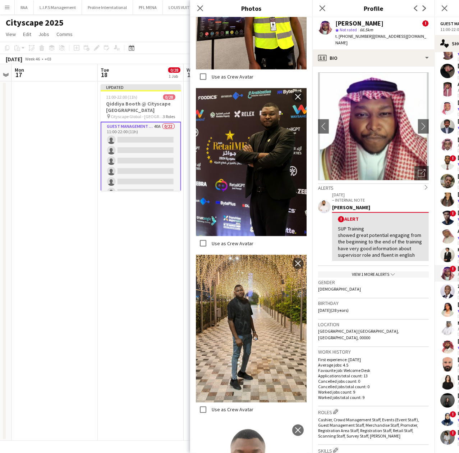
scroll to position [432, 0]
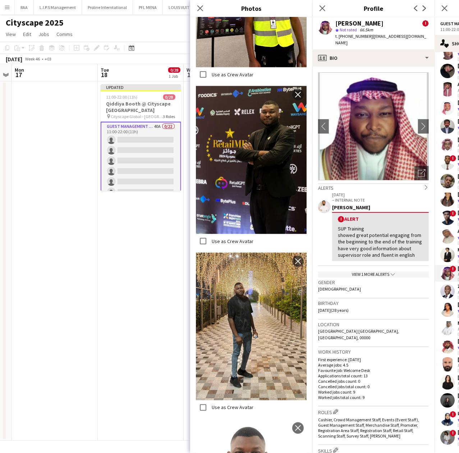
click at [160, 241] on app-date-cell "Updated 11:00-22:00 (11h) 0/28 Qiddiya Booth @ Cityscape Malham pin Cityscape G…" at bounding box center [141, 260] width 86 height 359
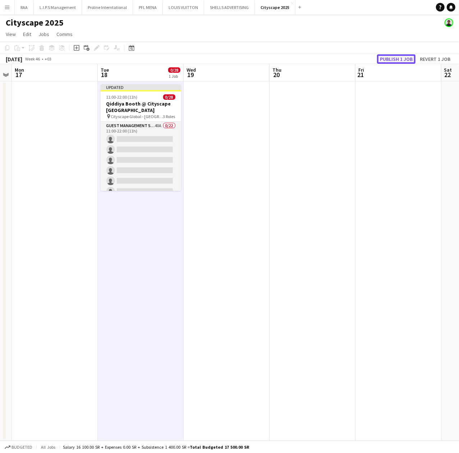
click at [386, 61] on button "Publish 1 job" at bounding box center [396, 58] width 38 height 9
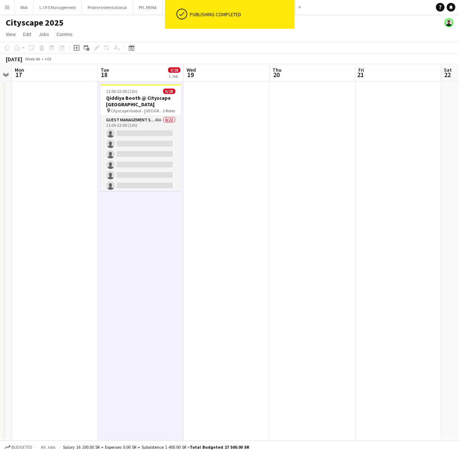
click at [155, 142] on app-card-role "Guest Management Staff 40A 0/22 11:00-22:00 (11h) single-neutral-actions single…" at bounding box center [141, 238] width 81 height 244
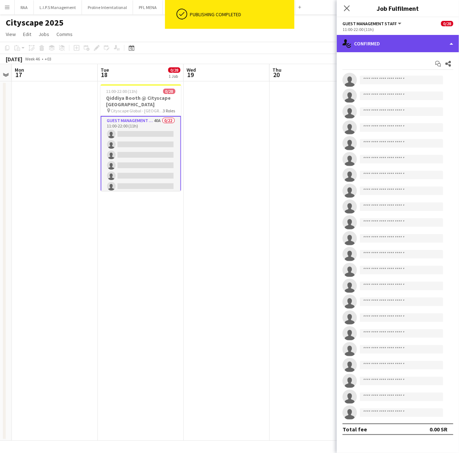
click at [408, 49] on div "single-neutral-actions-check-2 Confirmed" at bounding box center [398, 43] width 122 height 17
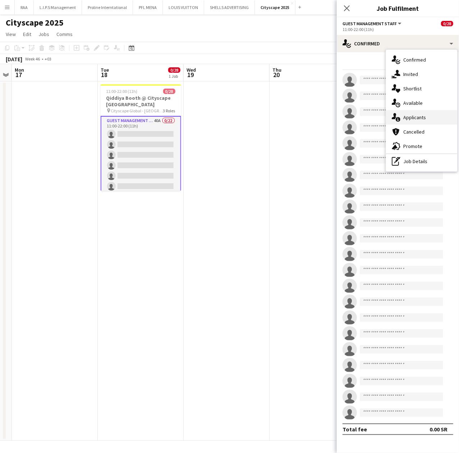
click at [422, 117] on span "Applicants" at bounding box center [415, 117] width 23 height 6
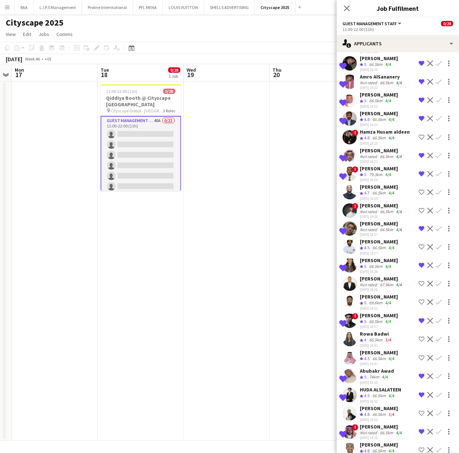
scroll to position [375, 0]
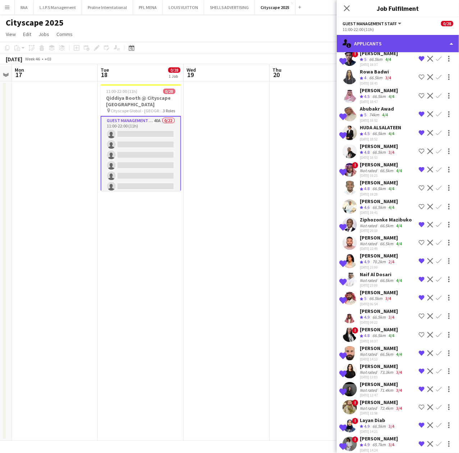
click at [411, 45] on div "single-neutral-actions-information Applicants" at bounding box center [398, 43] width 122 height 17
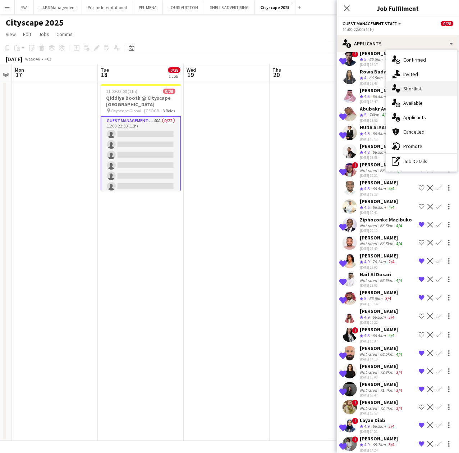
click at [421, 92] on div "single-neutral-actions-heart Shortlist" at bounding box center [421, 88] width 71 height 14
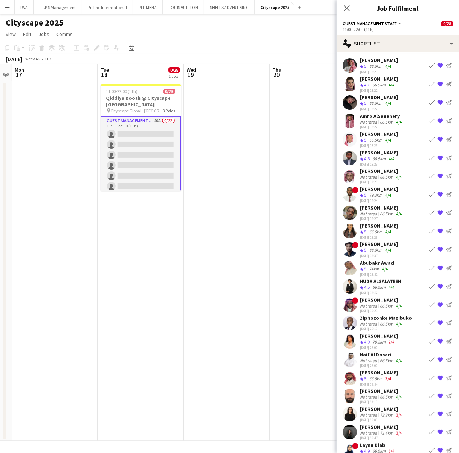
scroll to position [0, 0]
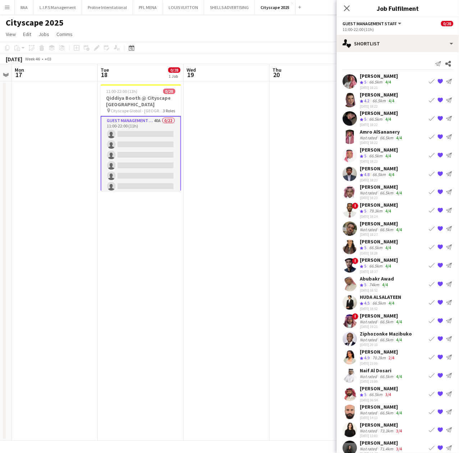
click at [251, 143] on app-date-cell at bounding box center [227, 260] width 86 height 359
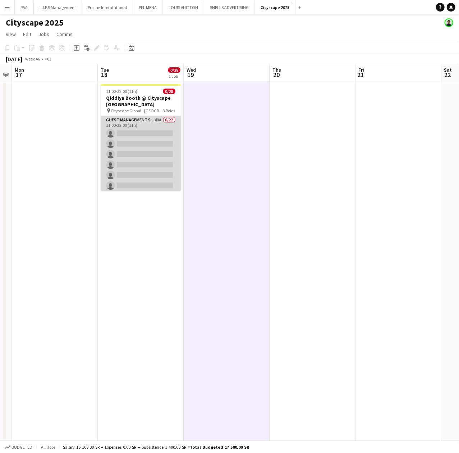
click at [158, 174] on app-card-role "Guest Management Staff 40A 0/22 11:00-22:00 (11h) single-neutral-actions single…" at bounding box center [141, 238] width 81 height 244
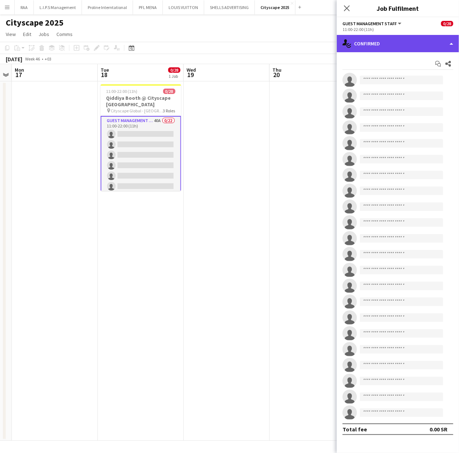
click at [412, 37] on div "single-neutral-actions-check-2 Confirmed" at bounding box center [398, 43] width 122 height 17
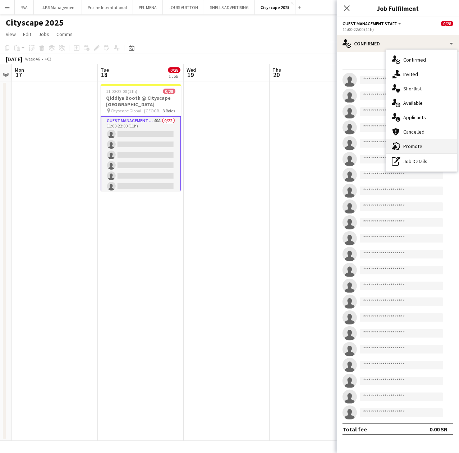
click at [419, 147] on span "Promote" at bounding box center [413, 146] width 19 height 6
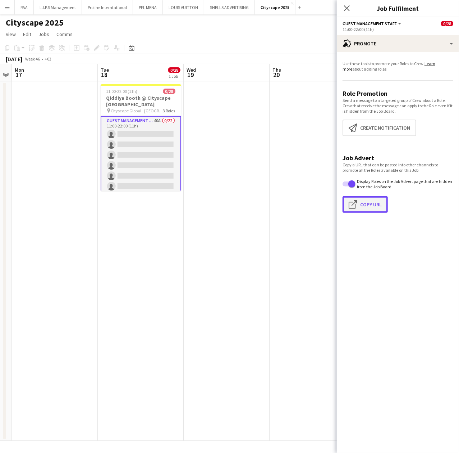
click at [377, 204] on button "Click to copy URL Copy Url" at bounding box center [365, 204] width 45 height 17
click at [147, 136] on app-card-role "Guest Management Staff 40A 0/22 11:00-22:00 (11h) single-neutral-actions single…" at bounding box center [141, 238] width 81 height 245
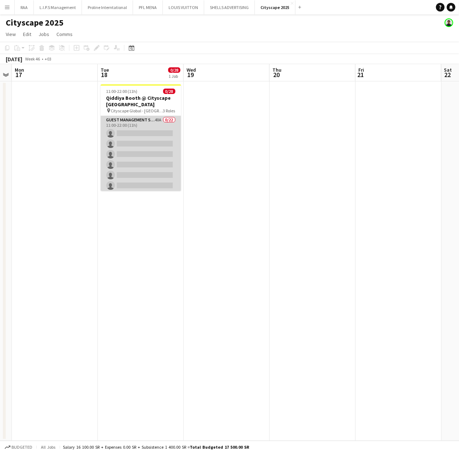
click at [148, 136] on app-card-role "Guest Management Staff 40A 0/22 11:00-22:00 (11h) single-neutral-actions single…" at bounding box center [141, 238] width 81 height 244
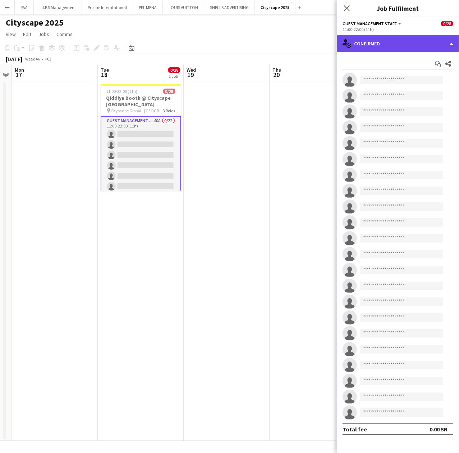
click at [419, 47] on div "single-neutral-actions-check-2 Confirmed" at bounding box center [398, 43] width 122 height 17
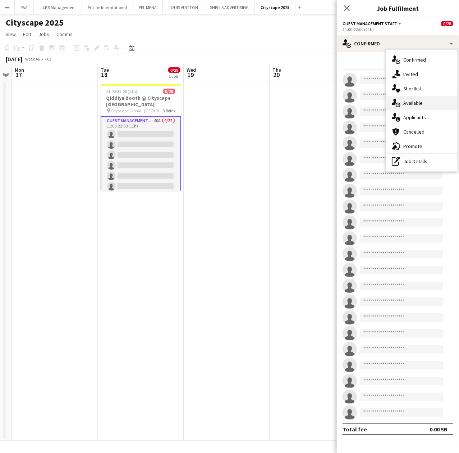
click at [421, 108] on div "single-neutral-actions-upload Available" at bounding box center [421, 103] width 71 height 14
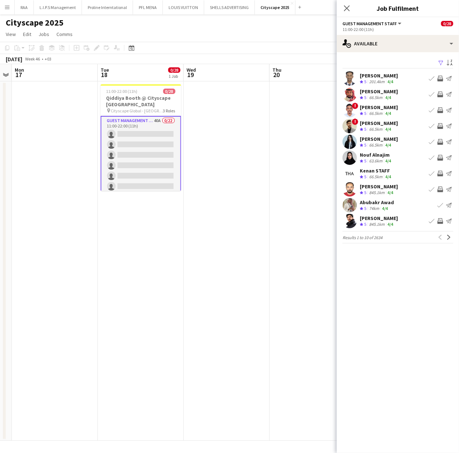
click at [161, 153] on app-card-role "Guest Management Staff 40A 0/22 11:00-22:00 (11h) single-neutral-actions single…" at bounding box center [141, 238] width 81 height 245
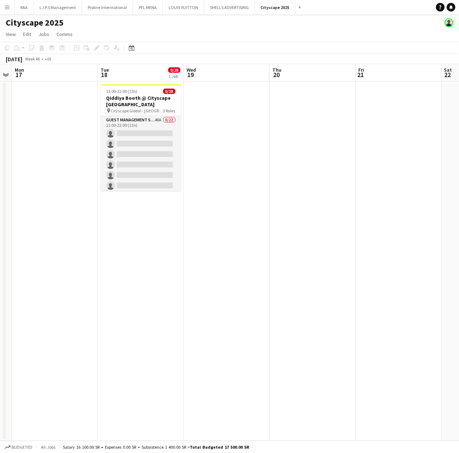
drag, startPoint x: 146, startPoint y: 167, endPoint x: 194, endPoint y: 145, distance: 53.0
click at [146, 167] on app-card-role "Guest Management Staff 40A 0/22 11:00-22:00 (11h) single-neutral-actions single…" at bounding box center [141, 238] width 81 height 244
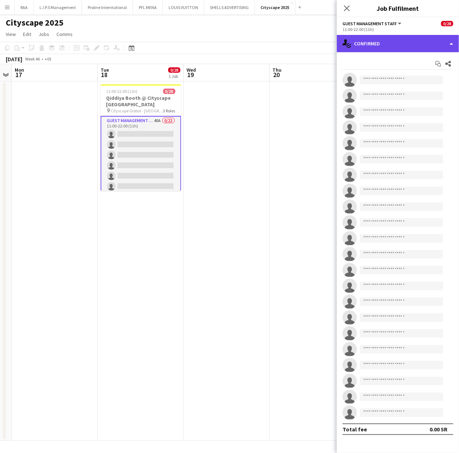
click at [438, 39] on div "single-neutral-actions-check-2 Confirmed" at bounding box center [398, 43] width 122 height 17
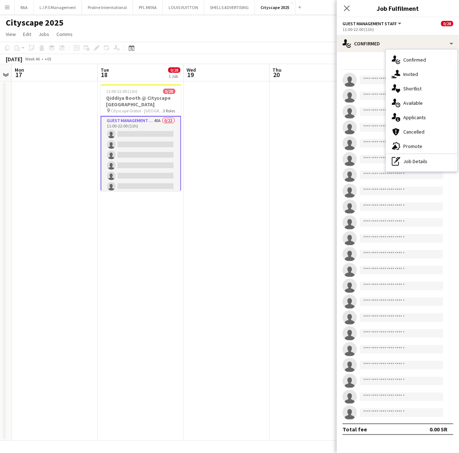
click at [119, 175] on app-card-role "Guest Management Staff 40A 0/22 11:00-22:00 (11h) single-neutral-actions single…" at bounding box center [141, 238] width 81 height 245
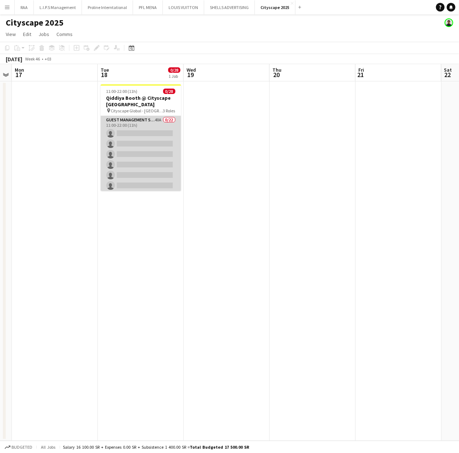
click at [119, 175] on app-card-role "Guest Management Staff 40A 0/22 11:00-22:00 (11h) single-neutral-actions single…" at bounding box center [141, 238] width 81 height 244
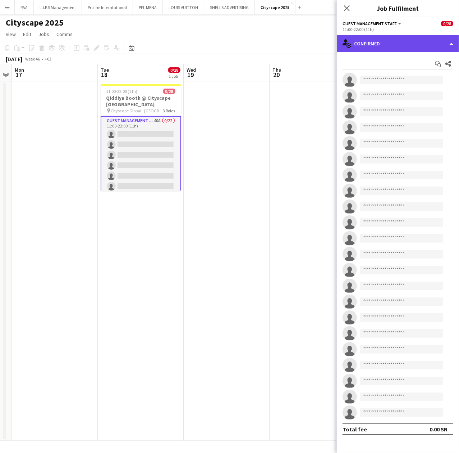
click at [394, 45] on div "single-neutral-actions-check-2 Confirmed" at bounding box center [398, 43] width 122 height 17
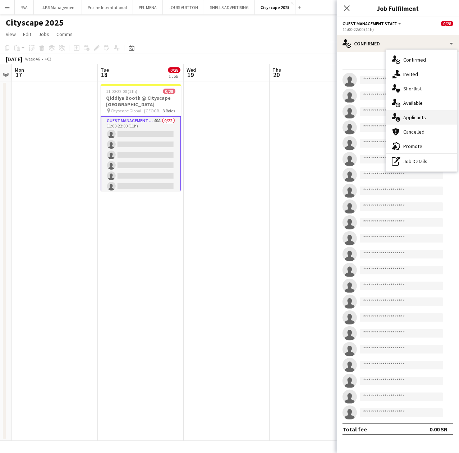
click at [425, 119] on span "Applicants" at bounding box center [415, 117] width 23 height 6
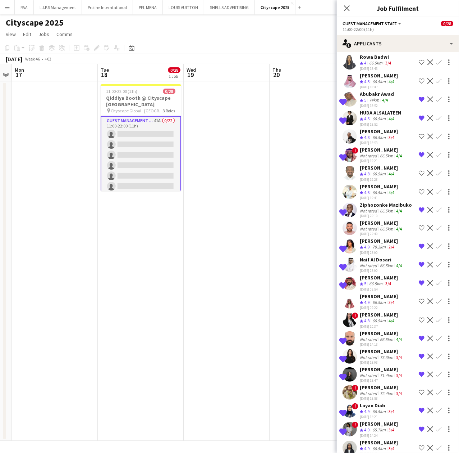
scroll to position [393, 0]
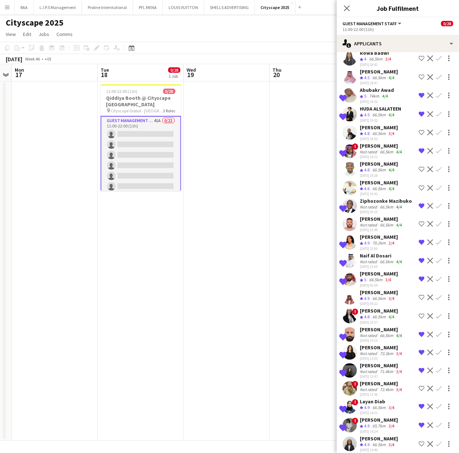
click at [419, 441] on app-icon "Shortlist crew" at bounding box center [422, 444] width 6 height 6
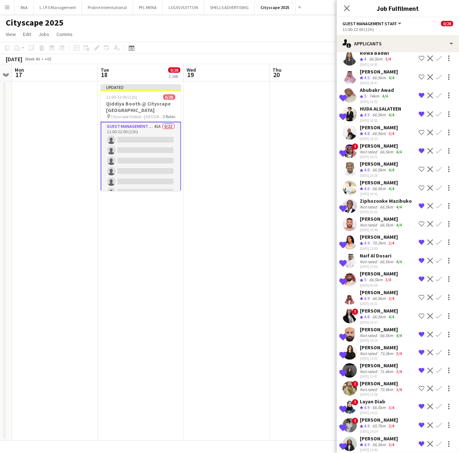
click at [419, 239] on app-icon "Remove crew from shortlist" at bounding box center [422, 242] width 6 height 6
click at [300, 231] on app-date-cell at bounding box center [313, 260] width 86 height 359
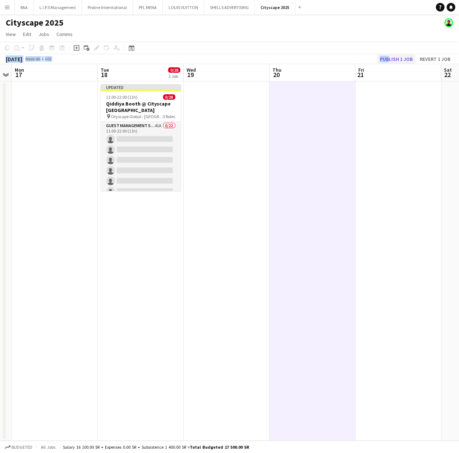
click at [386, 56] on div "Copy Paste Paste Ctrl+V Paste with crew Ctrl+Shift+V Paste linked Job Delete Gr…" at bounding box center [229, 53] width 459 height 22
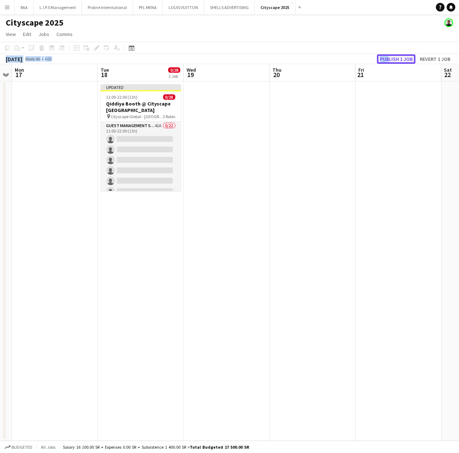
click at [386, 56] on button "Publish 1 job" at bounding box center [396, 58] width 38 height 9
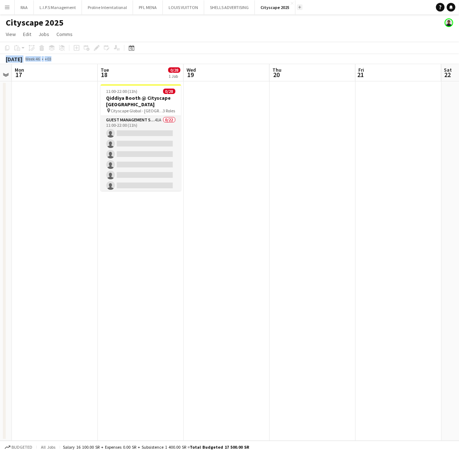
click at [297, 9] on button "Add" at bounding box center [300, 7] width 6 height 6
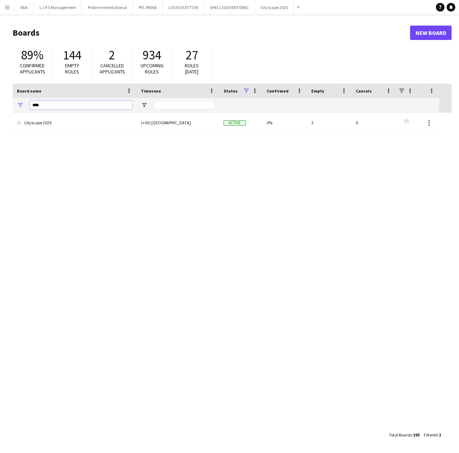
drag, startPoint x: 53, startPoint y: 105, endPoint x: -71, endPoint y: 100, distance: 123.2
click at [0, 100] on html "Menu Boards Boards Boards All jobs Status Workforce Workforce My Workforce Recr…" at bounding box center [229, 226] width 459 height 453
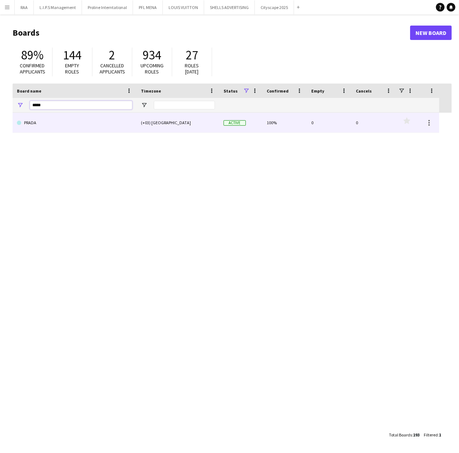
type input "*****"
click at [29, 126] on link "PRADA" at bounding box center [74, 123] width 115 height 20
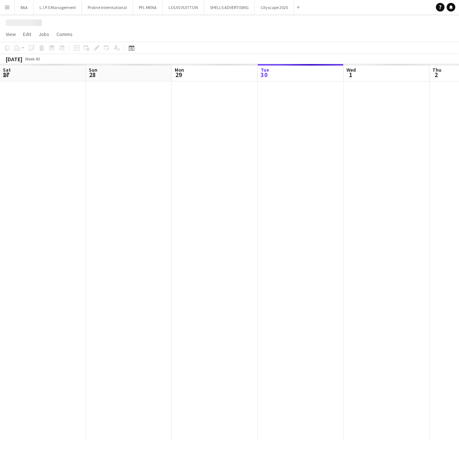
scroll to position [0, 172]
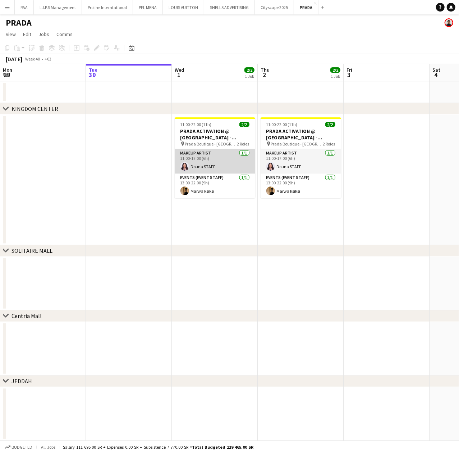
click at [201, 160] on app-card-role "Makeup Artist 1/1 11:00-17:00 (6h) Douna STAFF" at bounding box center [215, 161] width 81 height 24
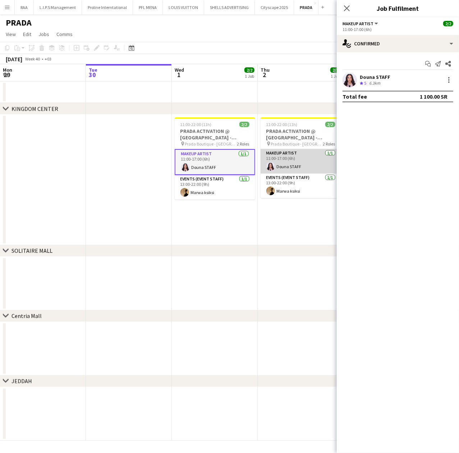
click at [281, 155] on app-card-role "Makeup Artist 1/1 11:00-17:00 (6h) Douna STAFF" at bounding box center [301, 161] width 81 height 24
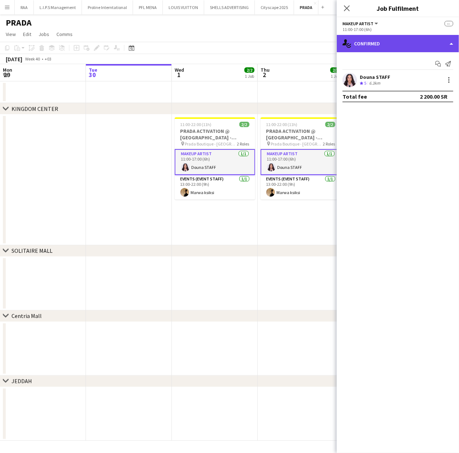
click at [379, 48] on div "single-neutral-actions-check-2 Confirmed" at bounding box center [398, 43] width 122 height 17
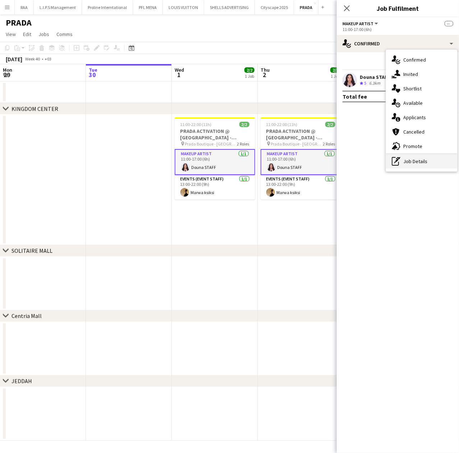
click at [409, 163] on div "pen-write Job Details" at bounding box center [421, 161] width 71 height 14
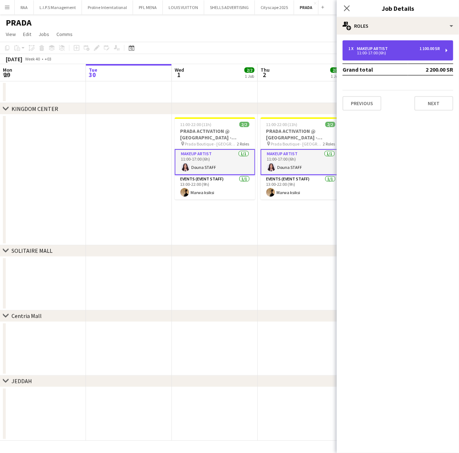
click at [389, 47] on div "Makeup Artist" at bounding box center [374, 48] width 34 height 5
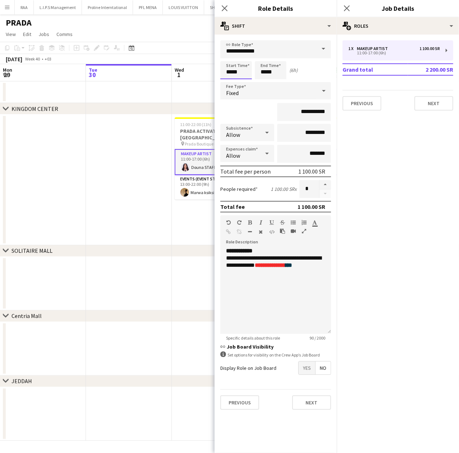
click at [235, 71] on input "*****" at bounding box center [237, 70] width 32 height 18
click at [231, 81] on div at bounding box center [229, 82] width 14 height 7
click at [242, 81] on div at bounding box center [243, 82] width 14 height 7
type input "*****"
click at [242, 81] on div at bounding box center [243, 82] width 14 height 7
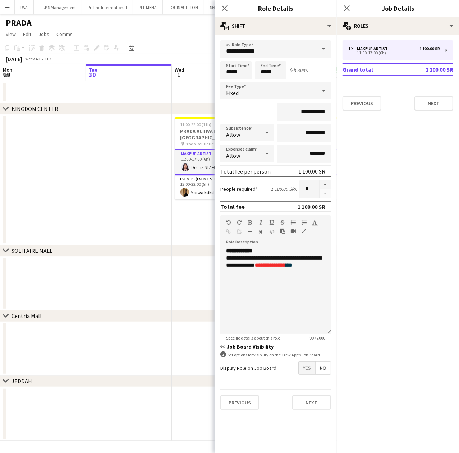
click at [153, 199] on app-date-cell at bounding box center [129, 179] width 86 height 131
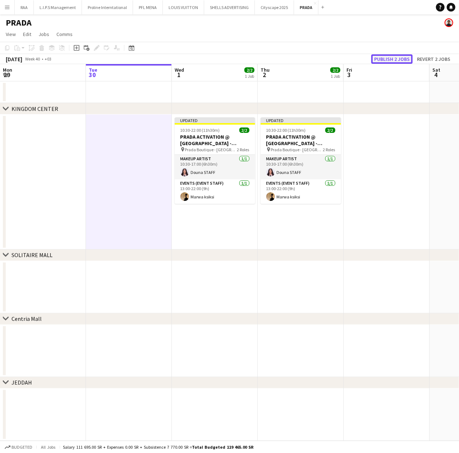
click at [389, 58] on button "Publish 2 jobs" at bounding box center [392, 58] width 41 height 9
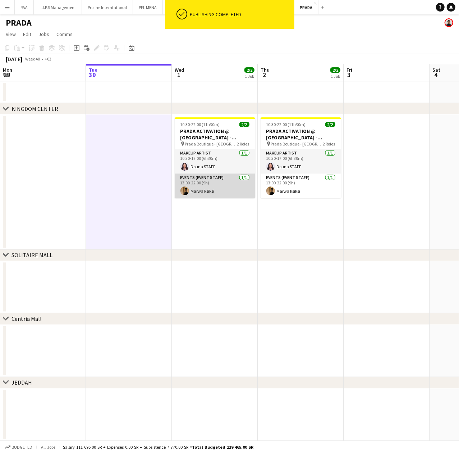
click at [228, 193] on app-card-role "Events (Event Staff) 1/1 13:00-22:00 (9h) Marwa ksiksi" at bounding box center [215, 185] width 81 height 24
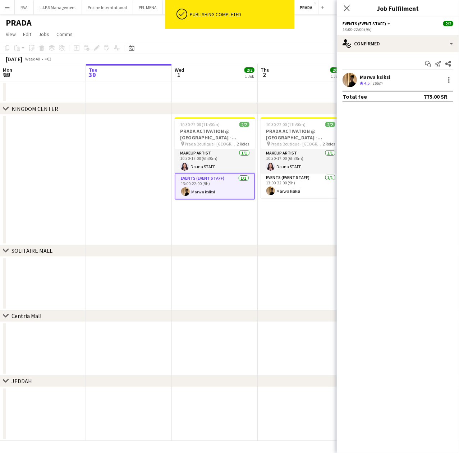
click at [373, 75] on div "Marwa ksiksi" at bounding box center [375, 77] width 31 height 6
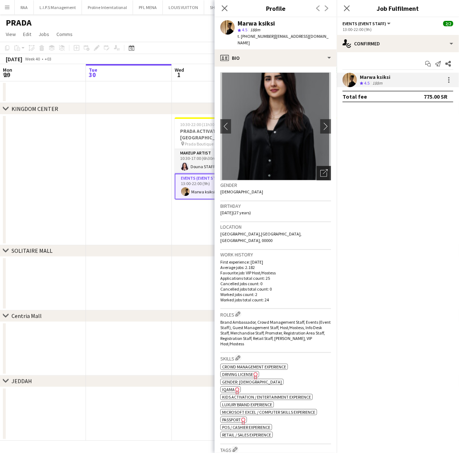
click at [321, 169] on icon "Open photos pop-in" at bounding box center [325, 173] width 8 height 8
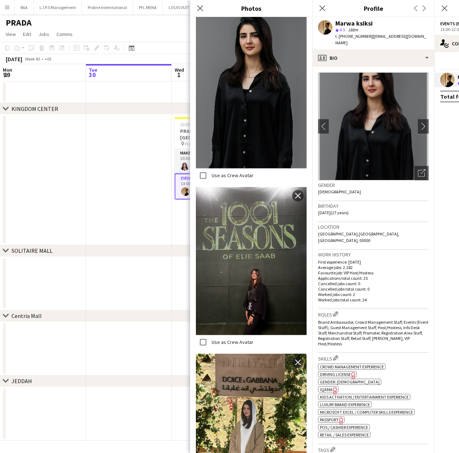
scroll to position [608, 0]
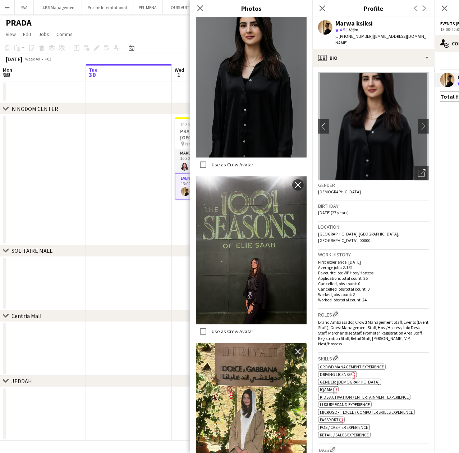
click at [121, 204] on app-date-cell at bounding box center [129, 179] width 86 height 131
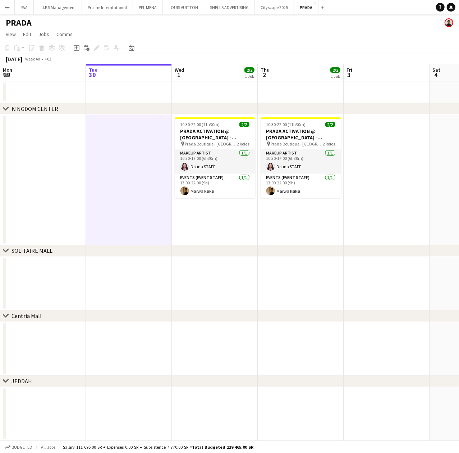
click at [121, 204] on app-date-cell at bounding box center [129, 179] width 86 height 131
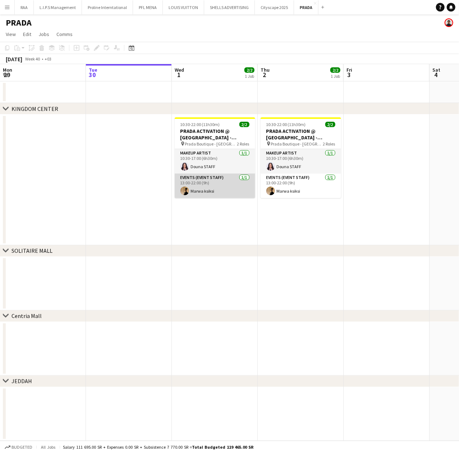
click at [221, 182] on app-card-role "Events (Event Staff) 1/1 13:00-22:00 (9h) Marwa ksiksi" at bounding box center [215, 185] width 81 height 24
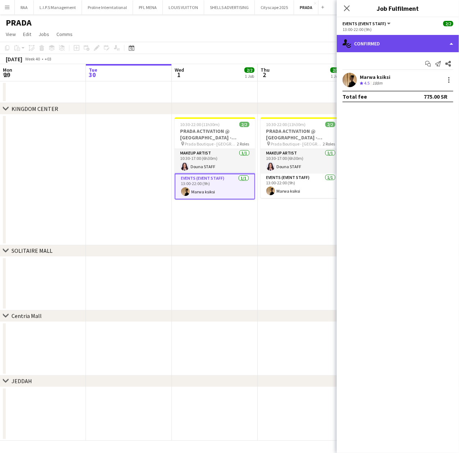
click at [389, 50] on div "single-neutral-actions-check-2 Confirmed" at bounding box center [398, 43] width 122 height 17
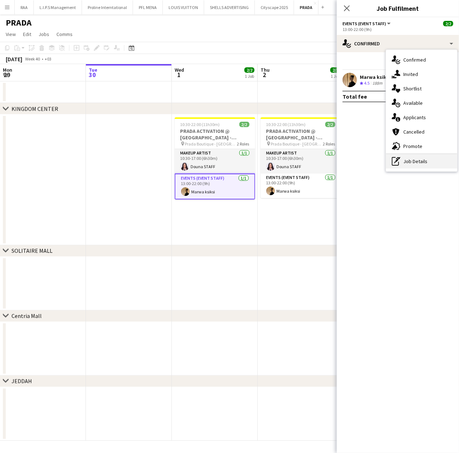
click at [420, 160] on div "pen-write Job Details" at bounding box center [421, 161] width 71 height 14
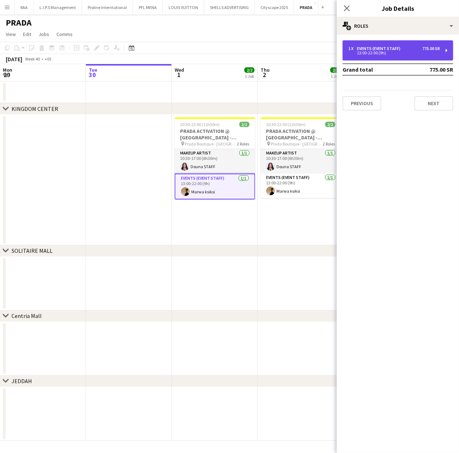
click at [386, 48] on div "Events (Event Staff)" at bounding box center [380, 48] width 46 height 5
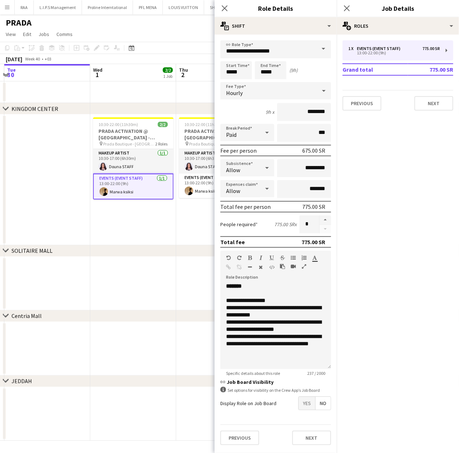
scroll to position [0, 255]
drag, startPoint x: 147, startPoint y: 161, endPoint x: 63, endPoint y: 158, distance: 83.5
click at [63, 158] on app-calendar-viewport "Sat 27 Sun 28 Mon 29 Tue 30 Wed 1 2/2 1 Job Thu 2 2/2 1 Job Fri 3 Sat 4 Sun 5 M…" at bounding box center [229, 252] width 459 height 376
click at [59, 187] on app-date-cell at bounding box center [46, 179] width 86 height 131
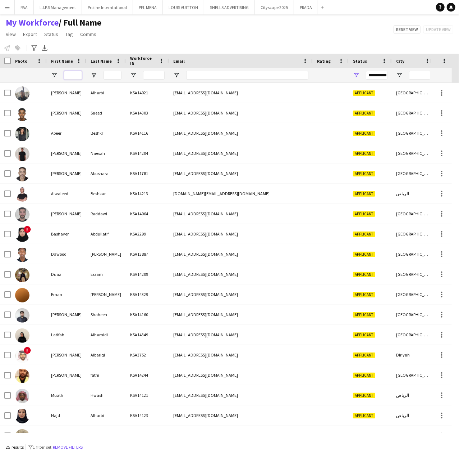
click at [72, 76] on input "First Name Filter Input" at bounding box center [73, 75] width 18 height 9
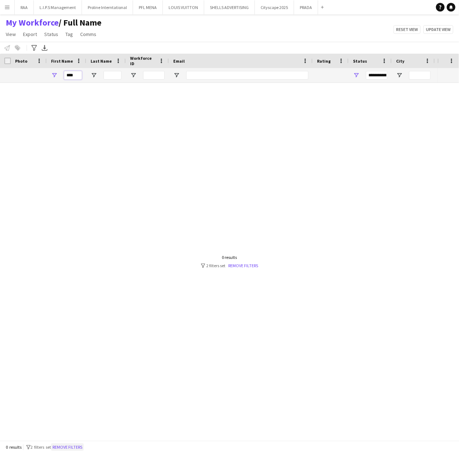
type input "****"
click at [71, 446] on button "Remove filters" at bounding box center [67, 447] width 33 height 8
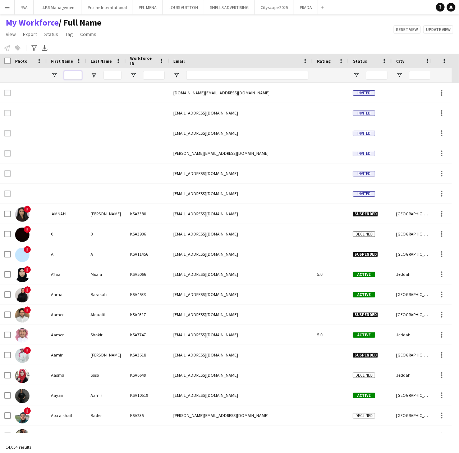
click at [73, 74] on input "First Name Filter Input" at bounding box center [73, 75] width 18 height 9
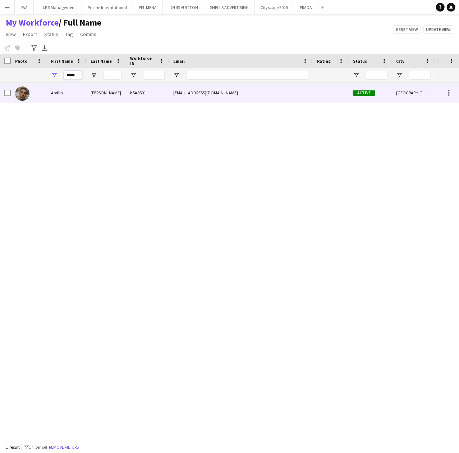
type input "*****"
click at [90, 104] on div "Abdllh Jamal KSA8501 abdllhkhiri67@gmail.com Active Riyadh 09-05-2024 290 days" at bounding box center [219, 258] width 438 height 350
click at [99, 91] on div "Jamal" at bounding box center [106, 93] width 40 height 20
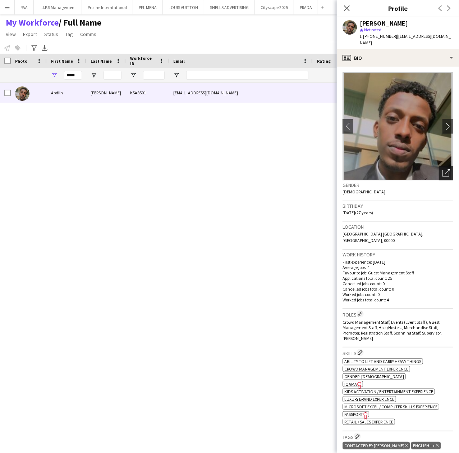
click at [443, 169] on icon "Open photos pop-in" at bounding box center [447, 173] width 8 height 8
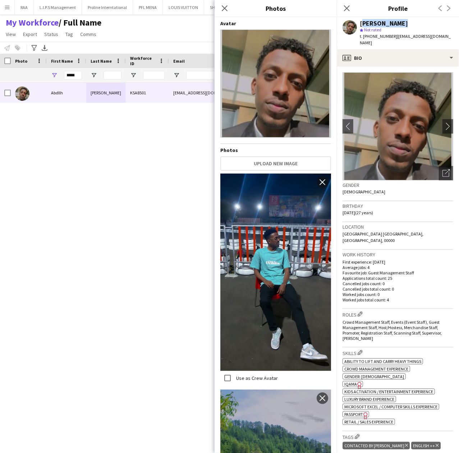
drag, startPoint x: 398, startPoint y: 20, endPoint x: 362, endPoint y: 20, distance: 36.3
click at [362, 20] on div "[PERSON_NAME]" at bounding box center [407, 23] width 94 height 6
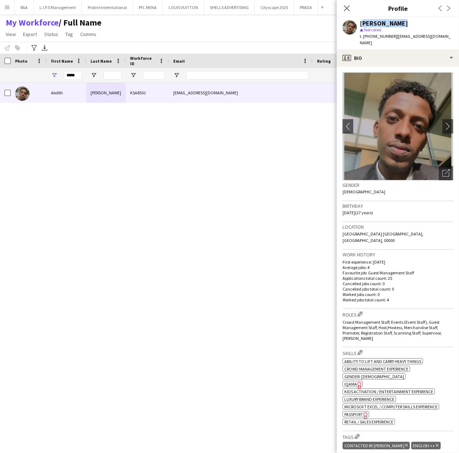
copy div "[PERSON_NAME]"
click at [378, 34] on span "t. [PHONE_NUMBER]" at bounding box center [378, 35] width 37 height 5
copy span "966568746053"
click at [428, 37] on span "| abdllhkhiri67@gmail.com" at bounding box center [405, 39] width 91 height 12
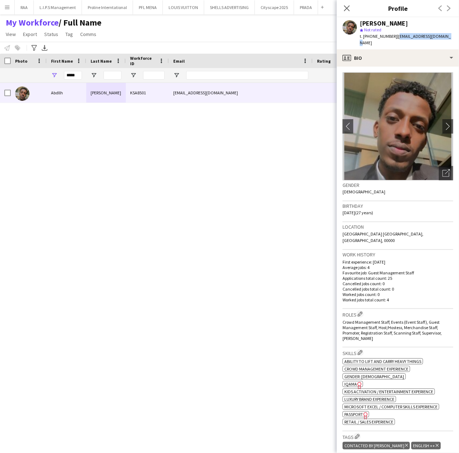
drag, startPoint x: 441, startPoint y: 37, endPoint x: 395, endPoint y: 38, distance: 46.1
click at [395, 38] on div "Abdllh Jamal star Not rated t. +966568746053 | abdllhkhiri67@gmail.com" at bounding box center [398, 33] width 122 height 32
copy span "[EMAIL_ADDRESS][DOMAIN_NAME]"
click at [41, 172] on div "Abdllh Jamal KSA8501 abdllhkhiri67@gmail.com Active Riyadh 09-05-2024 290 days" at bounding box center [219, 258] width 438 height 350
drag, startPoint x: 345, startPoint y: 7, endPoint x: 346, endPoint y: 18, distance: 10.8
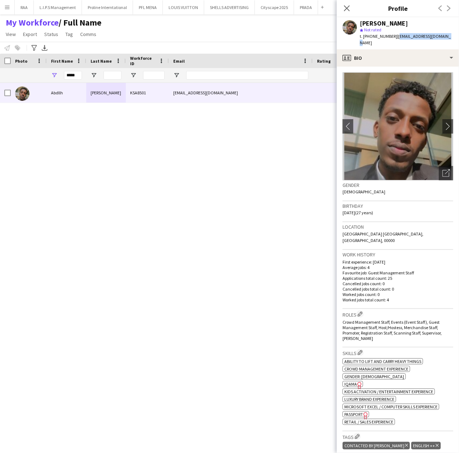
click at [345, 7] on icon "Close pop-in" at bounding box center [347, 8] width 6 height 6
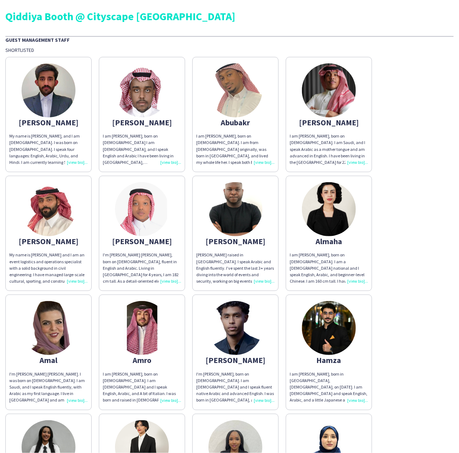
click at [72, 165] on div "My name is Abdullah Akram, and I am 21 years old. I was born on August 14, 2004…" at bounding box center [48, 149] width 78 height 33
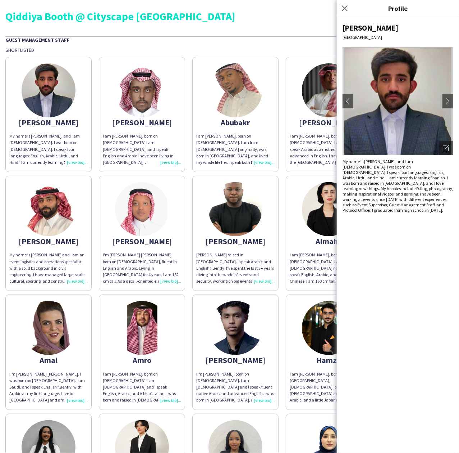
click at [437, 148] on img at bounding box center [398, 101] width 111 height 108
click at [441, 148] on div "Open photos pop-in" at bounding box center [446, 148] width 14 height 14
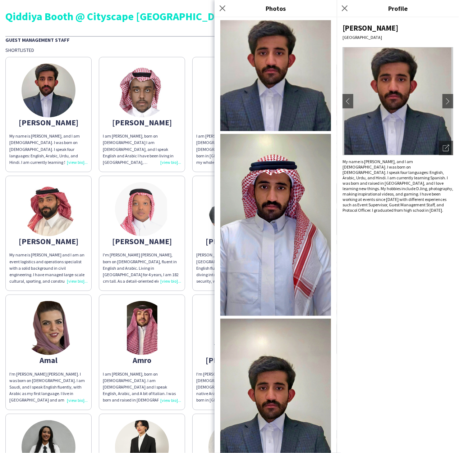
scroll to position [13, 0]
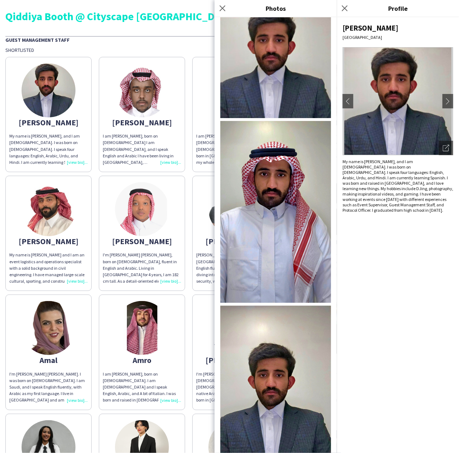
click at [84, 144] on div "My name is Abdullah Akram, and I am 21 years old. I was born on August 14, 2004…" at bounding box center [48, 149] width 78 height 33
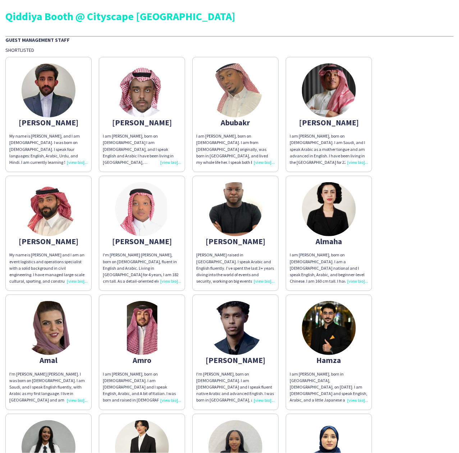
click at [259, 134] on div "I am Abubakr Awad, born on September 28, 1994. I am from Sudan originally, was …" at bounding box center [235, 149] width 78 height 33
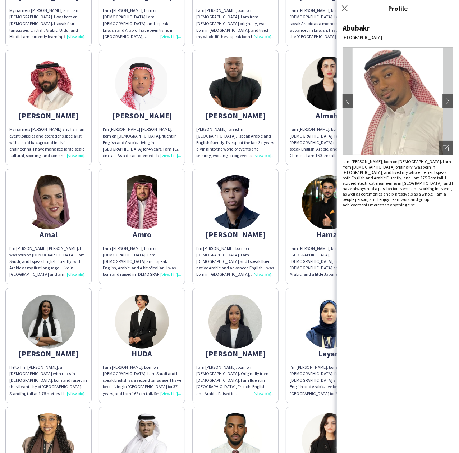
scroll to position [0, 0]
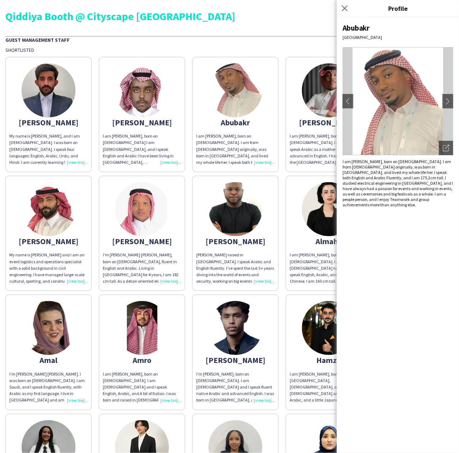
click at [76, 163] on div "My name is Abdullah Akram, and I am 21 years old. I was born on August 14, 2004…" at bounding box center [48, 149] width 78 height 33
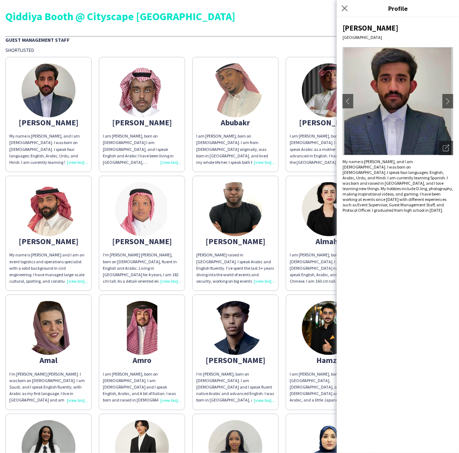
click at [439, 148] on img at bounding box center [398, 101] width 111 height 108
click at [442, 149] on div "Open photos pop-in" at bounding box center [446, 148] width 14 height 14
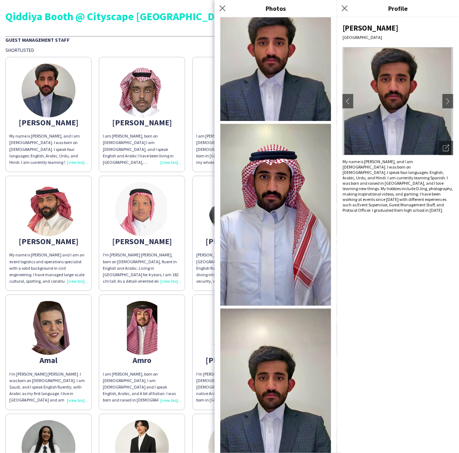
scroll to position [13, 0]
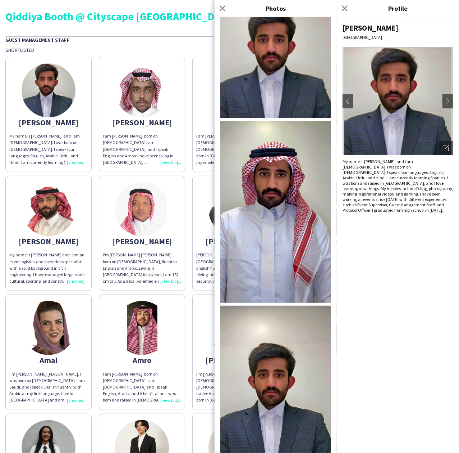
click at [359, 159] on div "My name is Abdullah Akram, and I am 21 years old. I was born on August 14, 2004…" at bounding box center [398, 186] width 111 height 54
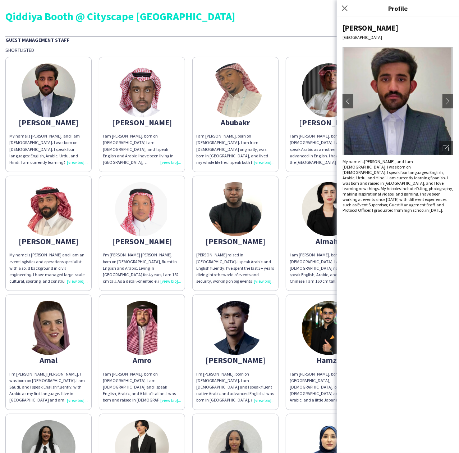
click at [147, 110] on img at bounding box center [142, 90] width 54 height 54
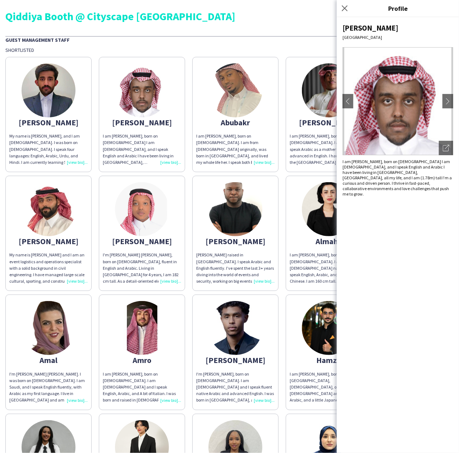
click at [239, 116] on img at bounding box center [236, 90] width 54 height 54
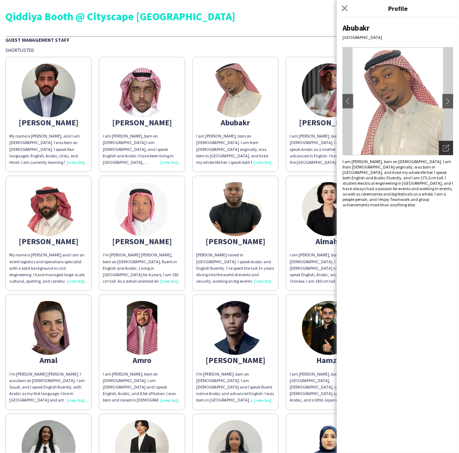
click at [442, 145] on div "Open photos pop-in" at bounding box center [446, 148] width 14 height 14
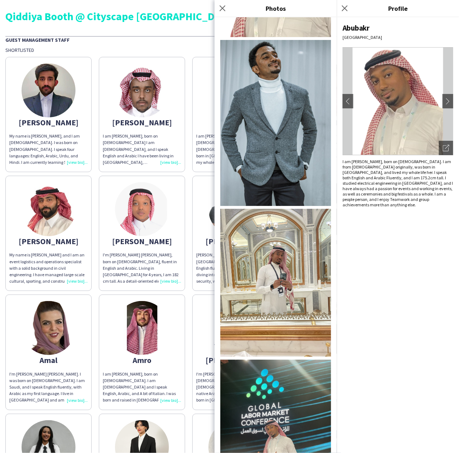
scroll to position [255, 0]
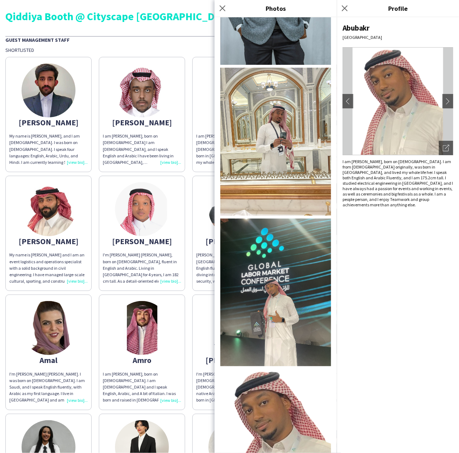
click at [368, 244] on div "Abubakr Riyadh chevron-left chevron-right Open photos pop-in I am Abubakr Awad,…" at bounding box center [398, 234] width 122 height 435
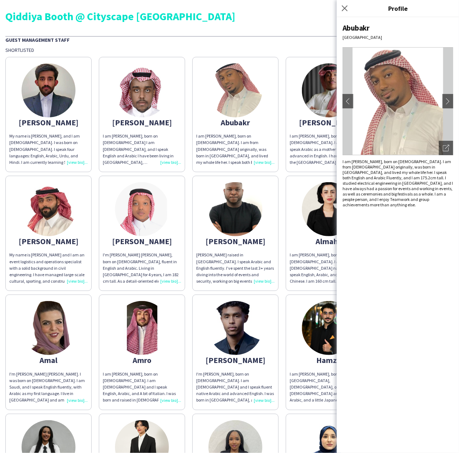
click at [157, 223] on img at bounding box center [142, 209] width 54 height 54
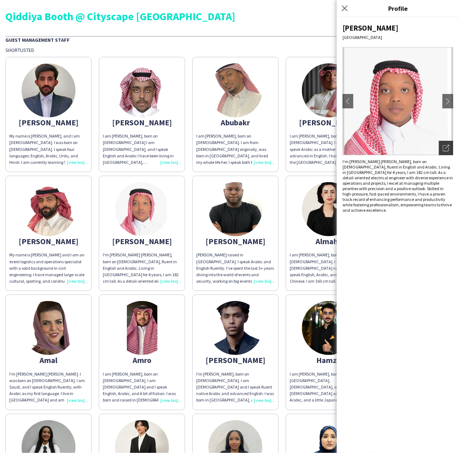
click at [448, 152] on div "Open photos pop-in" at bounding box center [446, 148] width 14 height 14
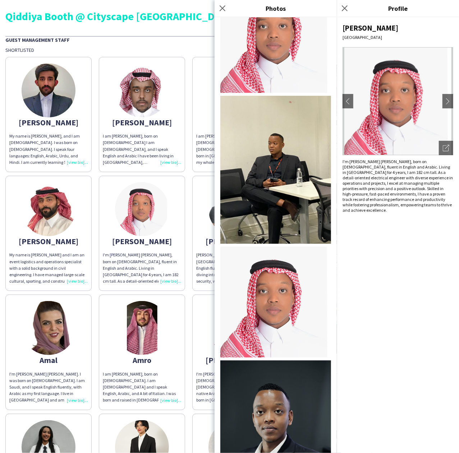
scroll to position [0, 0]
